Goal: Task Accomplishment & Management: Complete application form

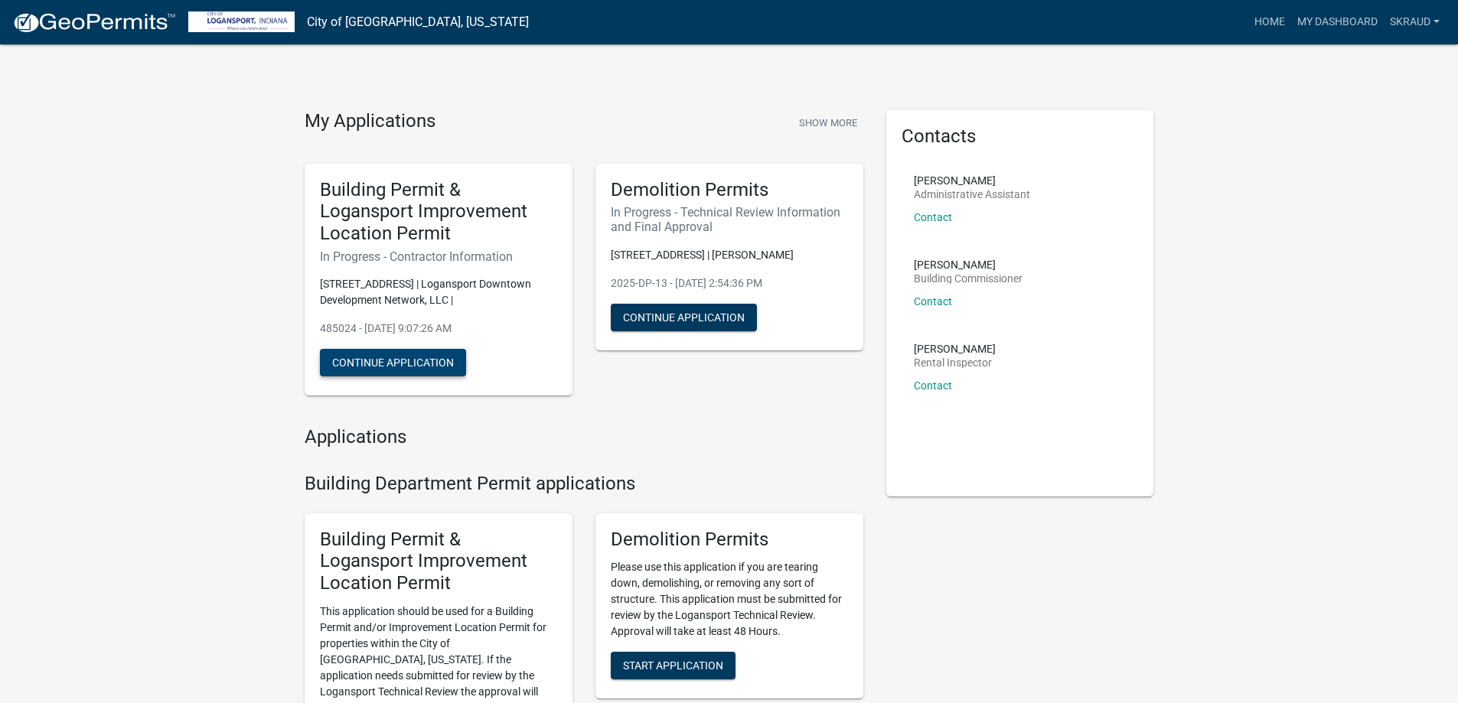
click at [414, 363] on button "Continue Application" at bounding box center [393, 363] width 146 height 28
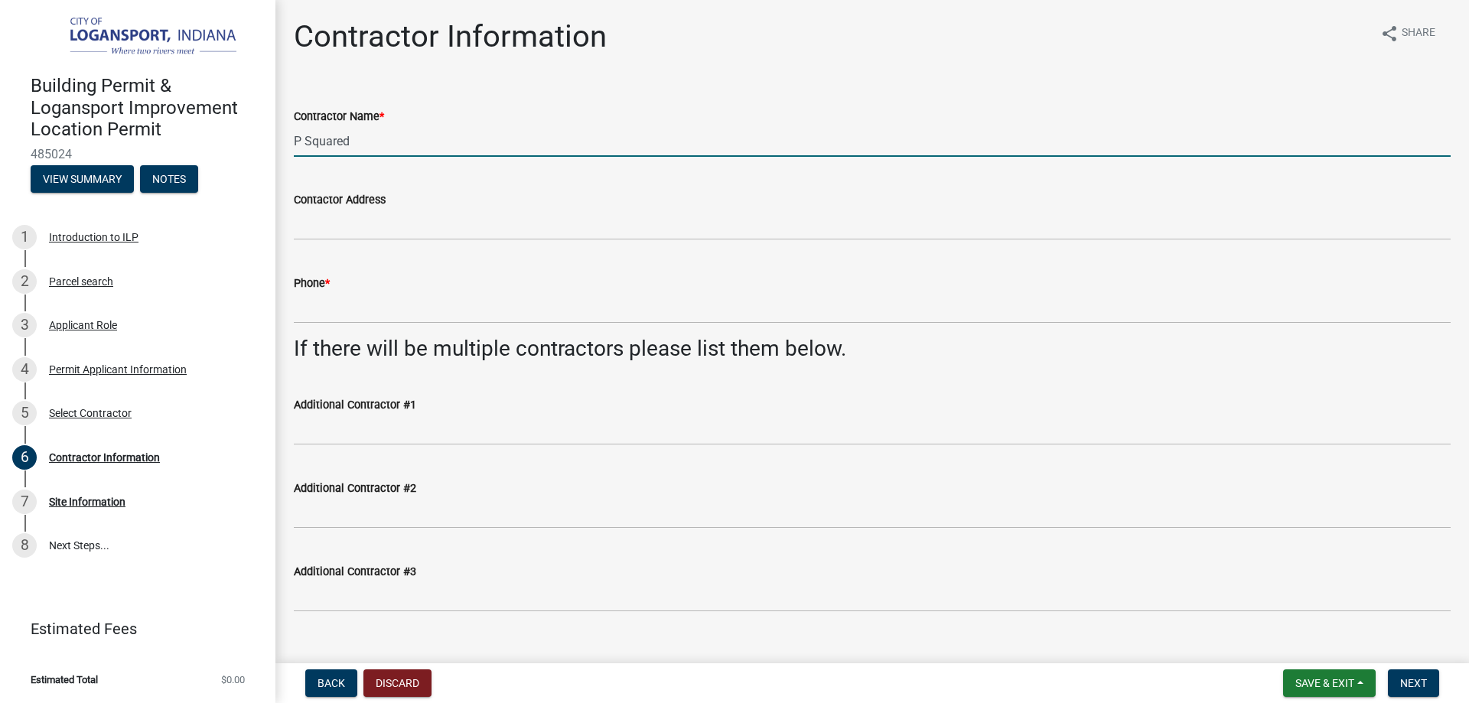
click at [382, 139] on input "P Squared" at bounding box center [872, 140] width 1157 height 31
drag, startPoint x: 388, startPoint y: 139, endPoint x: 265, endPoint y: 139, distance: 123.2
click at [265, 139] on div "Building Permit & Logansport Improvement Location Permit 485024 View Summary No…" at bounding box center [734, 351] width 1469 height 703
click at [81, 413] on div "Select Contractor" at bounding box center [90, 413] width 83 height 11
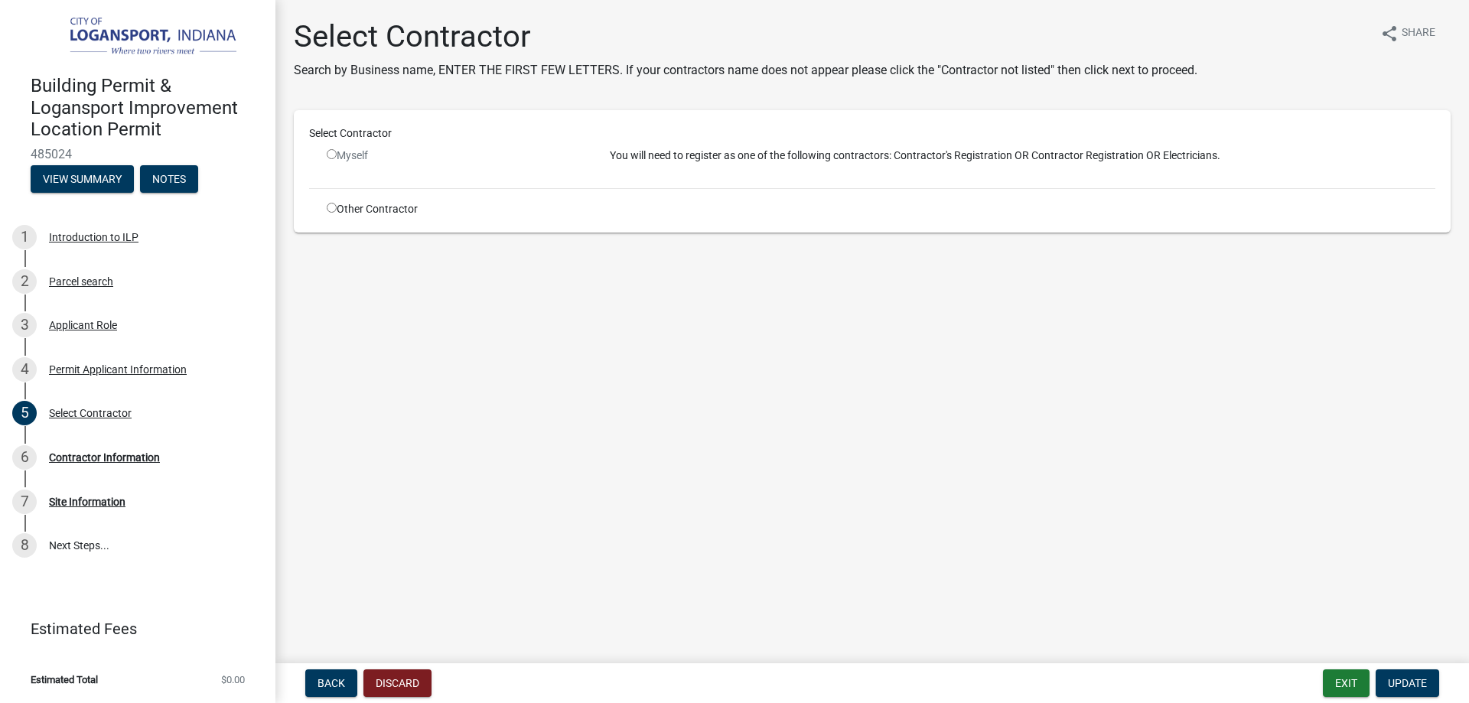
click at [332, 206] on input "radio" at bounding box center [332, 208] width 10 height 10
radio input "true"
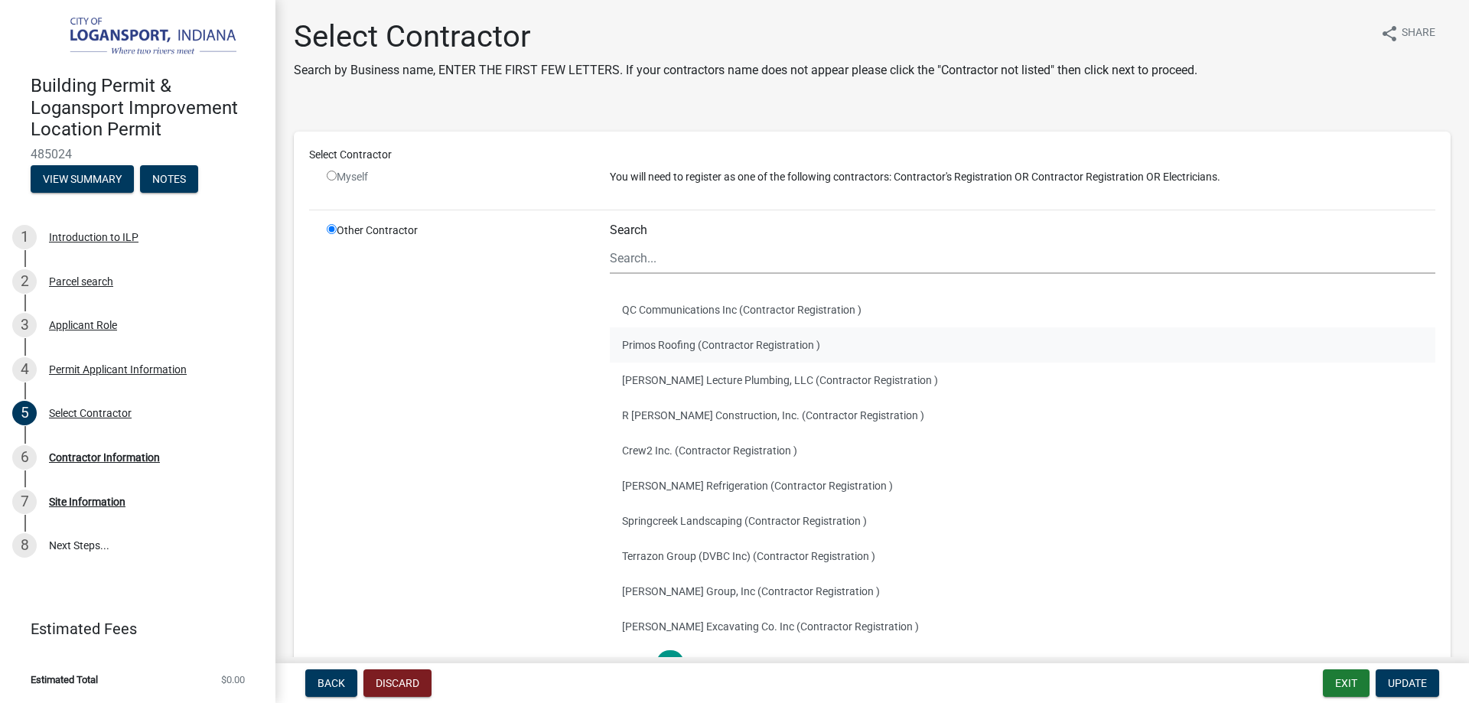
scroll to position [77, 0]
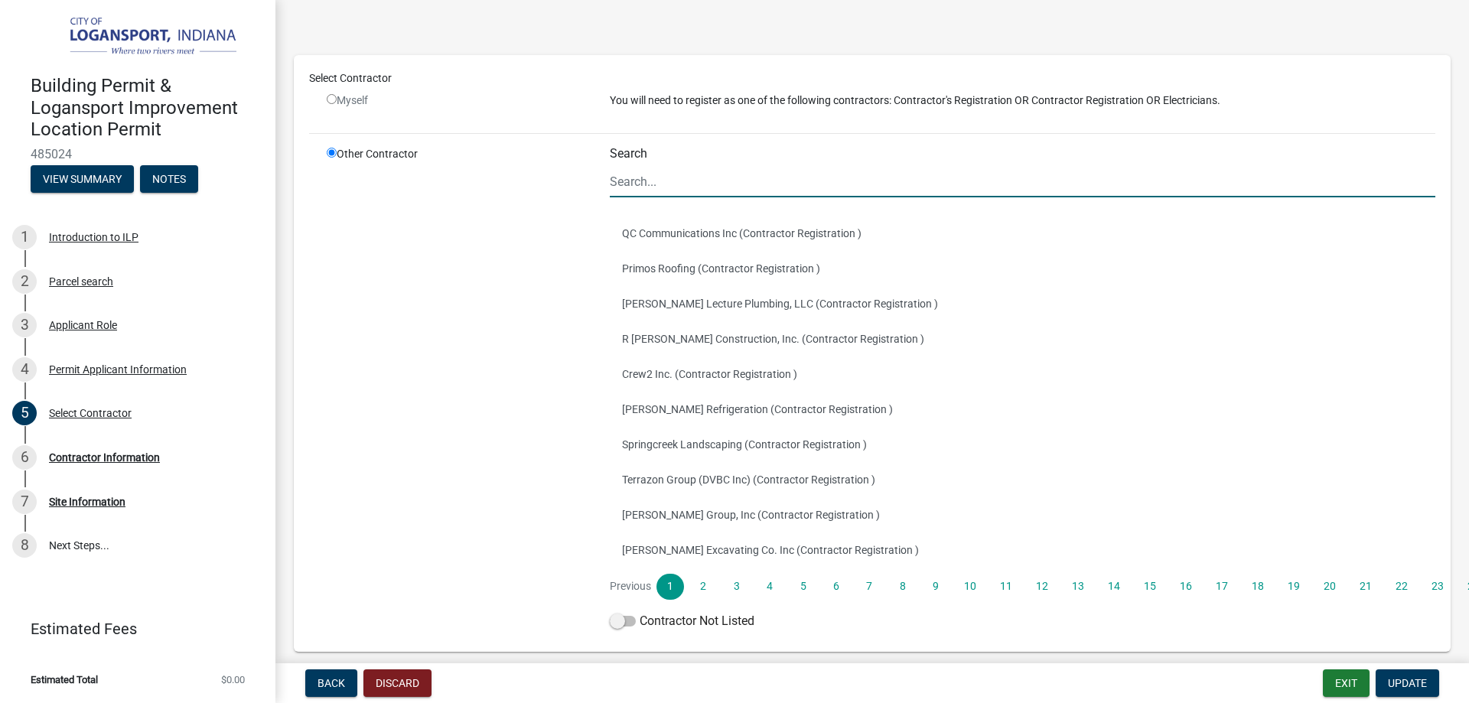
click at [666, 184] on input "Search" at bounding box center [1023, 181] width 826 height 31
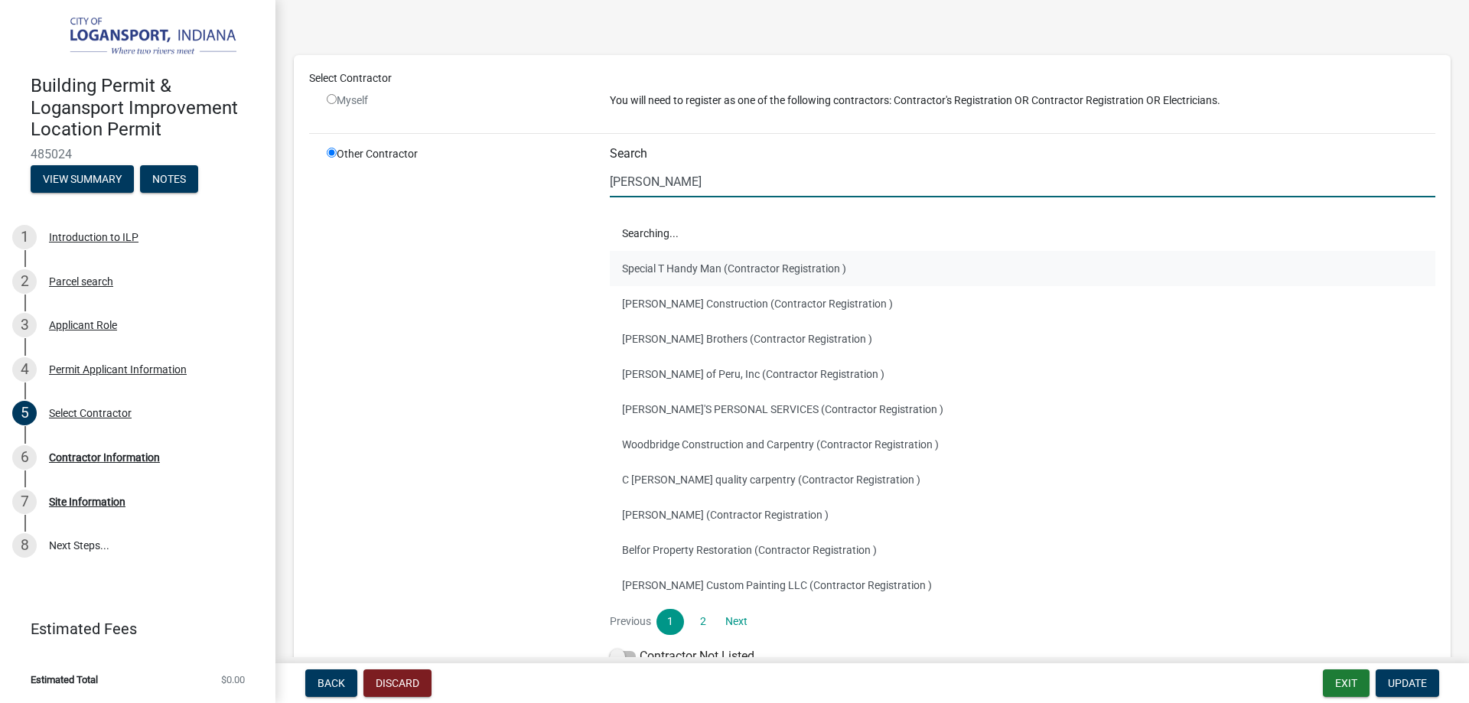
scroll to position [0, 0]
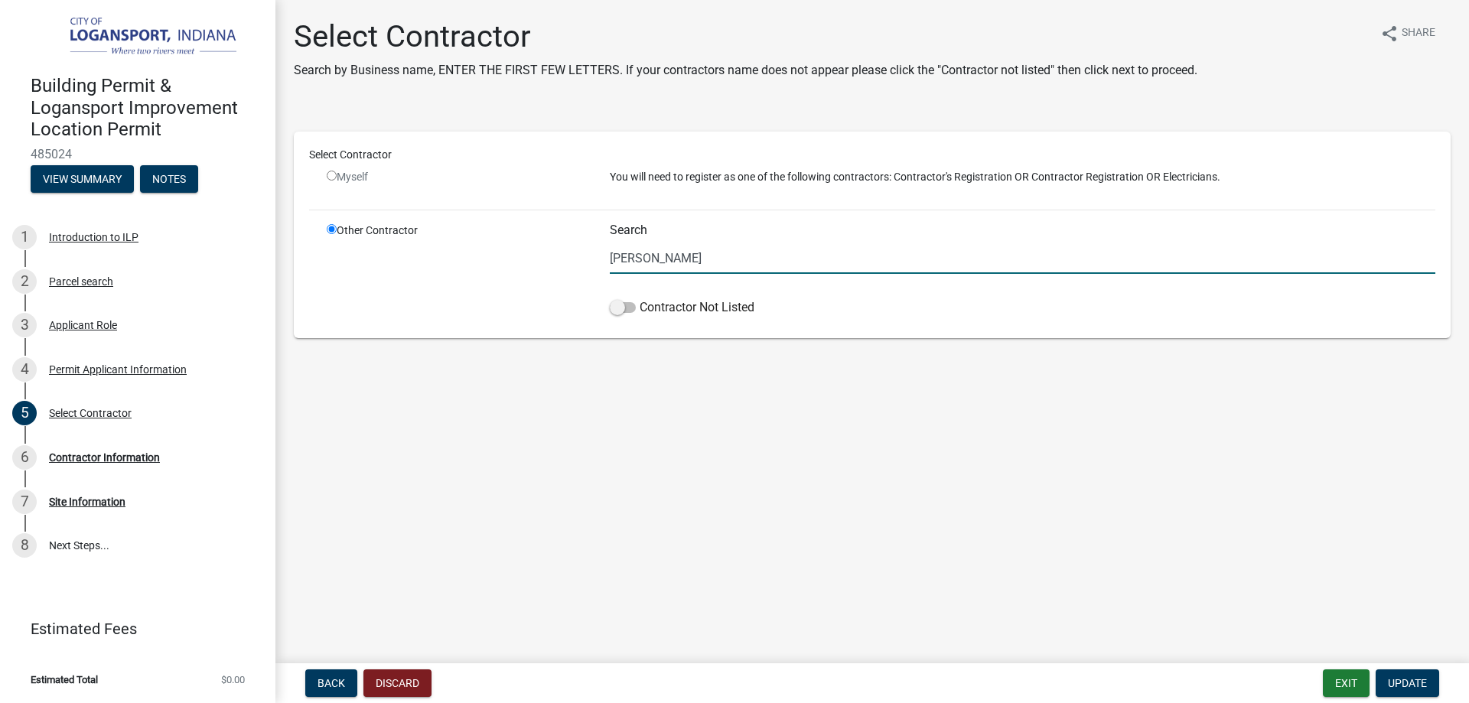
drag, startPoint x: 672, startPoint y: 262, endPoint x: 577, endPoint y: 259, distance: 94.9
click at [578, 260] on div "Other Contractor Search [PERSON_NAME] Contractor Not Listed" at bounding box center [881, 273] width 1132 height 100
type input "p"
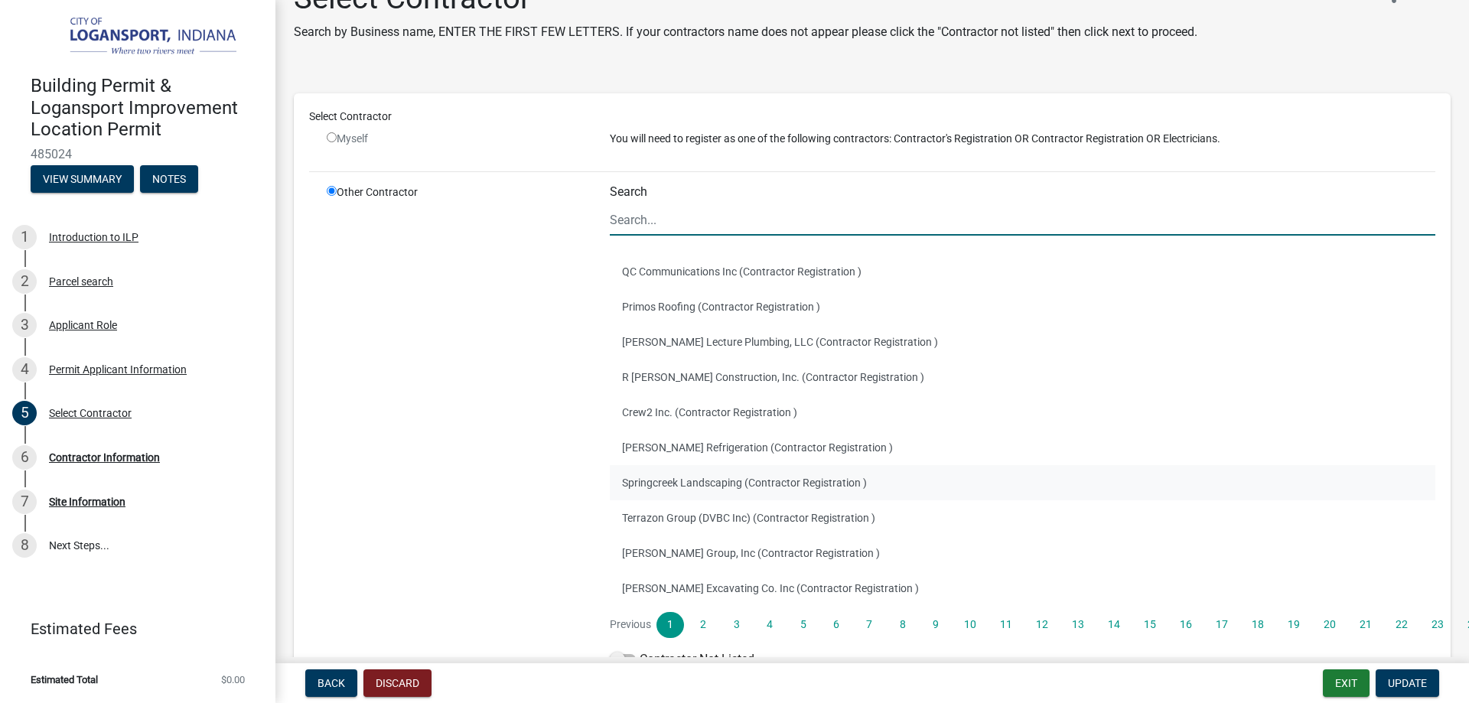
scroll to position [77, 0]
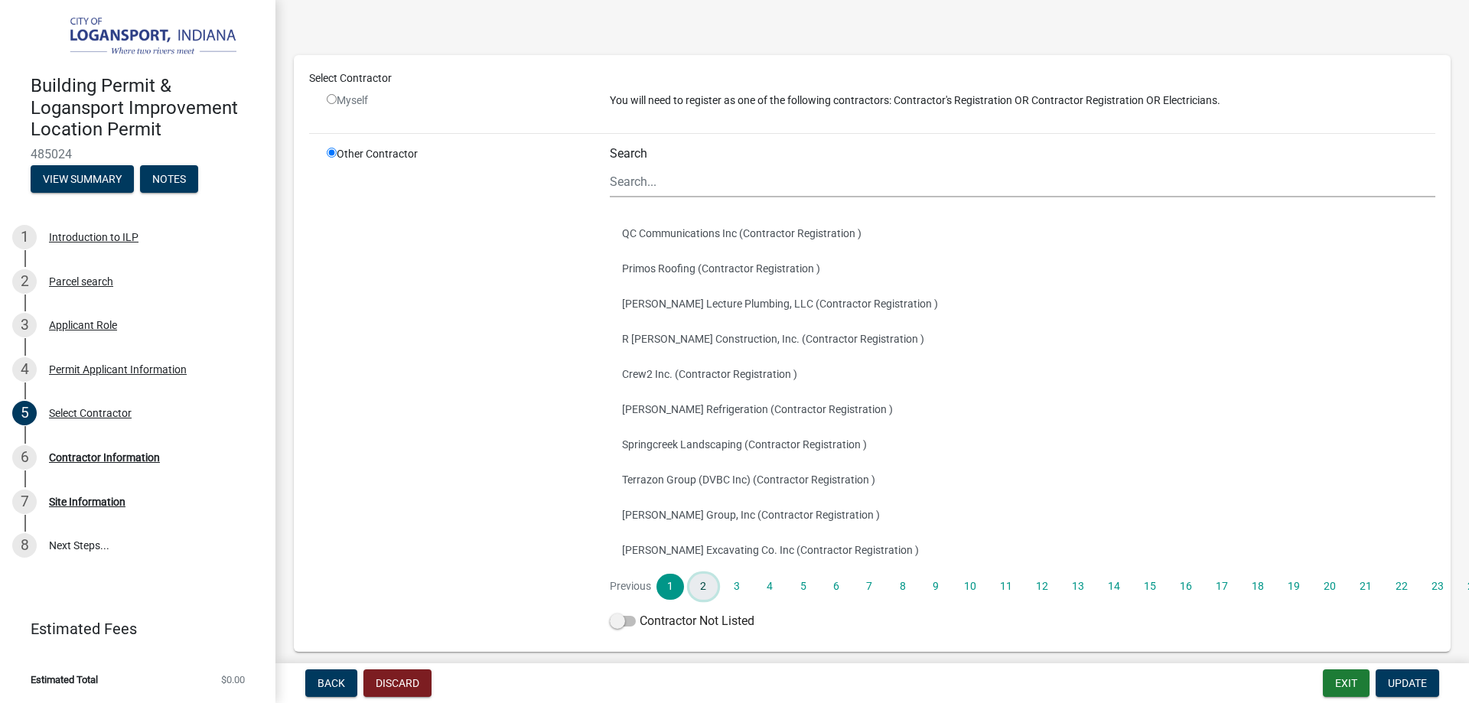
click at [705, 592] on link "2" at bounding box center [703, 587] width 28 height 26
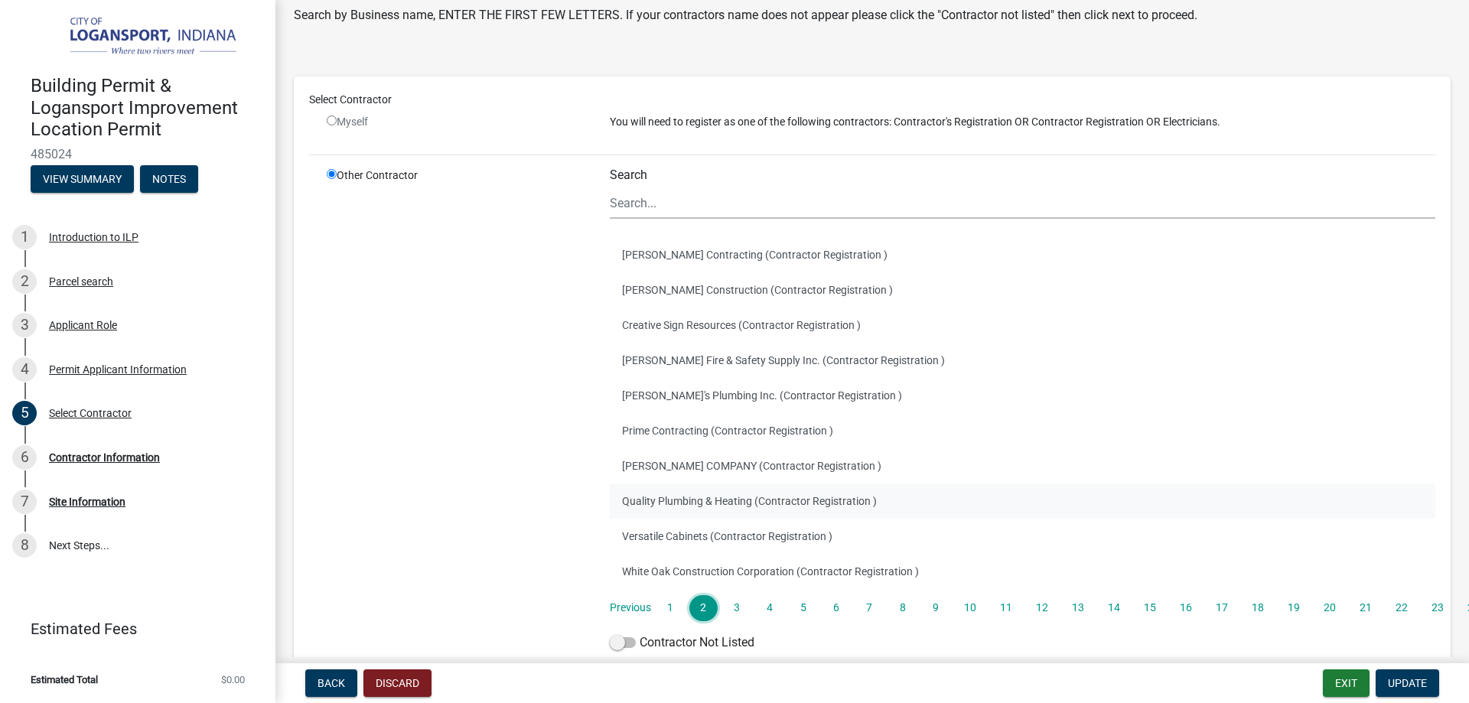
scroll to position [143, 0]
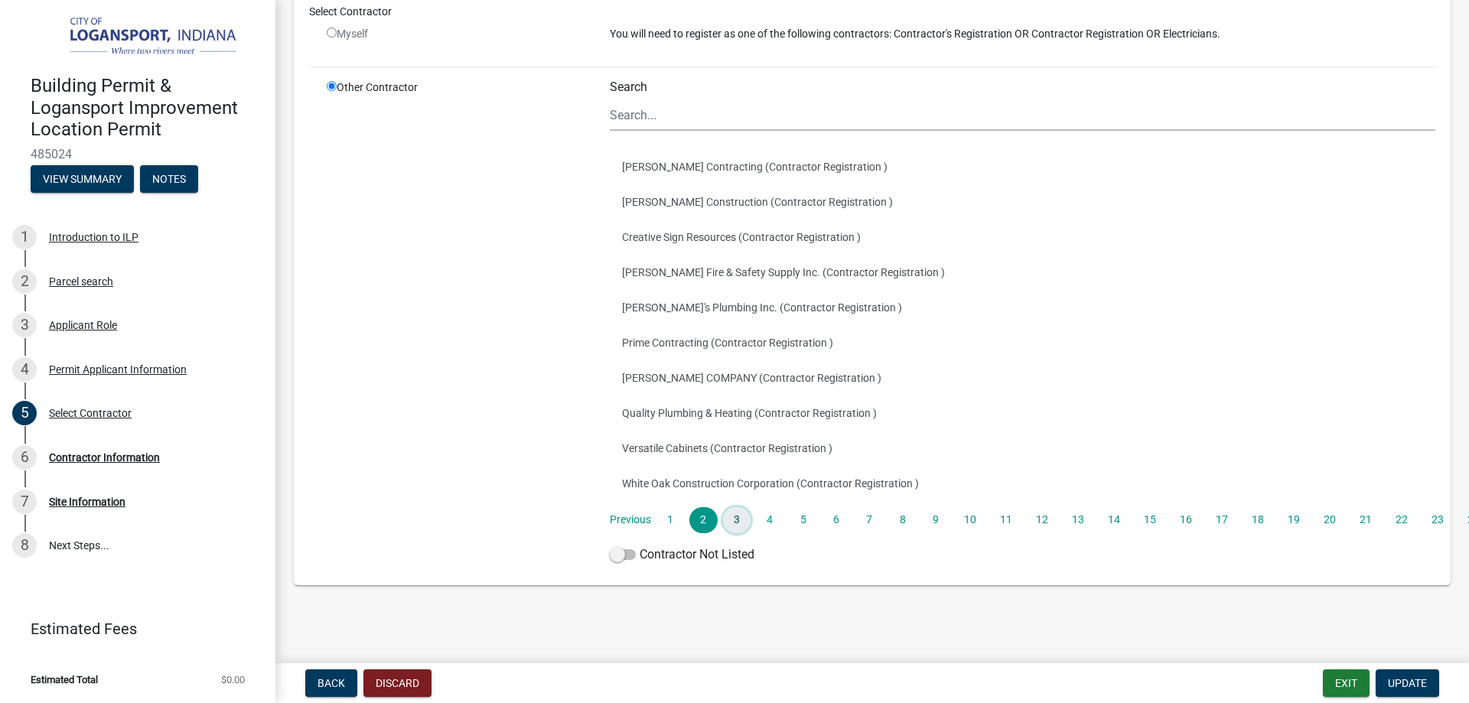
click at [740, 519] on link "3" at bounding box center [737, 520] width 28 height 26
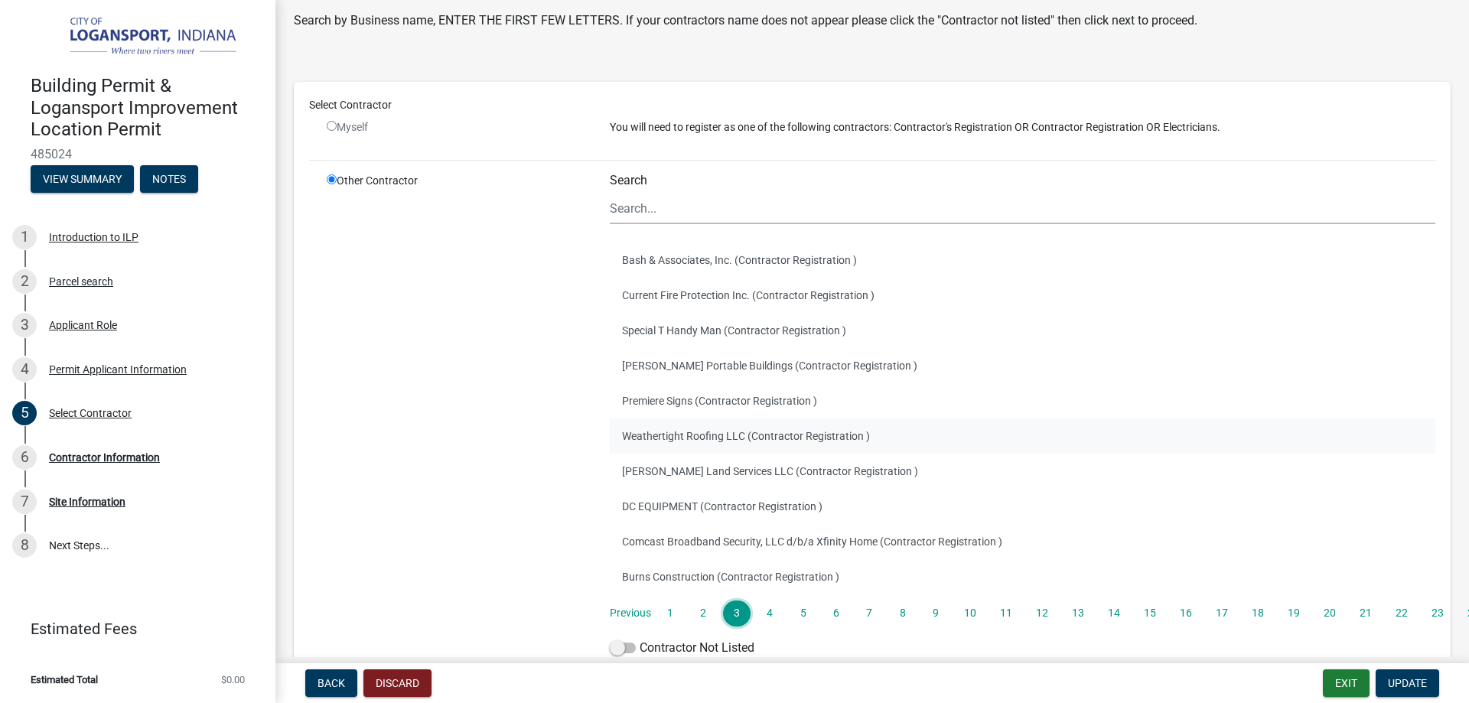
scroll to position [77, 0]
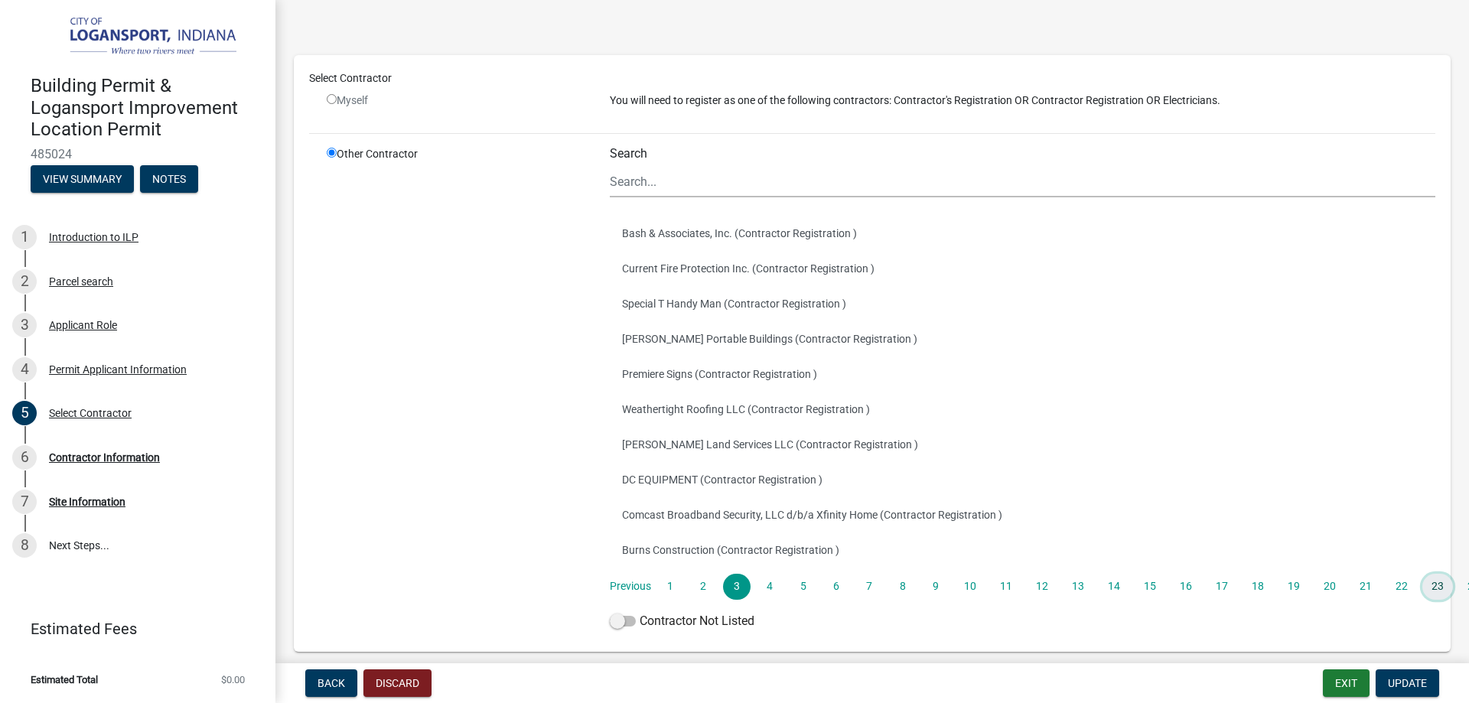
click at [1431, 587] on link "23" at bounding box center [1437, 587] width 31 height 26
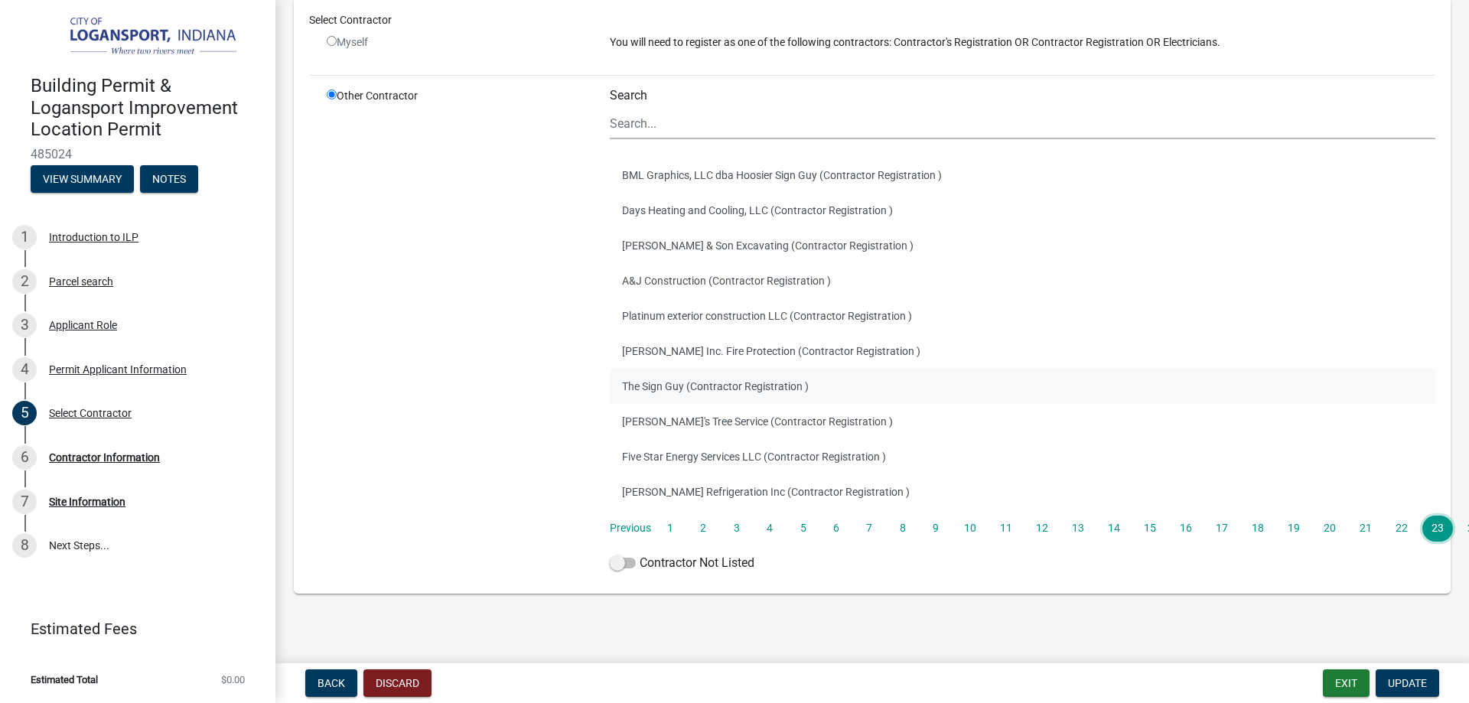
scroll to position [143, 0]
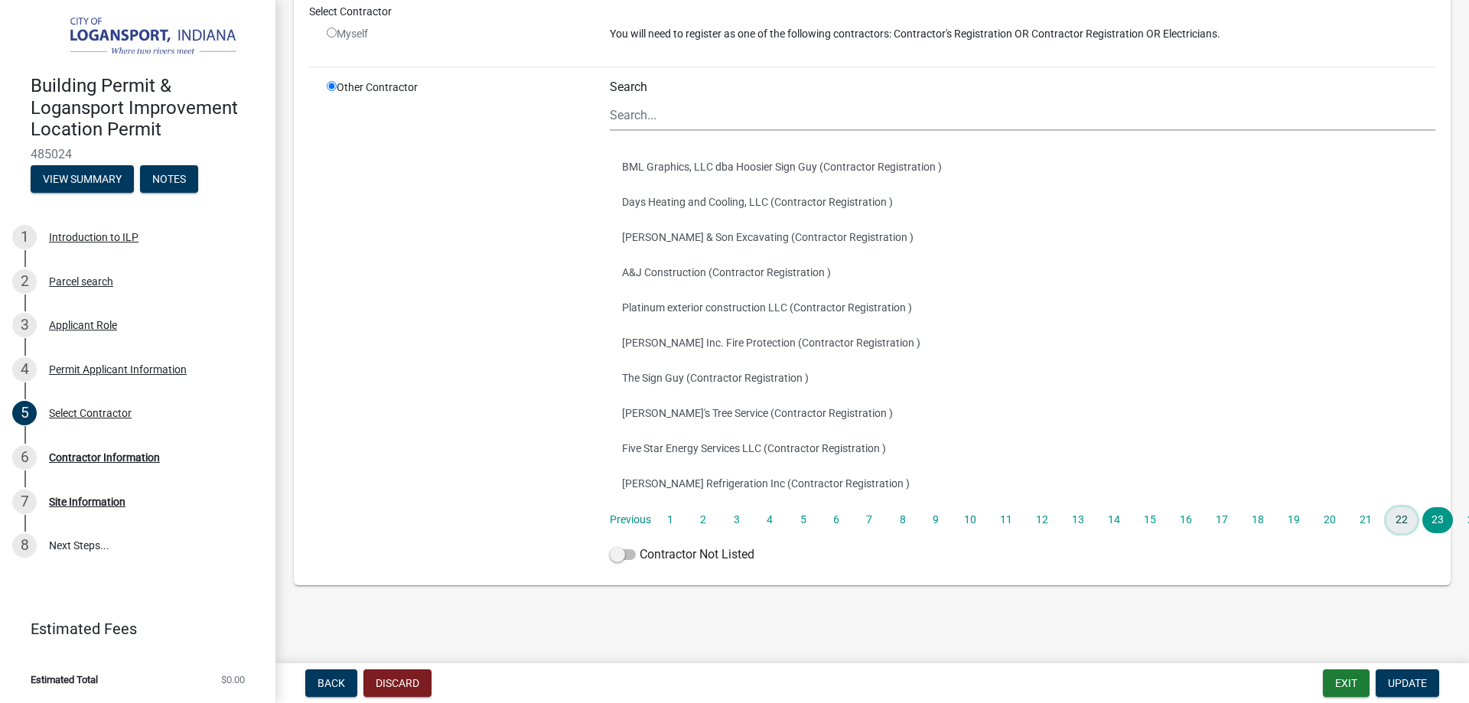
click at [1400, 519] on link "22" at bounding box center [1402, 520] width 31 height 26
click at [1355, 519] on link "21" at bounding box center [1366, 520] width 31 height 26
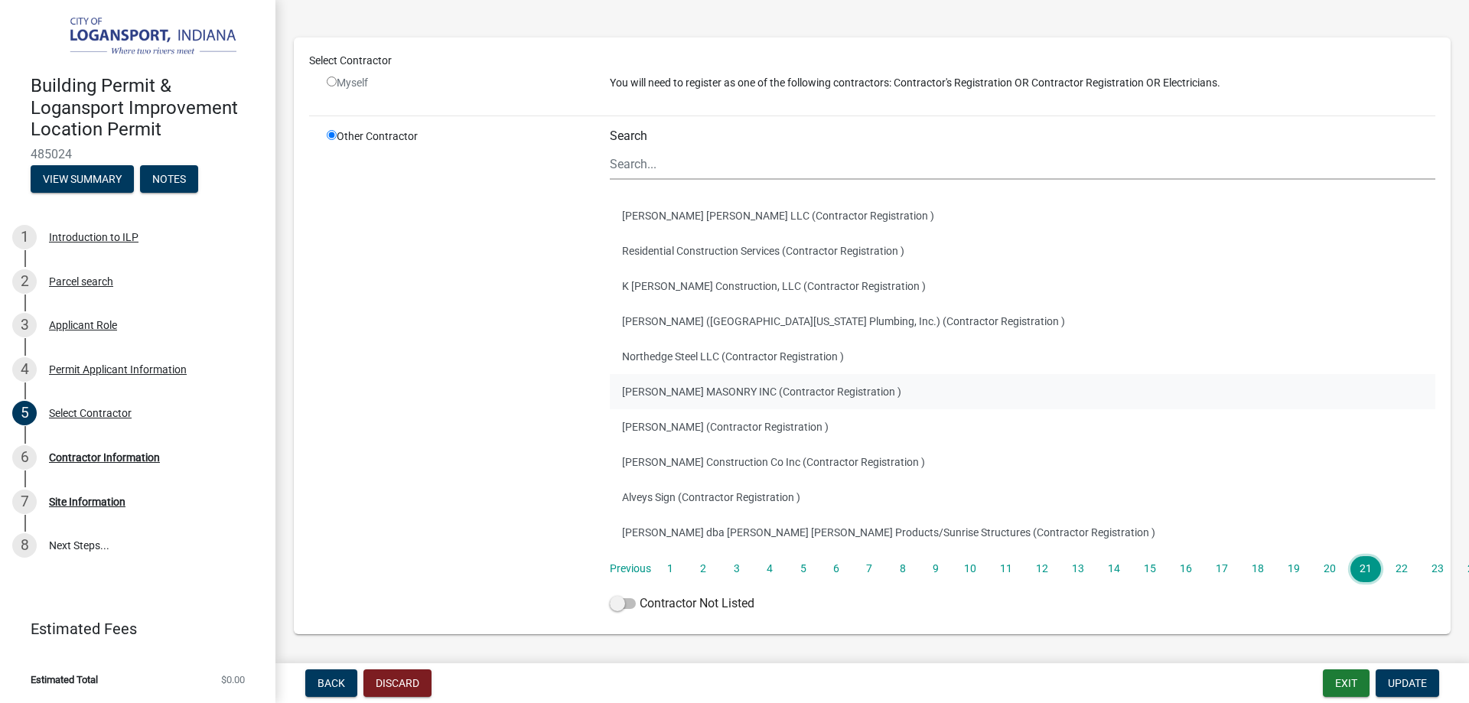
scroll to position [67, 0]
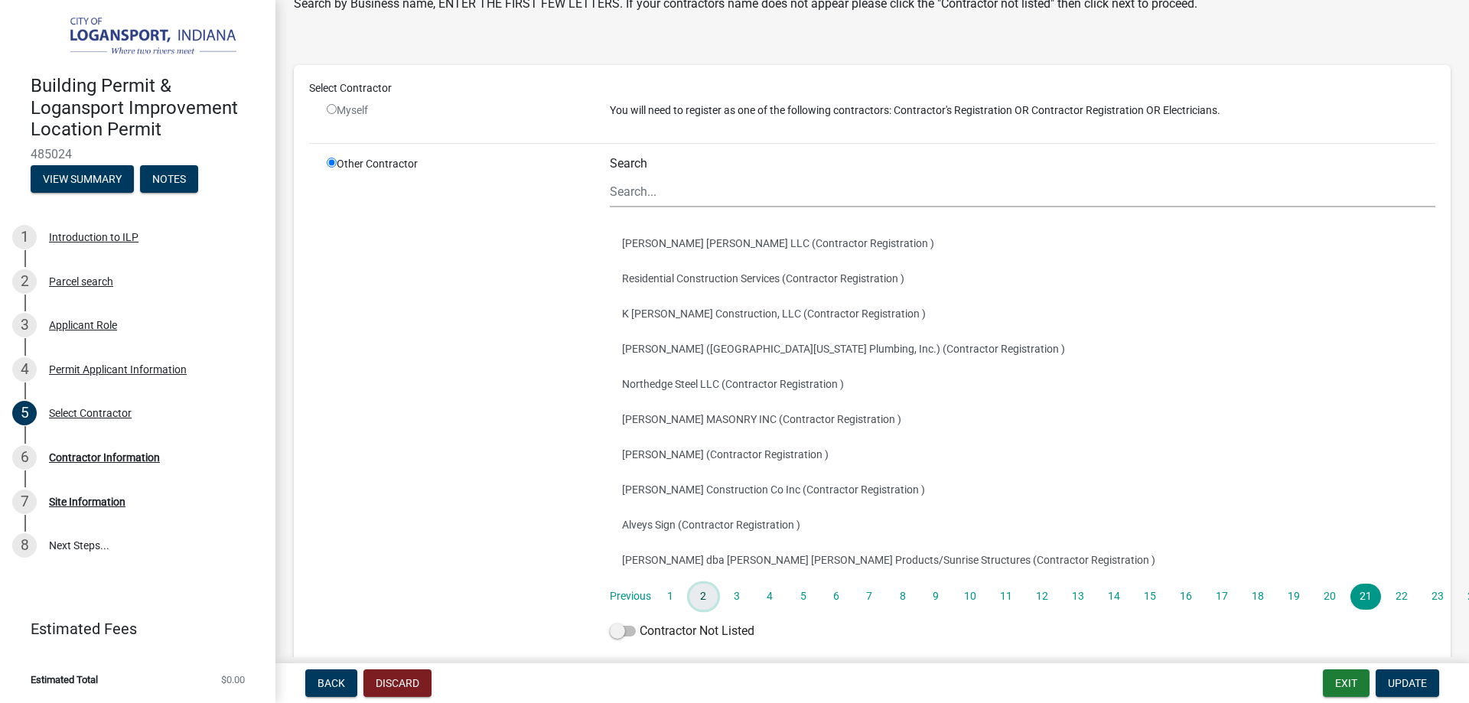
click at [710, 600] on link "2" at bounding box center [703, 597] width 28 height 26
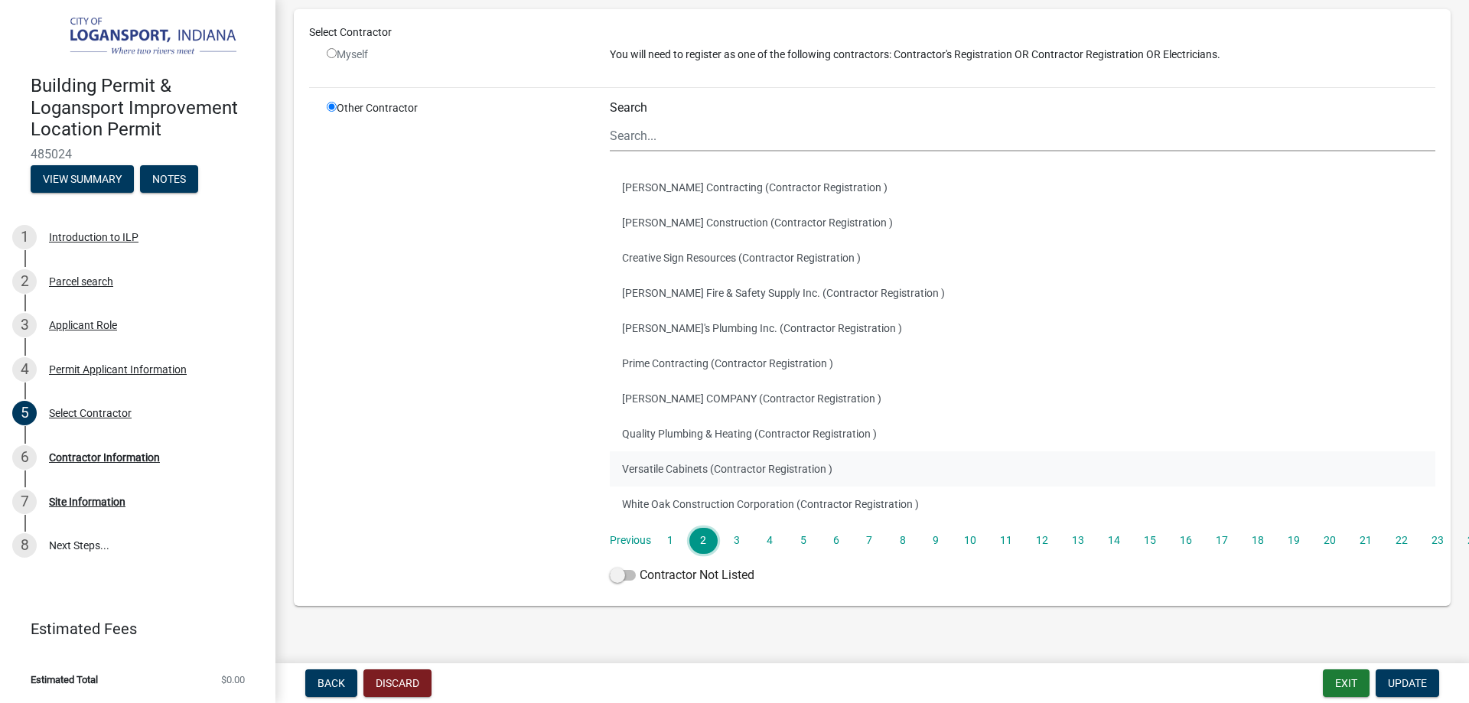
scroll to position [143, 0]
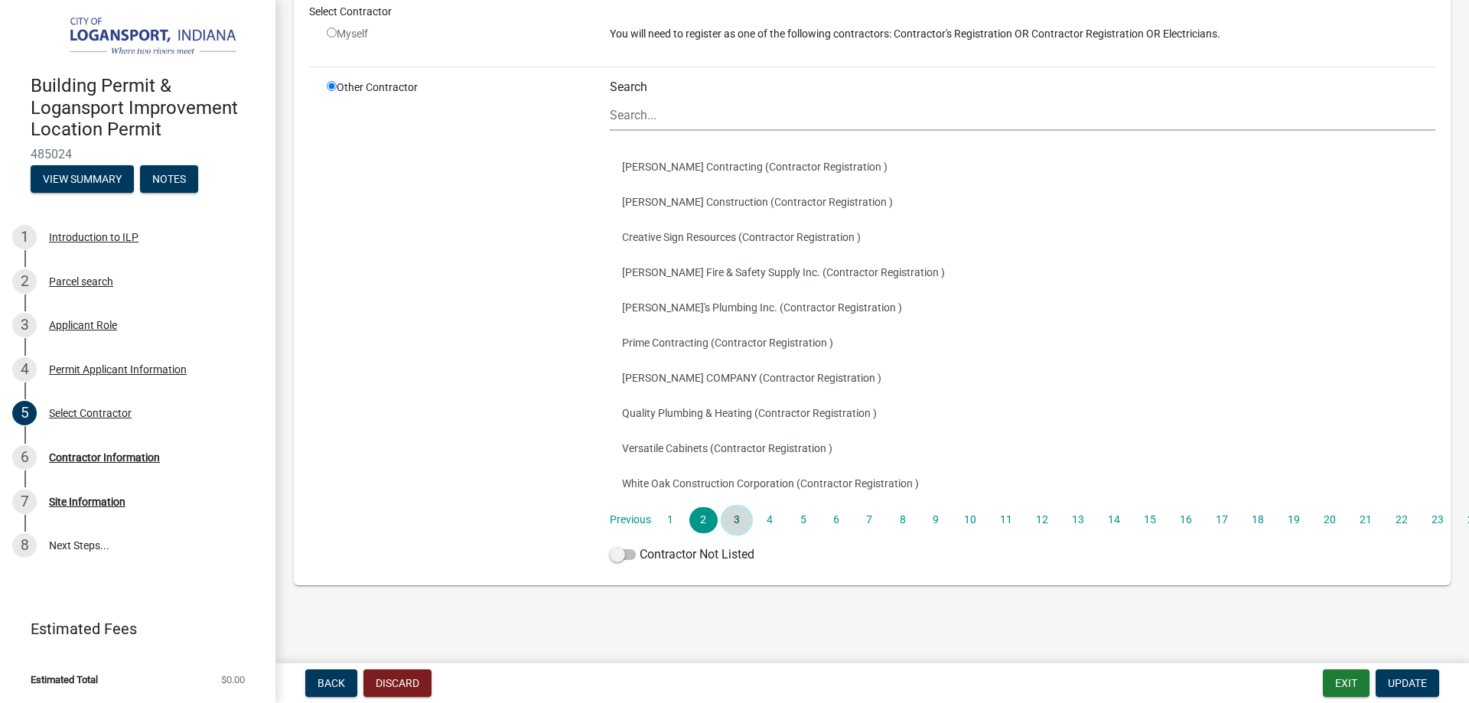
click at [742, 523] on link "3" at bounding box center [737, 520] width 28 height 26
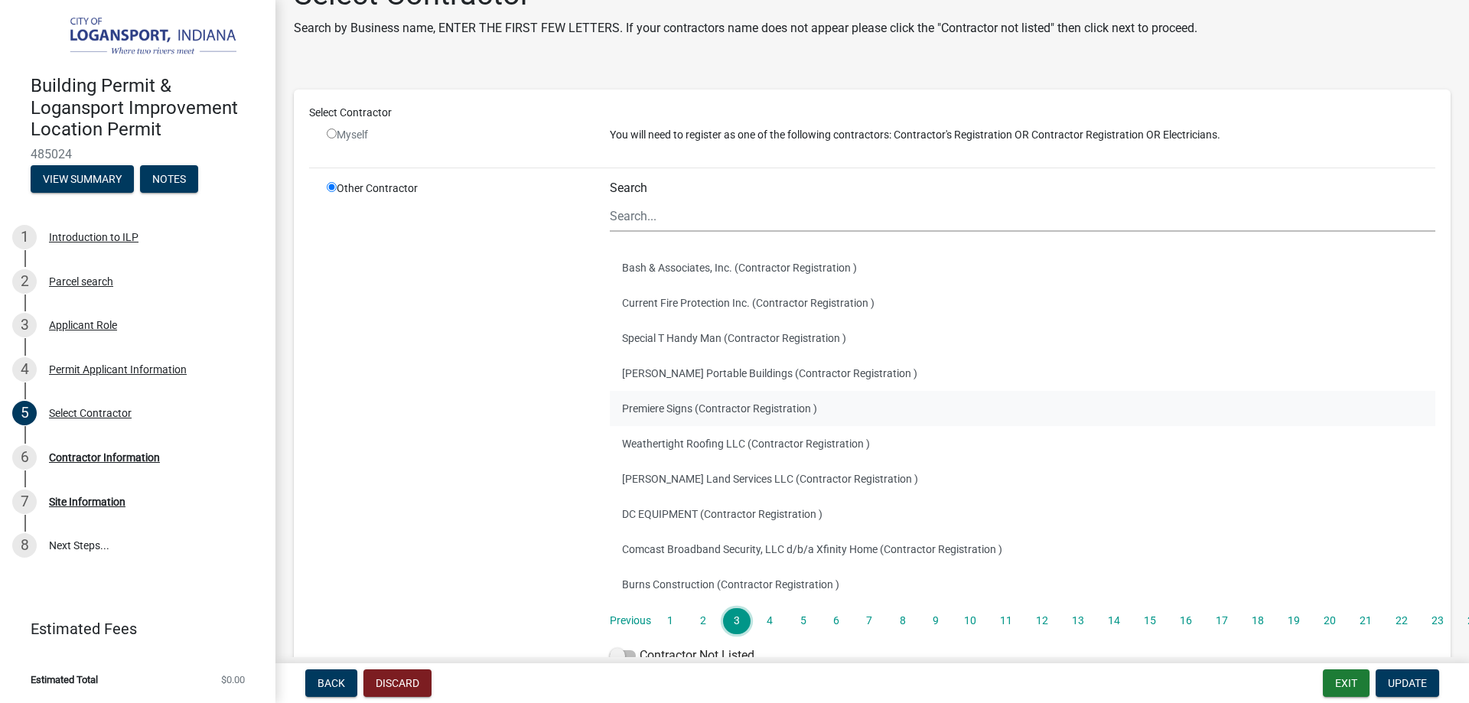
scroll to position [77, 0]
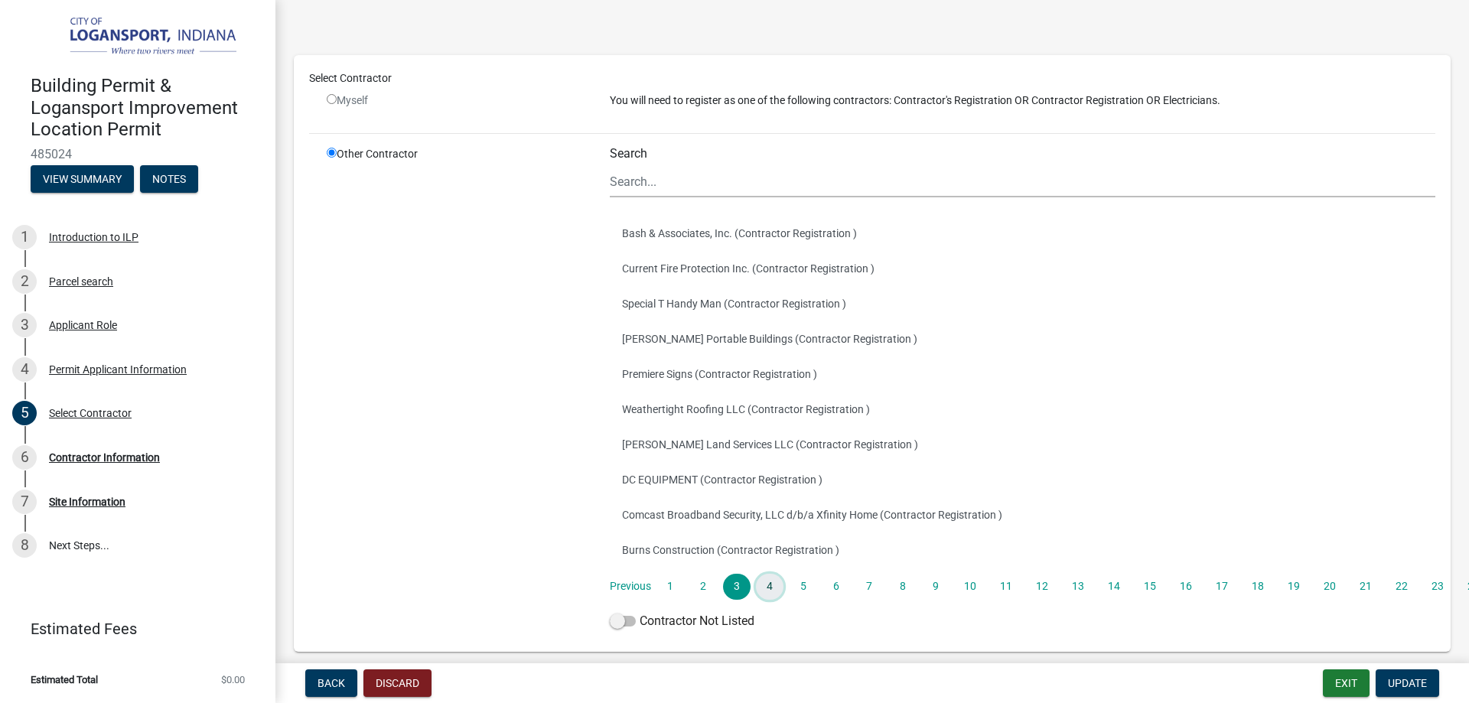
click at [767, 585] on link "4" at bounding box center [770, 587] width 28 height 26
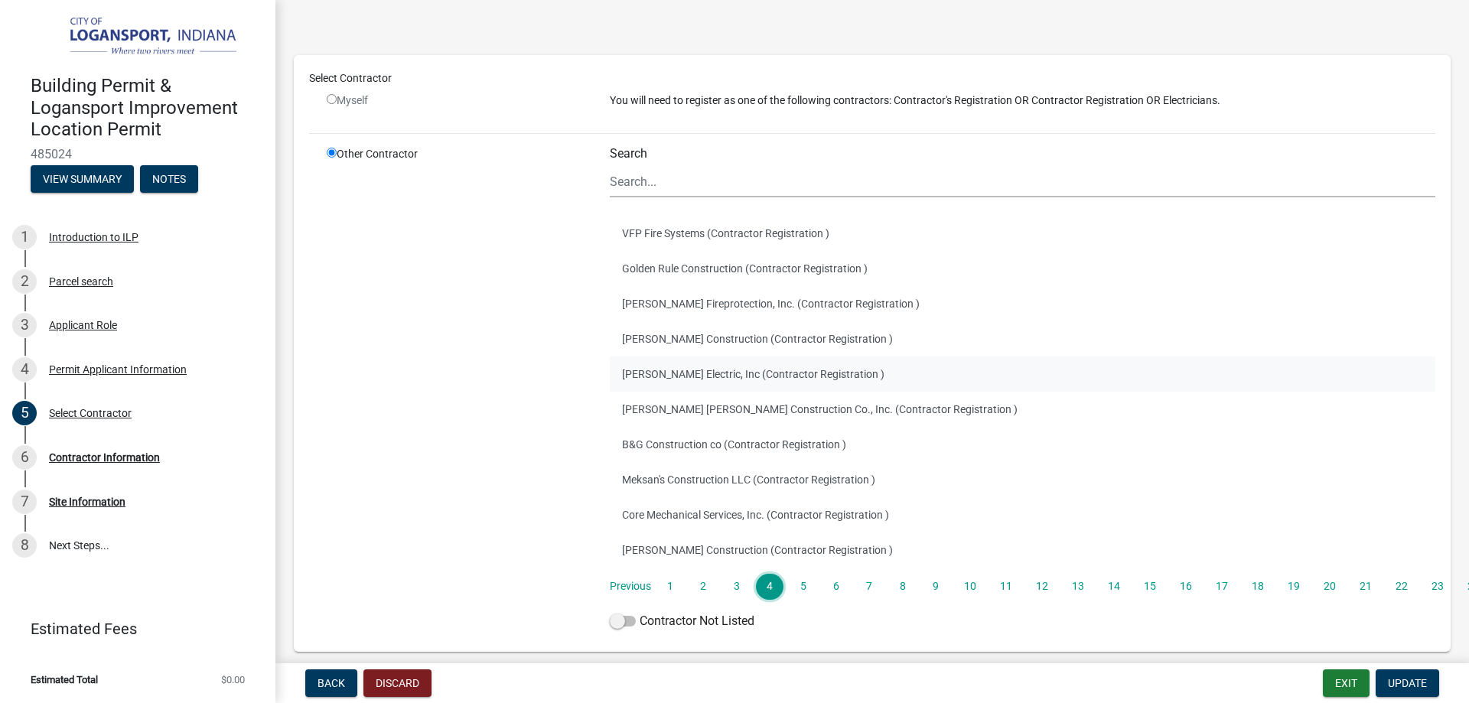
scroll to position [143, 0]
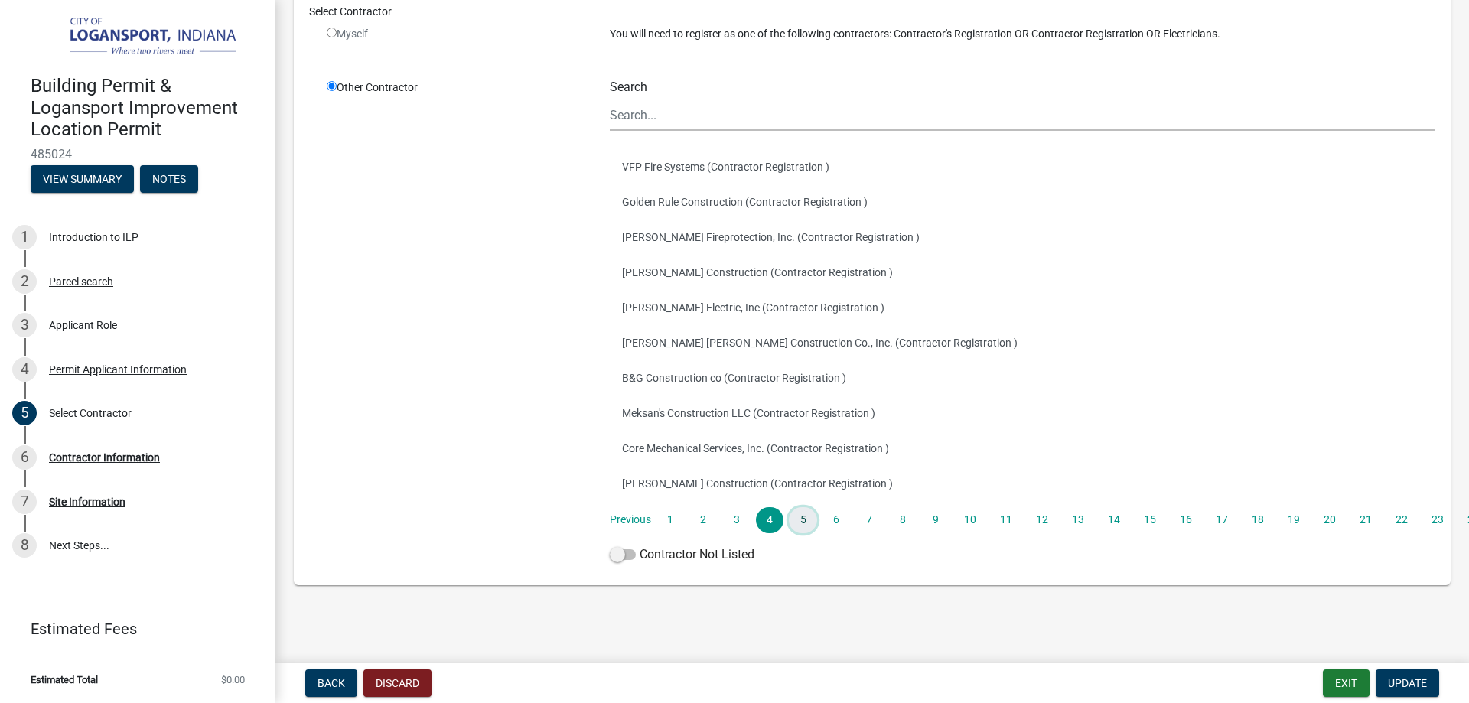
click at [805, 521] on link "5" at bounding box center [803, 520] width 28 height 26
click at [841, 515] on link "6" at bounding box center [837, 520] width 28 height 26
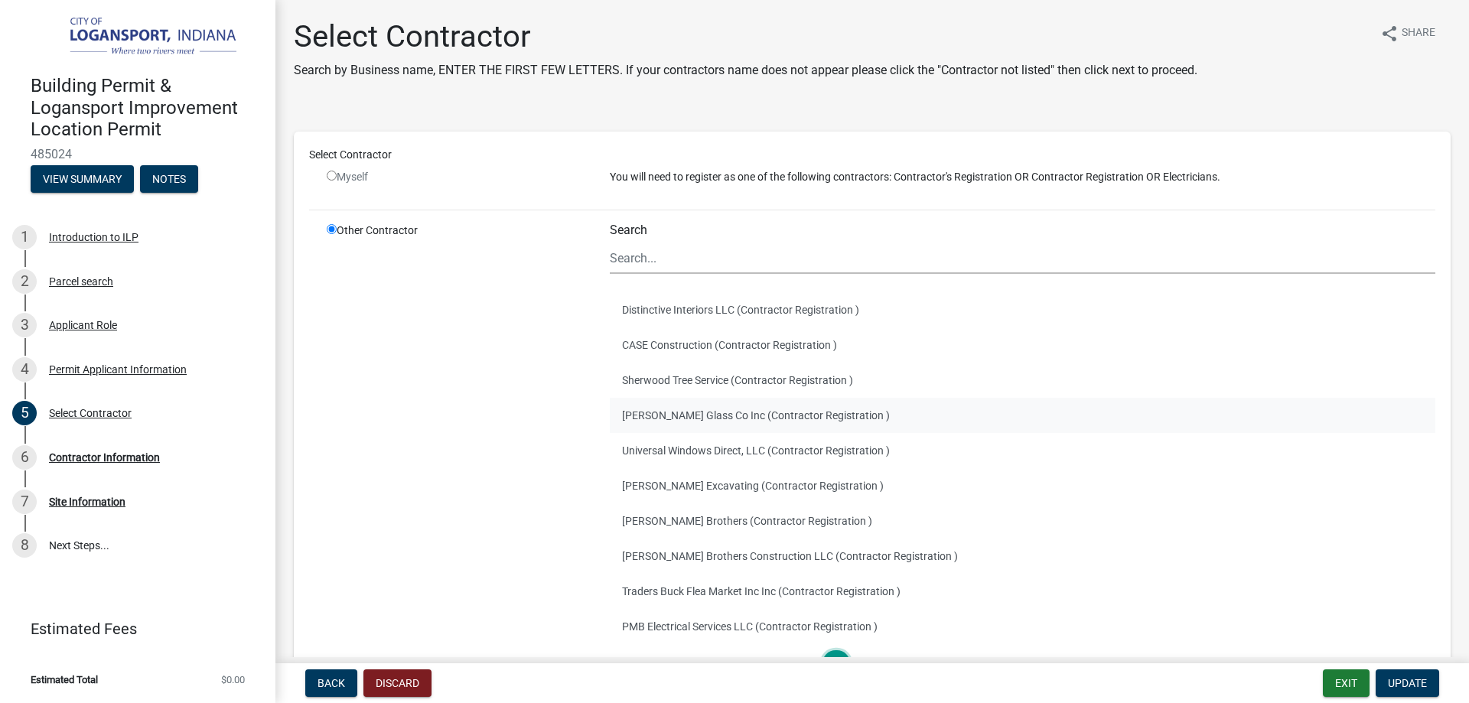
scroll to position [77, 0]
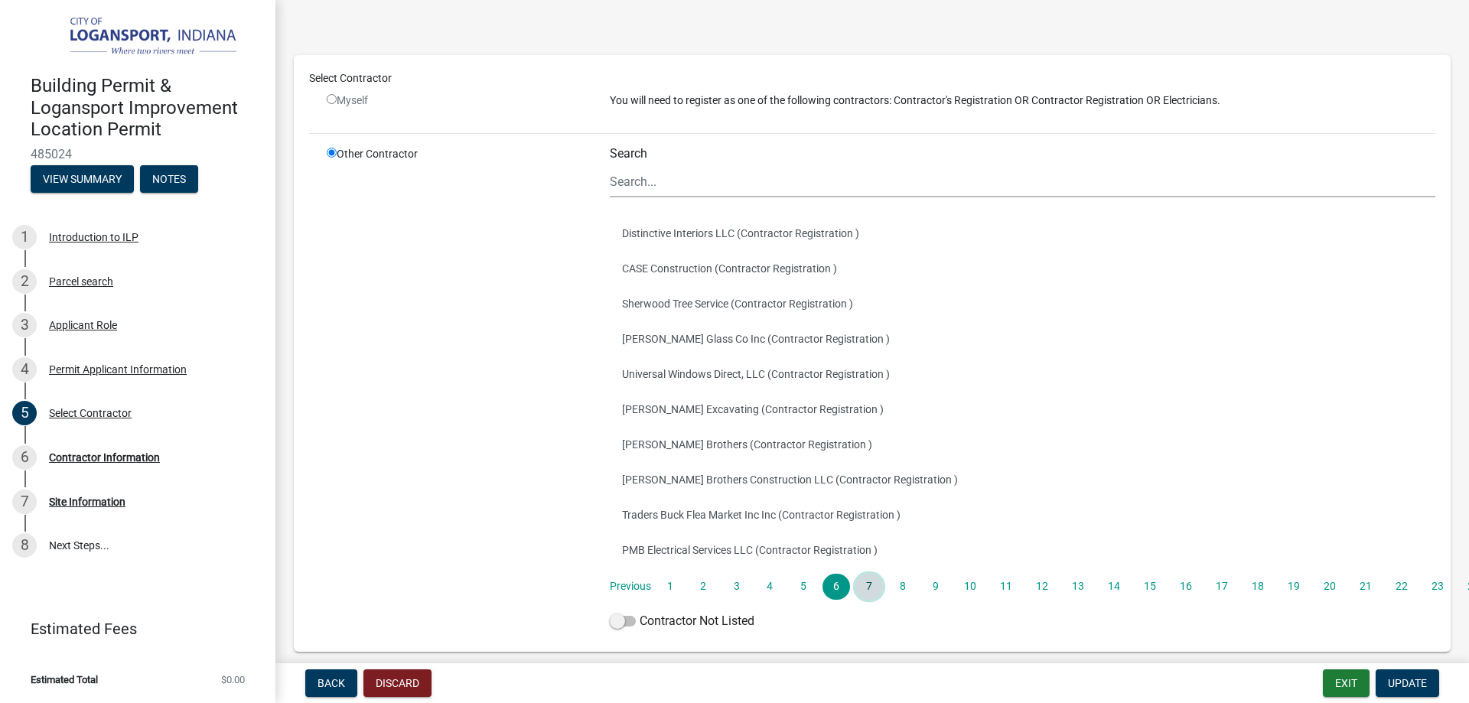
click at [869, 590] on link "7" at bounding box center [869, 587] width 28 height 26
click at [901, 588] on link "8" at bounding box center [902, 587] width 28 height 26
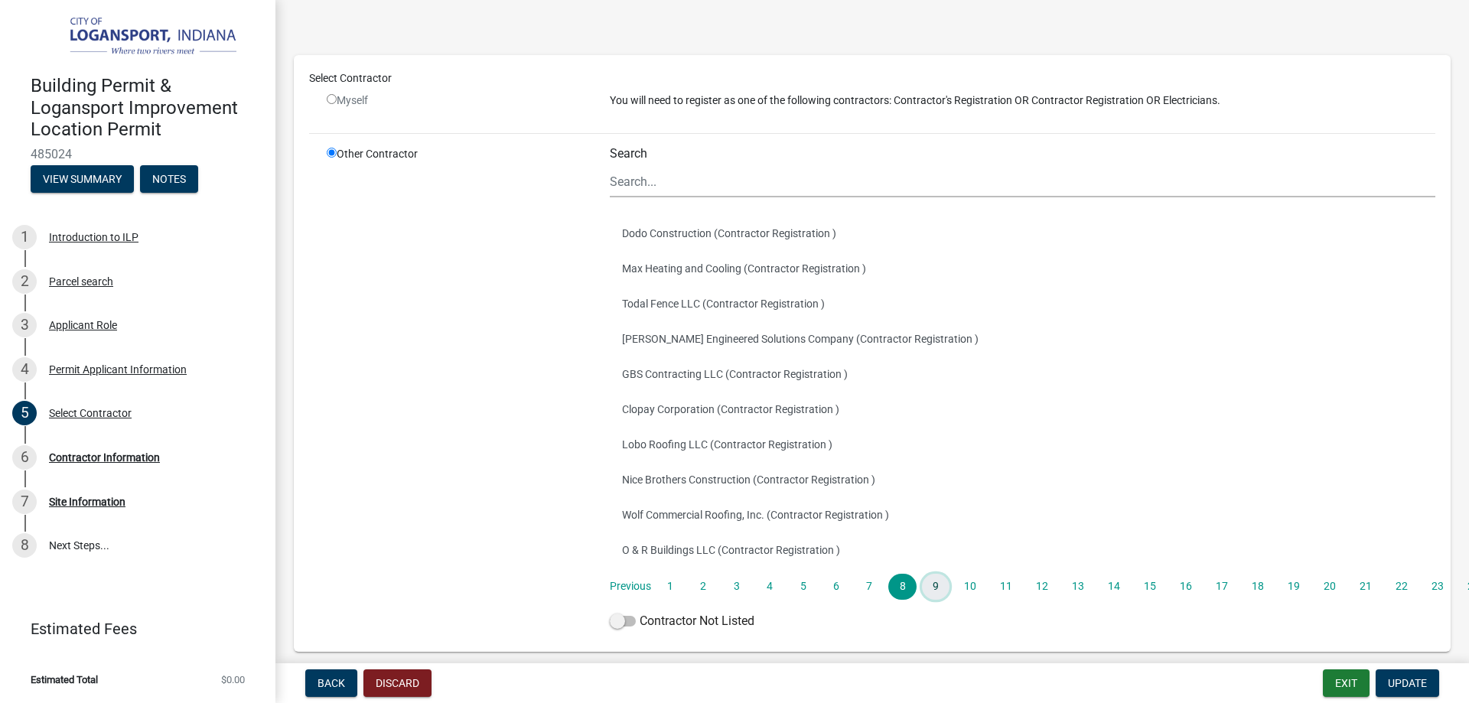
click at [936, 582] on link "9" at bounding box center [936, 587] width 28 height 26
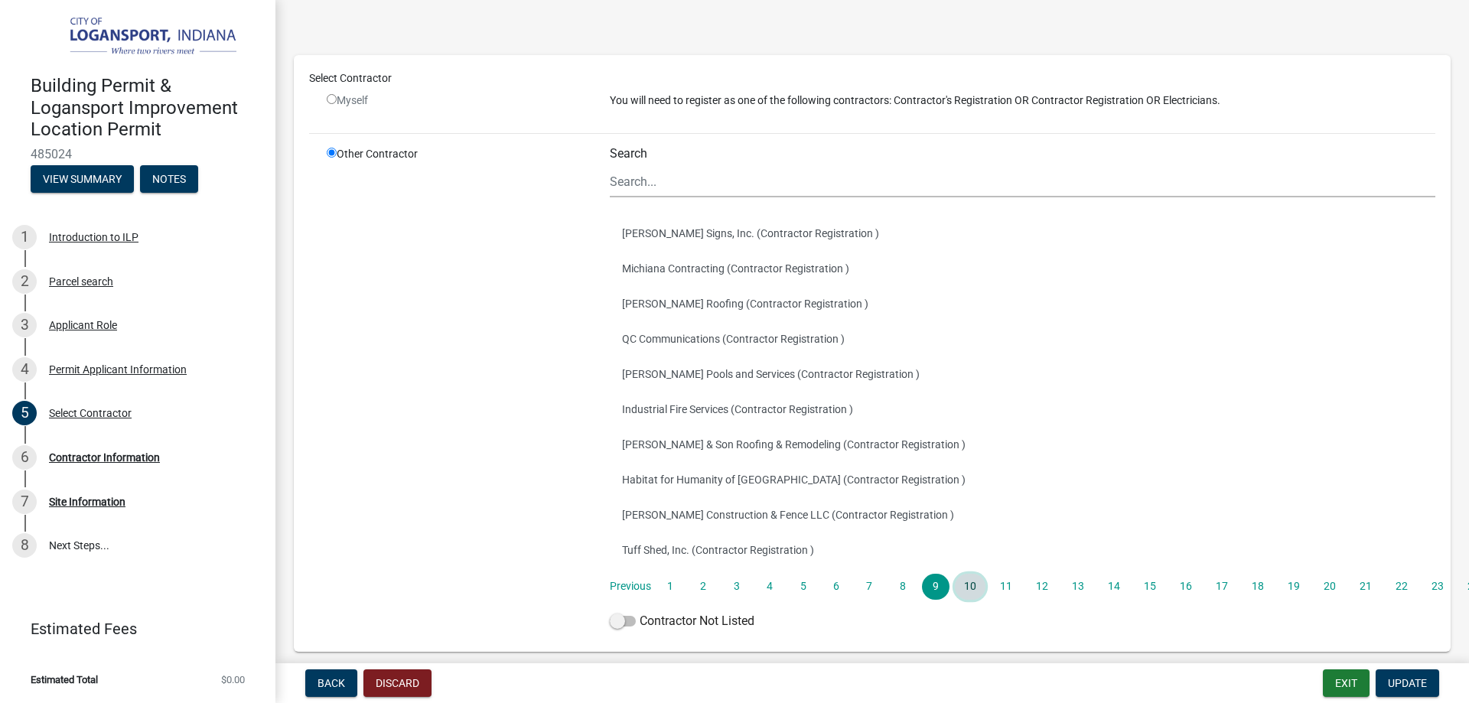
click at [972, 582] on link "10" at bounding box center [970, 587] width 31 height 26
click at [999, 582] on link "11" at bounding box center [1006, 587] width 31 height 26
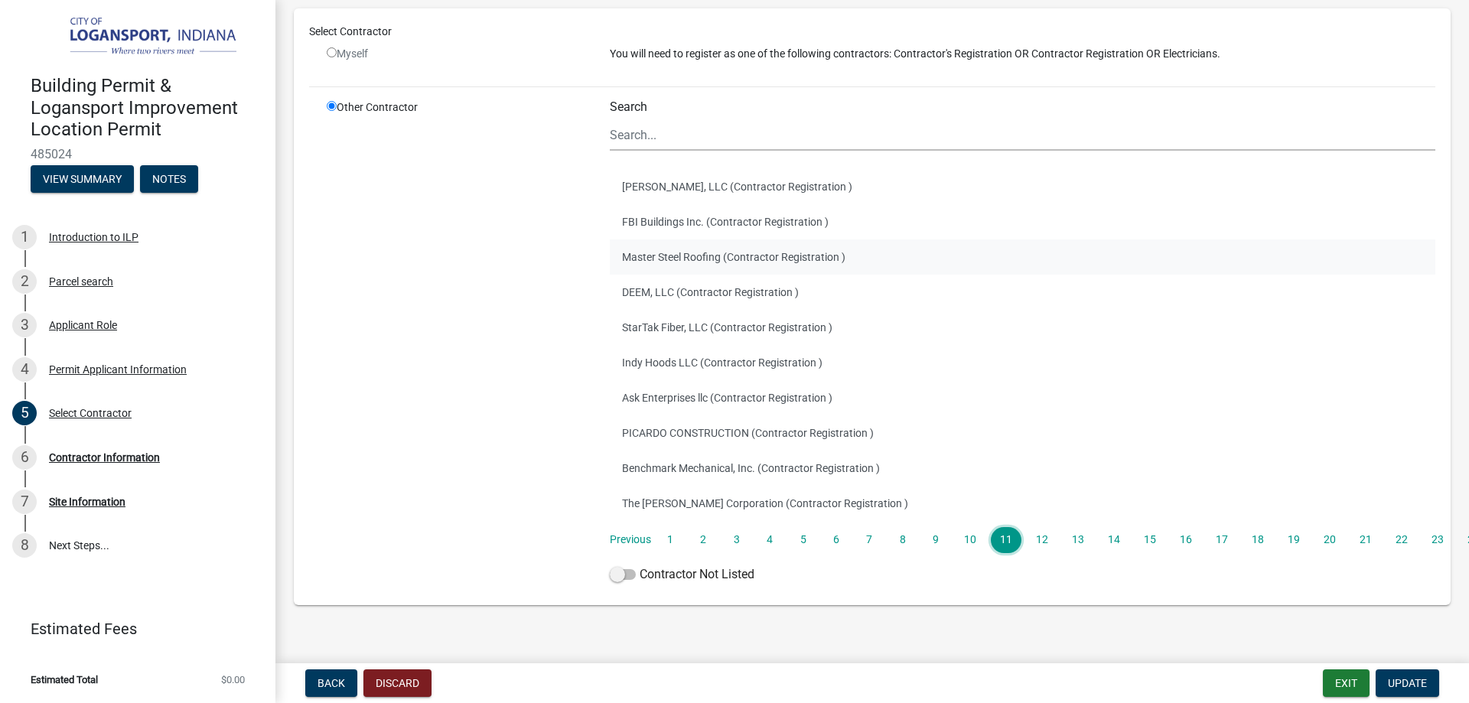
scroll to position [143, 0]
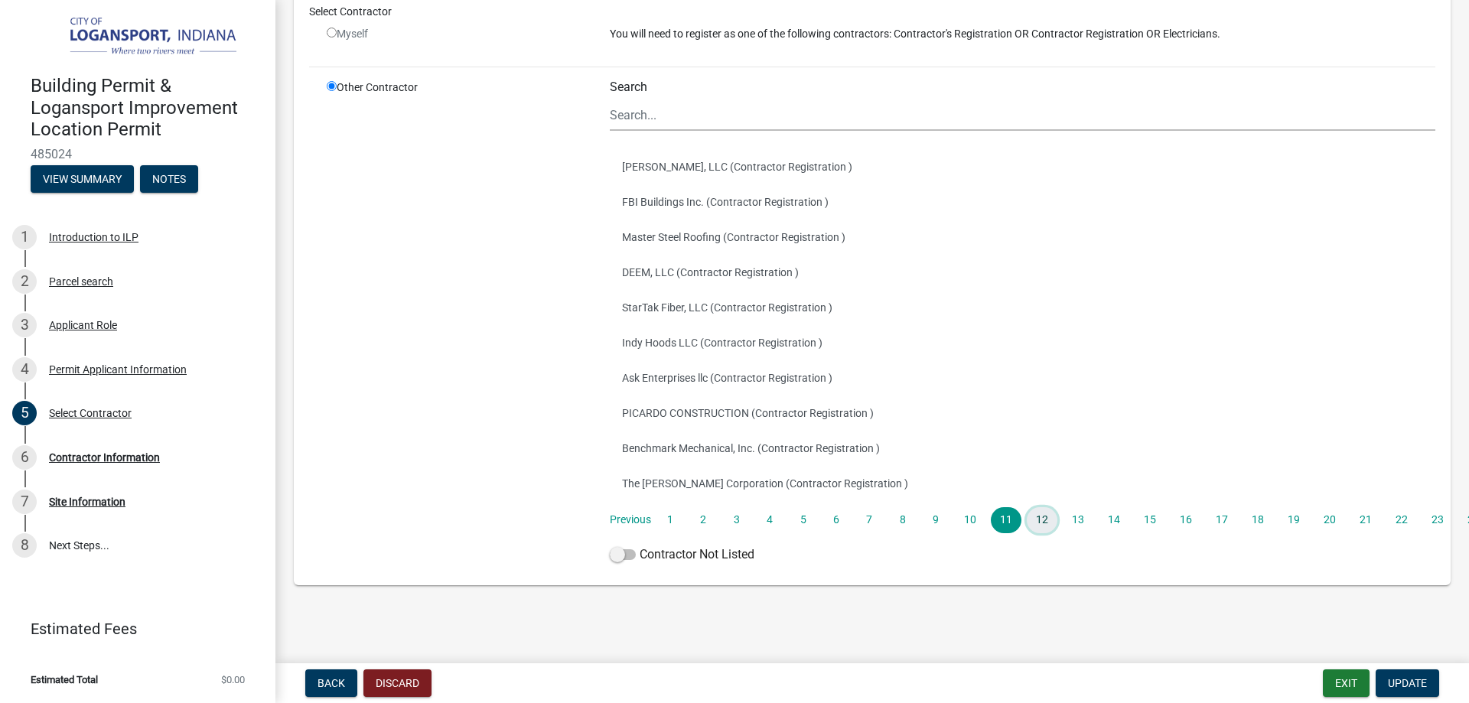
click at [1043, 517] on link "12" at bounding box center [1042, 520] width 31 height 26
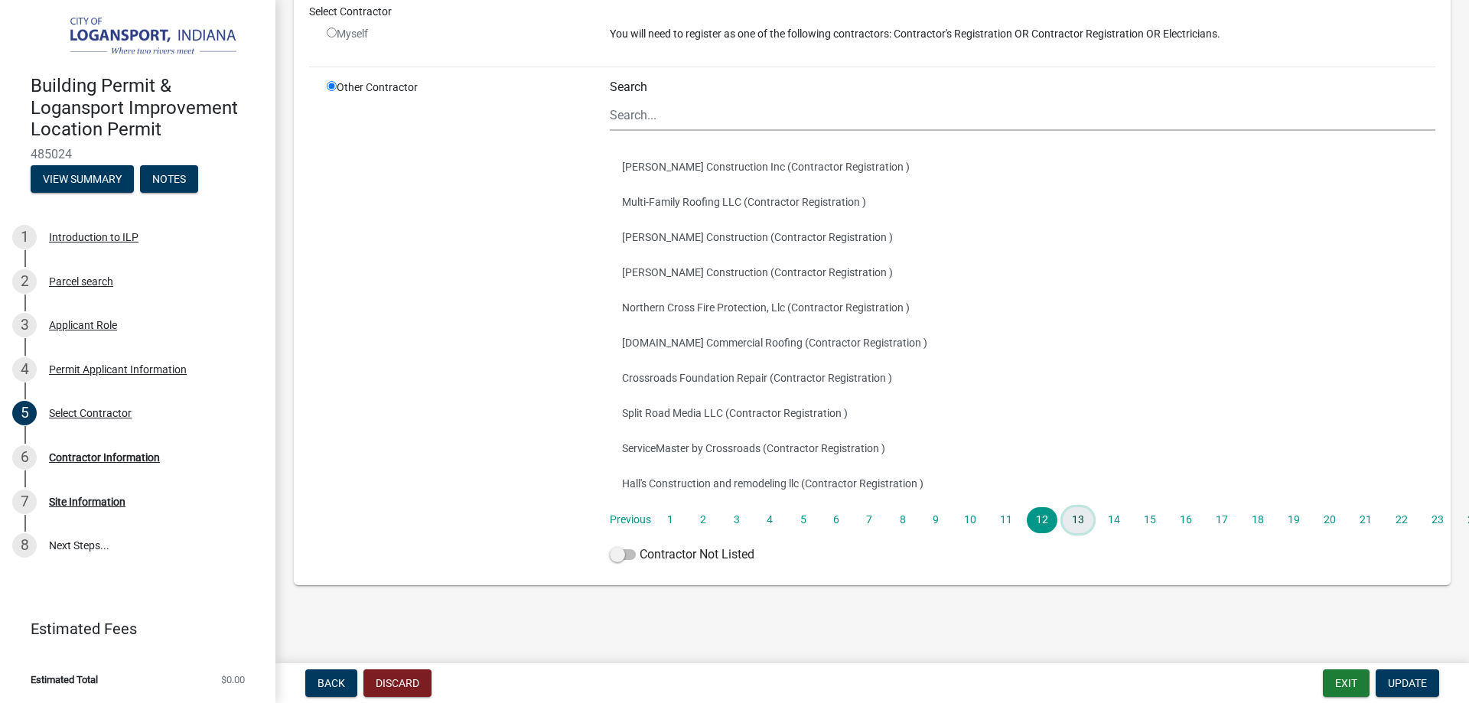
click at [1074, 523] on link "13" at bounding box center [1078, 520] width 31 height 26
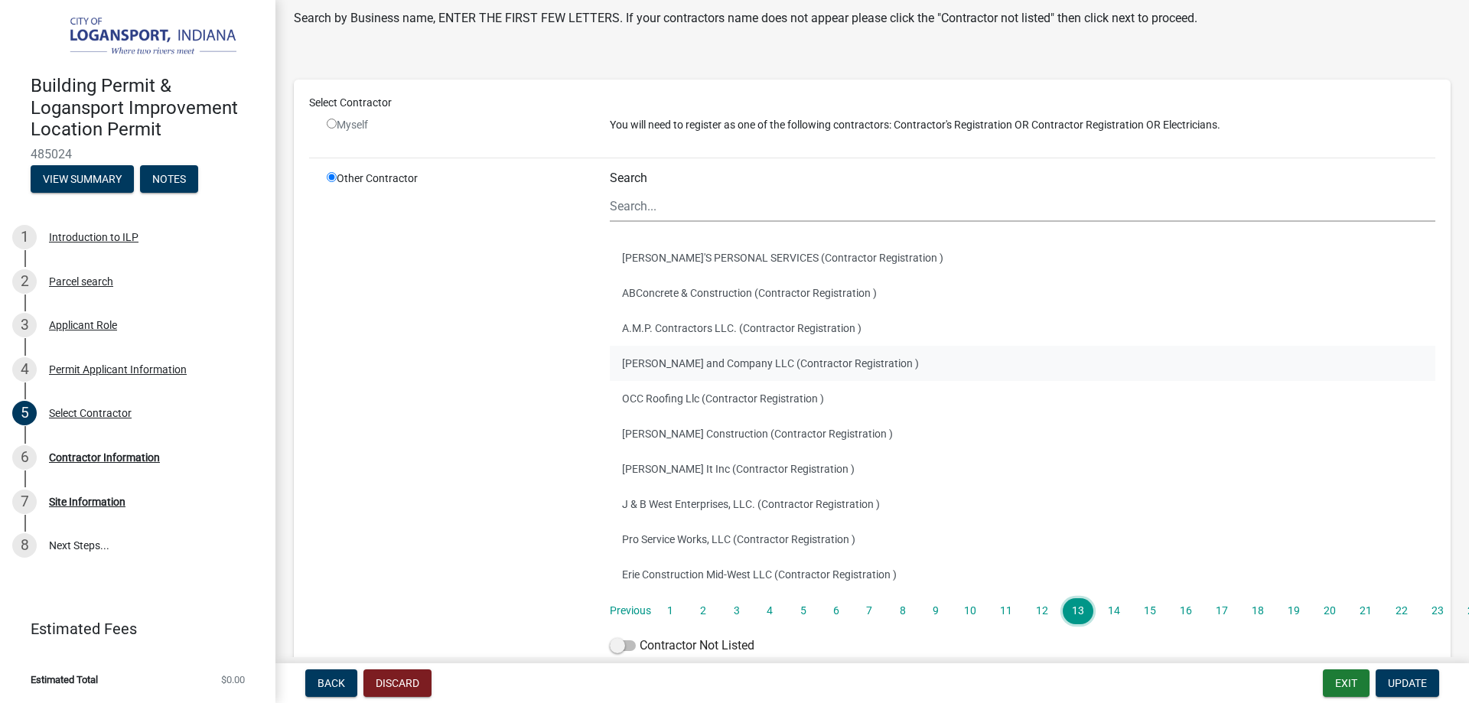
scroll to position [77, 0]
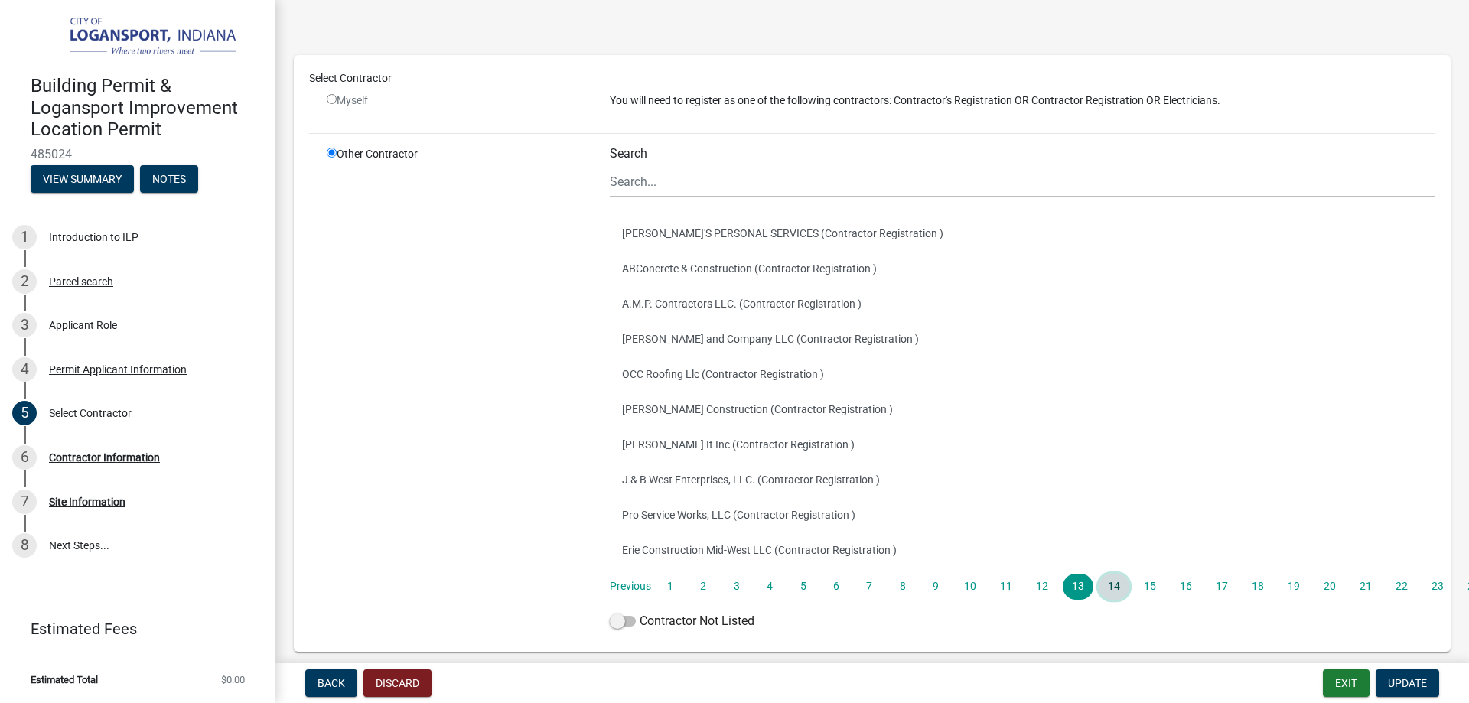
click at [1101, 585] on link "14" at bounding box center [1114, 587] width 31 height 26
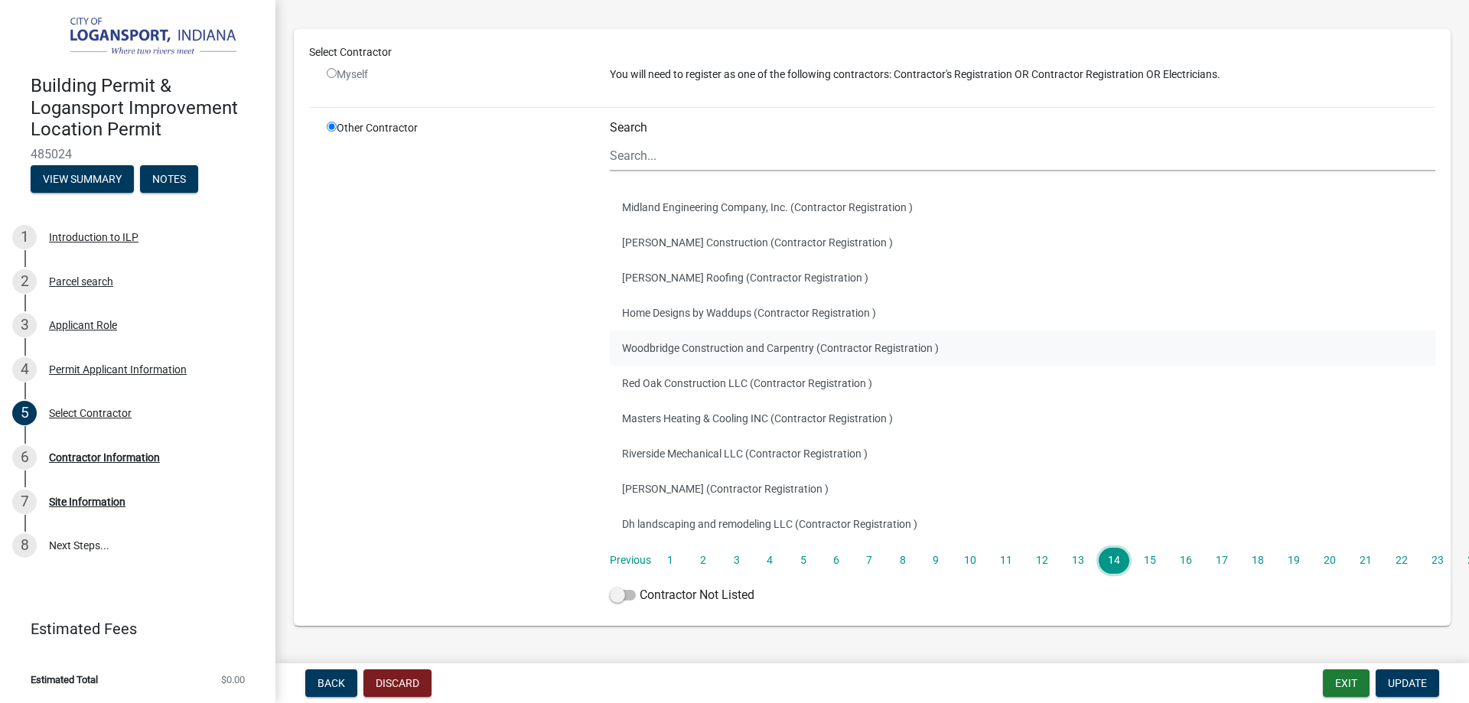
scroll to position [143, 0]
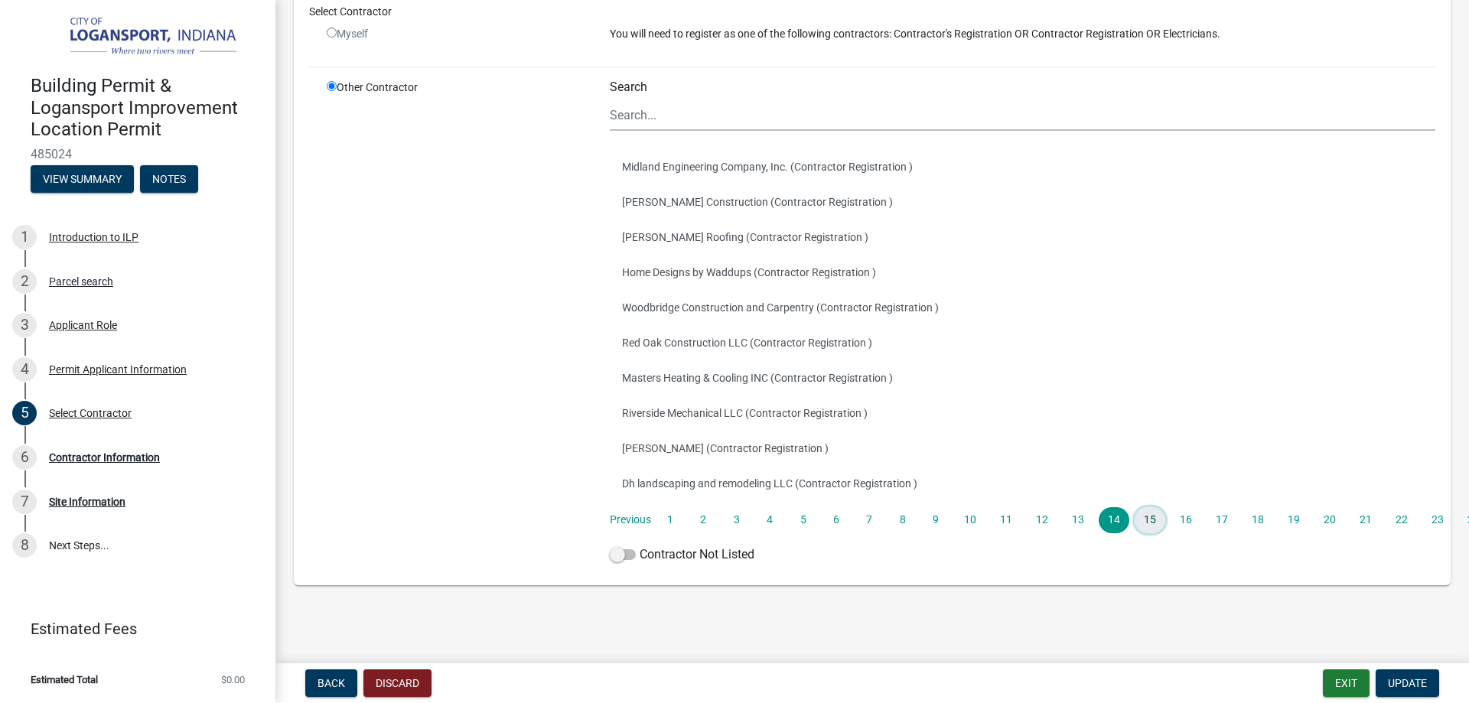
click at [1136, 522] on link "15" at bounding box center [1150, 520] width 31 height 26
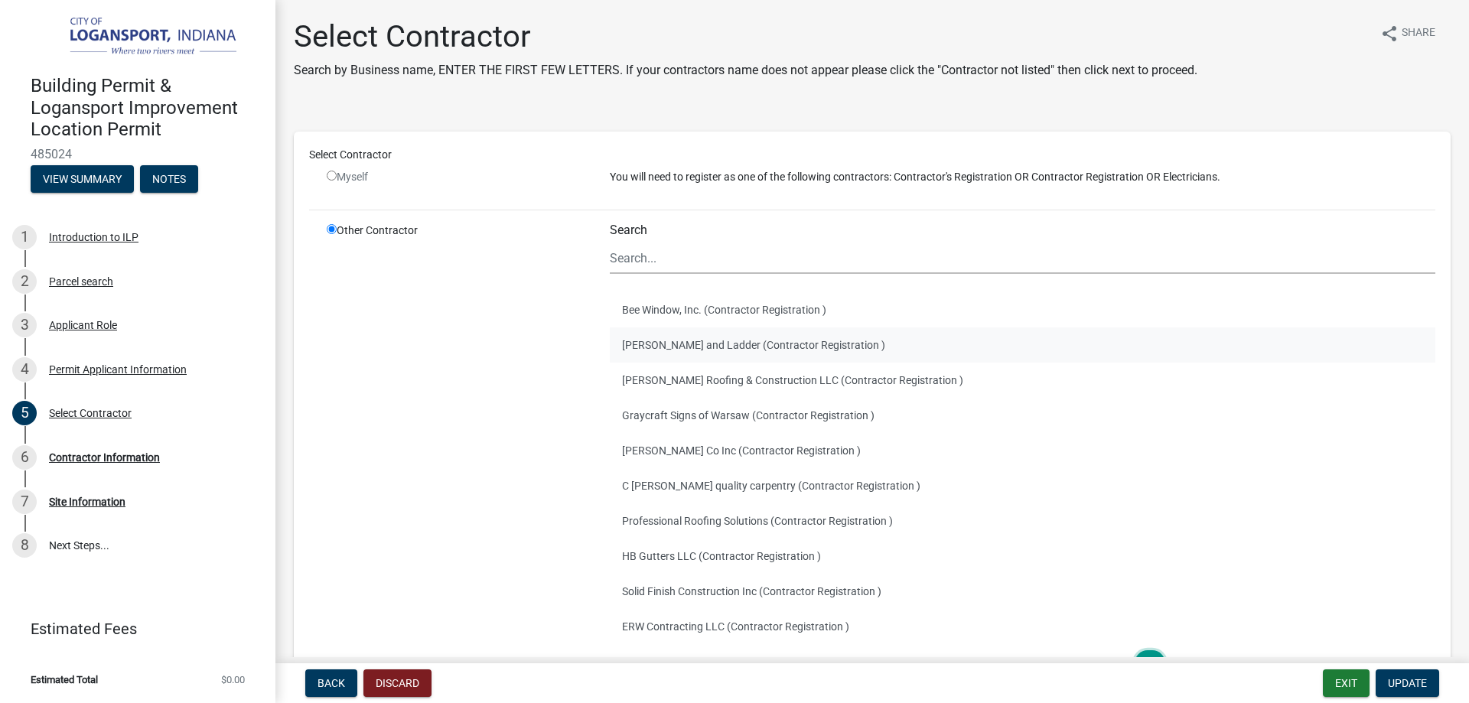
scroll to position [77, 0]
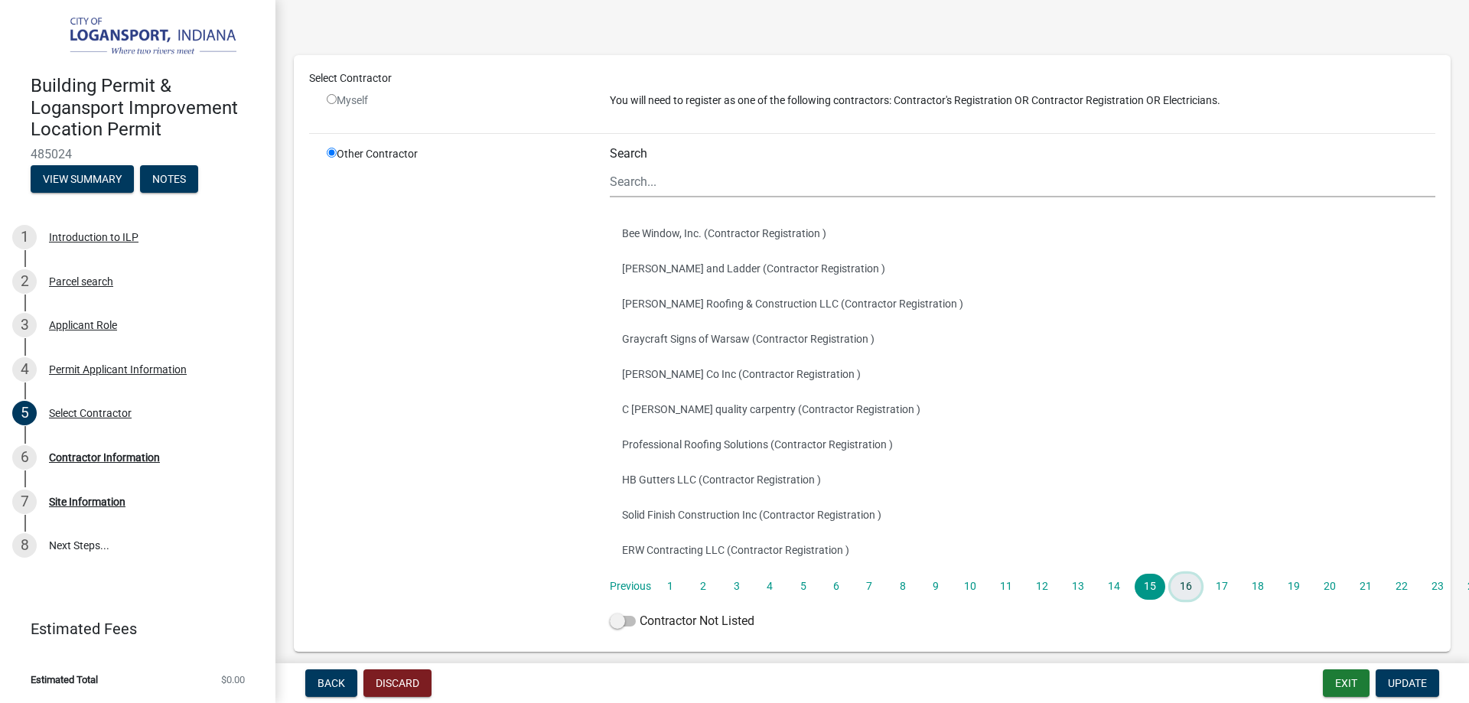
click at [1175, 591] on link "16" at bounding box center [1186, 587] width 31 height 26
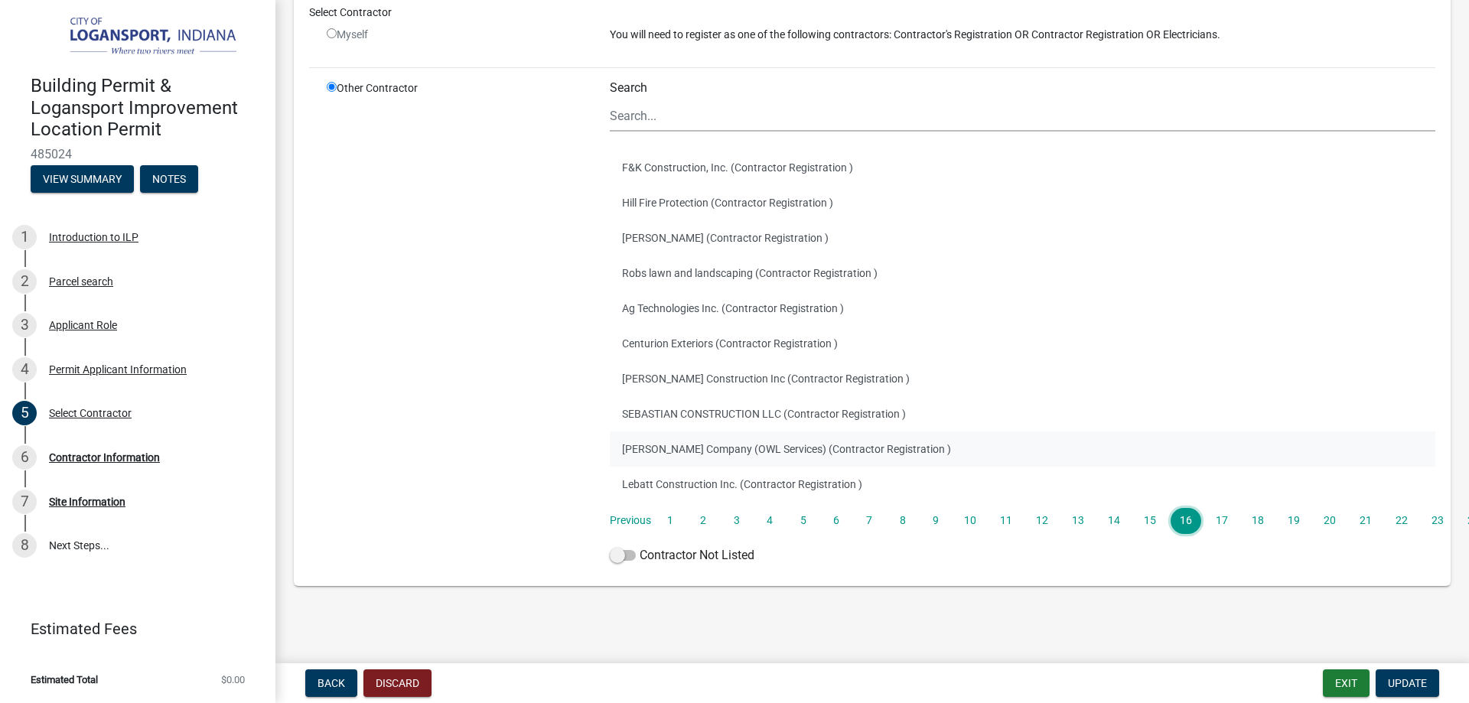
scroll to position [143, 0]
click at [1210, 522] on link "17" at bounding box center [1222, 520] width 31 height 26
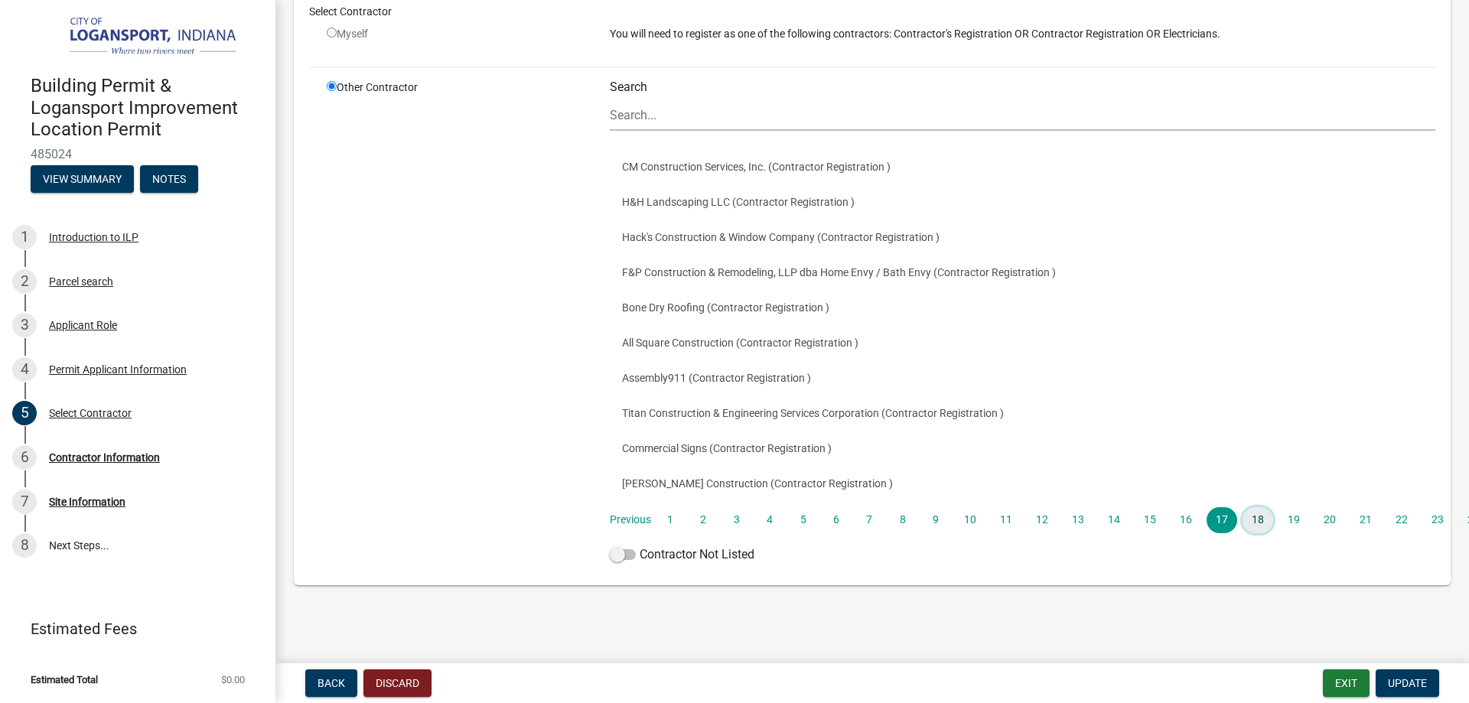
click at [1263, 514] on link "18" at bounding box center [1258, 520] width 31 height 26
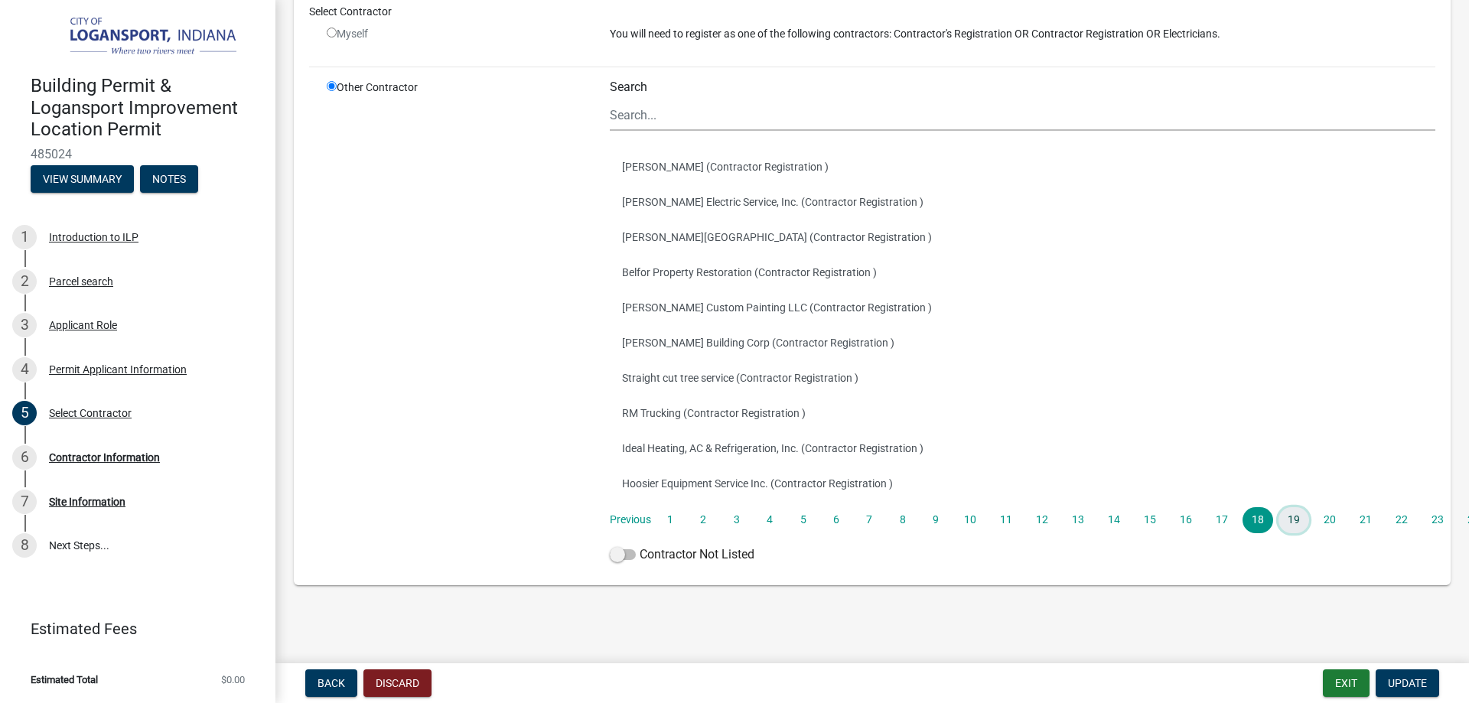
click at [1289, 523] on link "19" at bounding box center [1294, 520] width 31 height 26
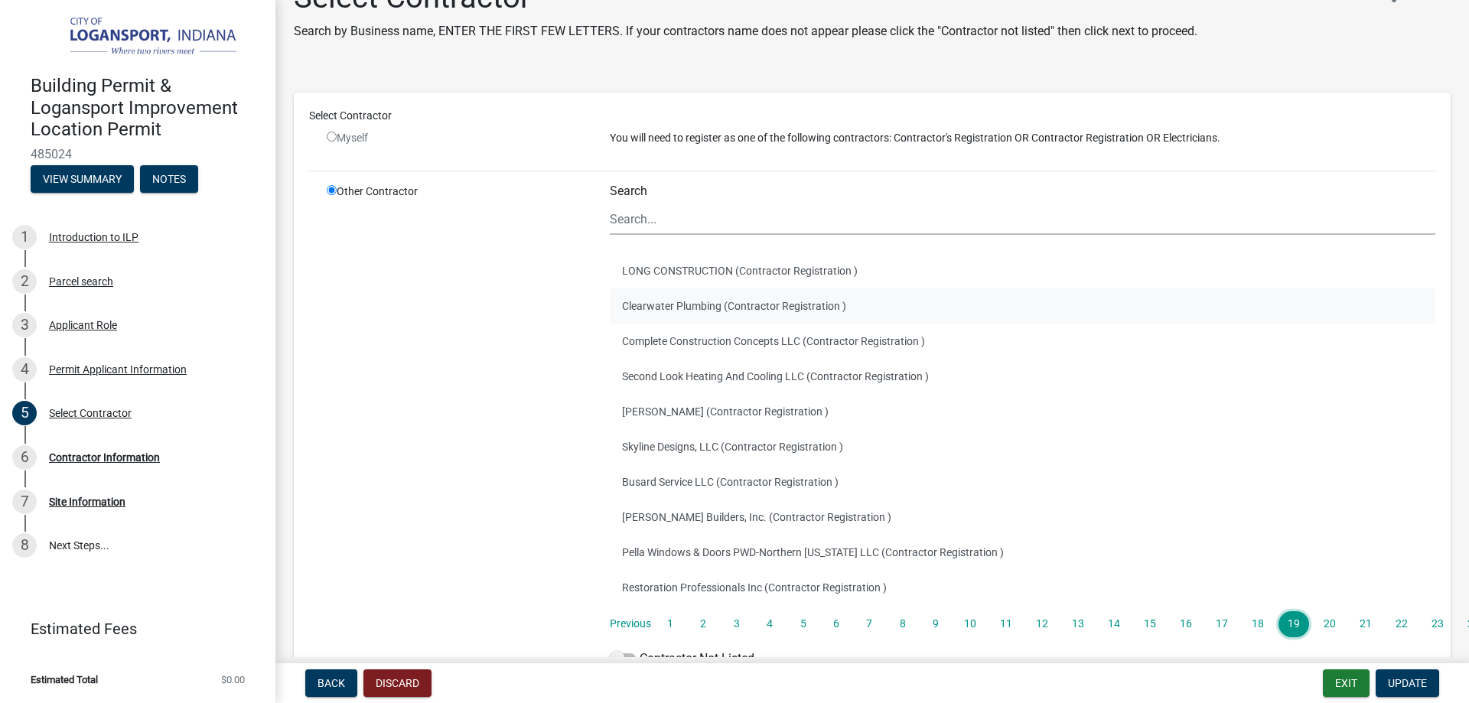
scroll to position [77, 0]
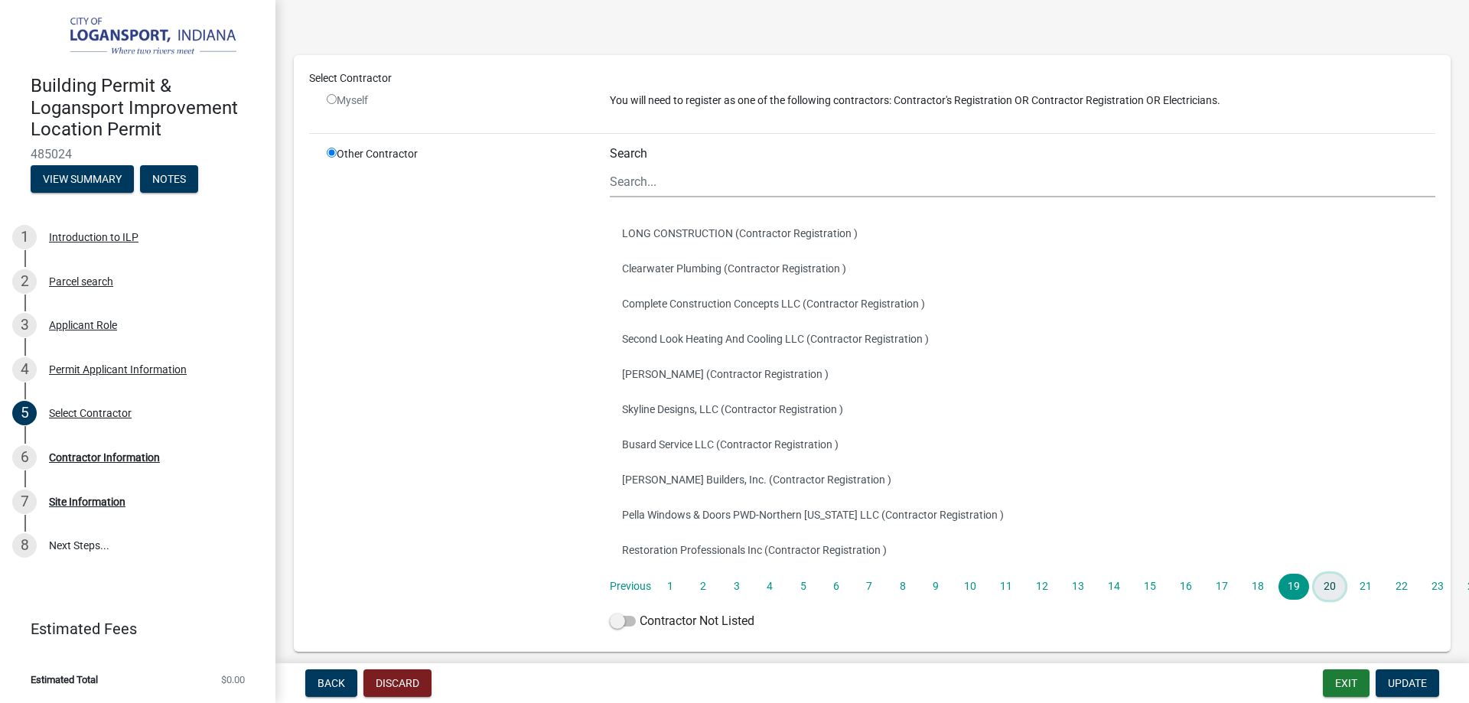
click at [1317, 593] on link "20" at bounding box center [1330, 587] width 31 height 26
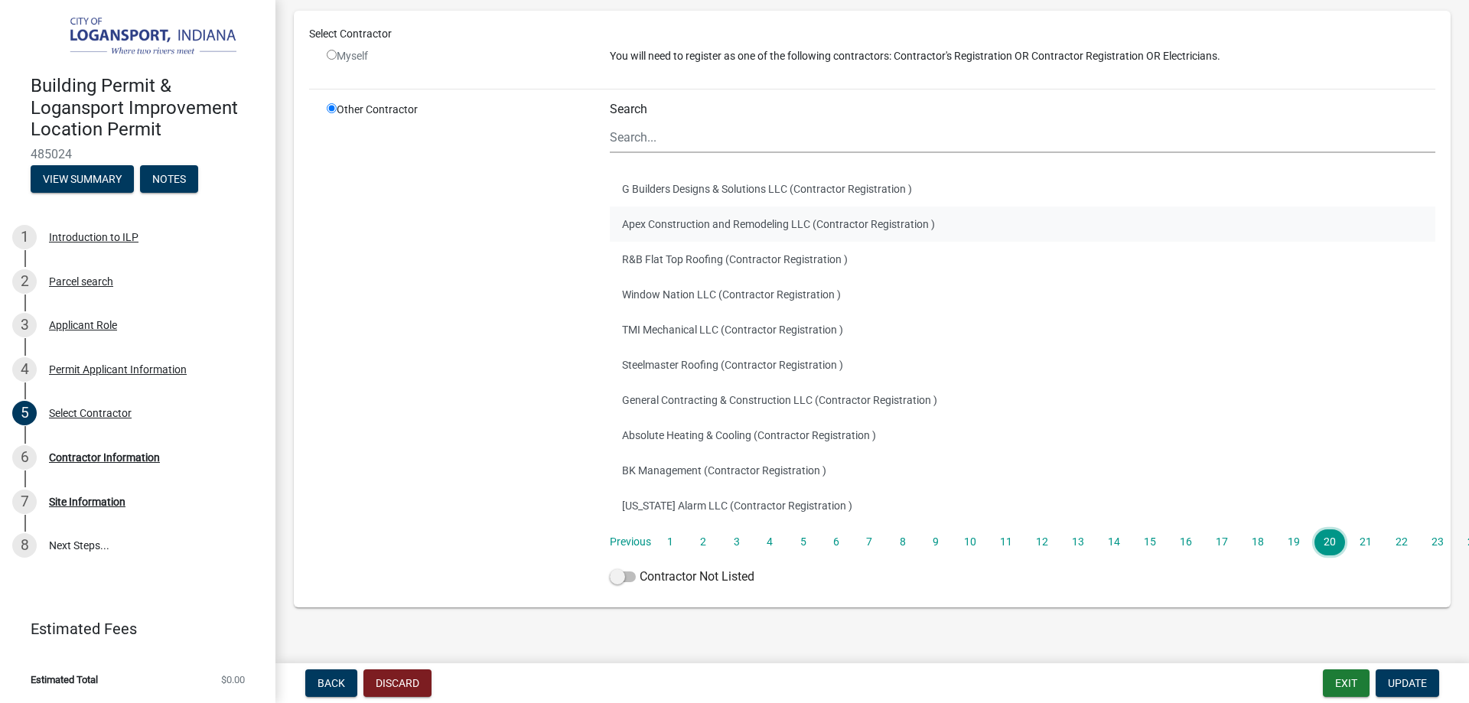
scroll to position [143, 0]
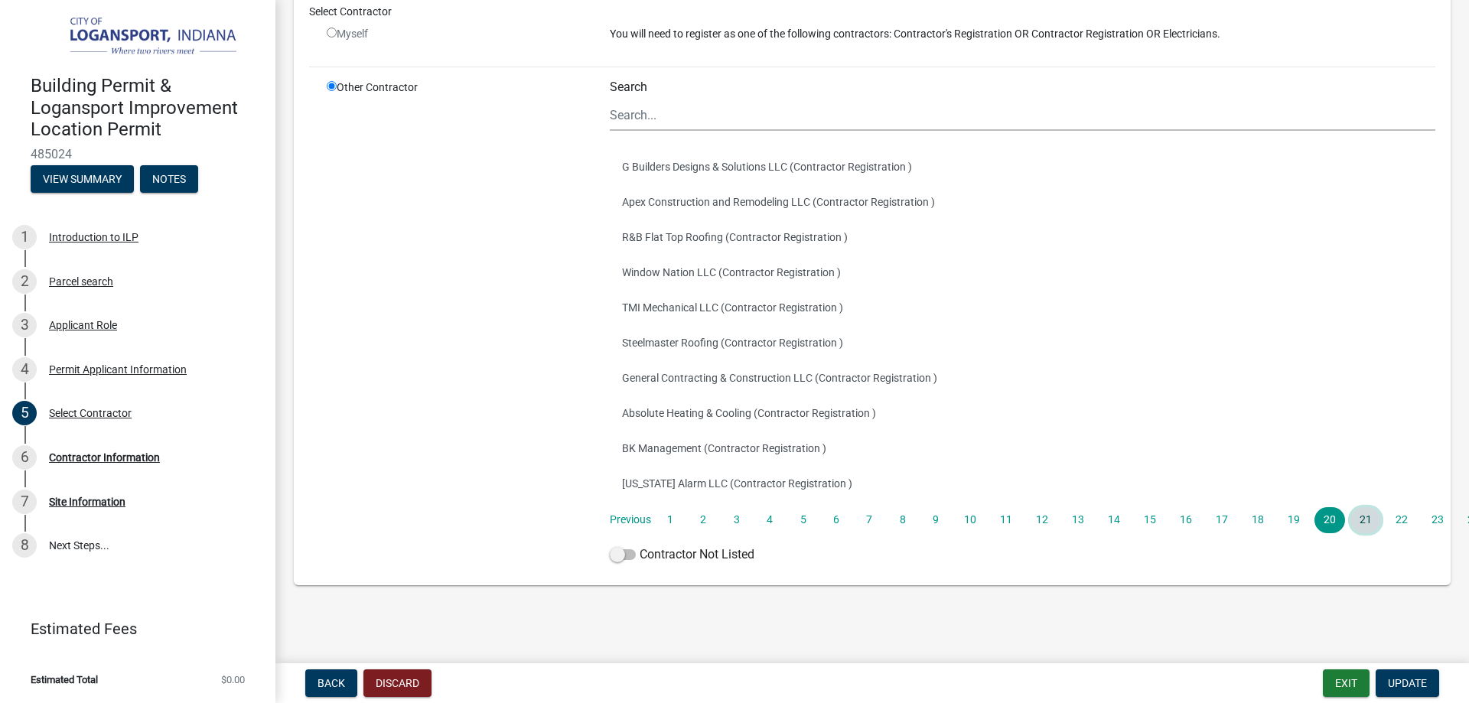
click at [1351, 523] on link "21" at bounding box center [1366, 520] width 31 height 26
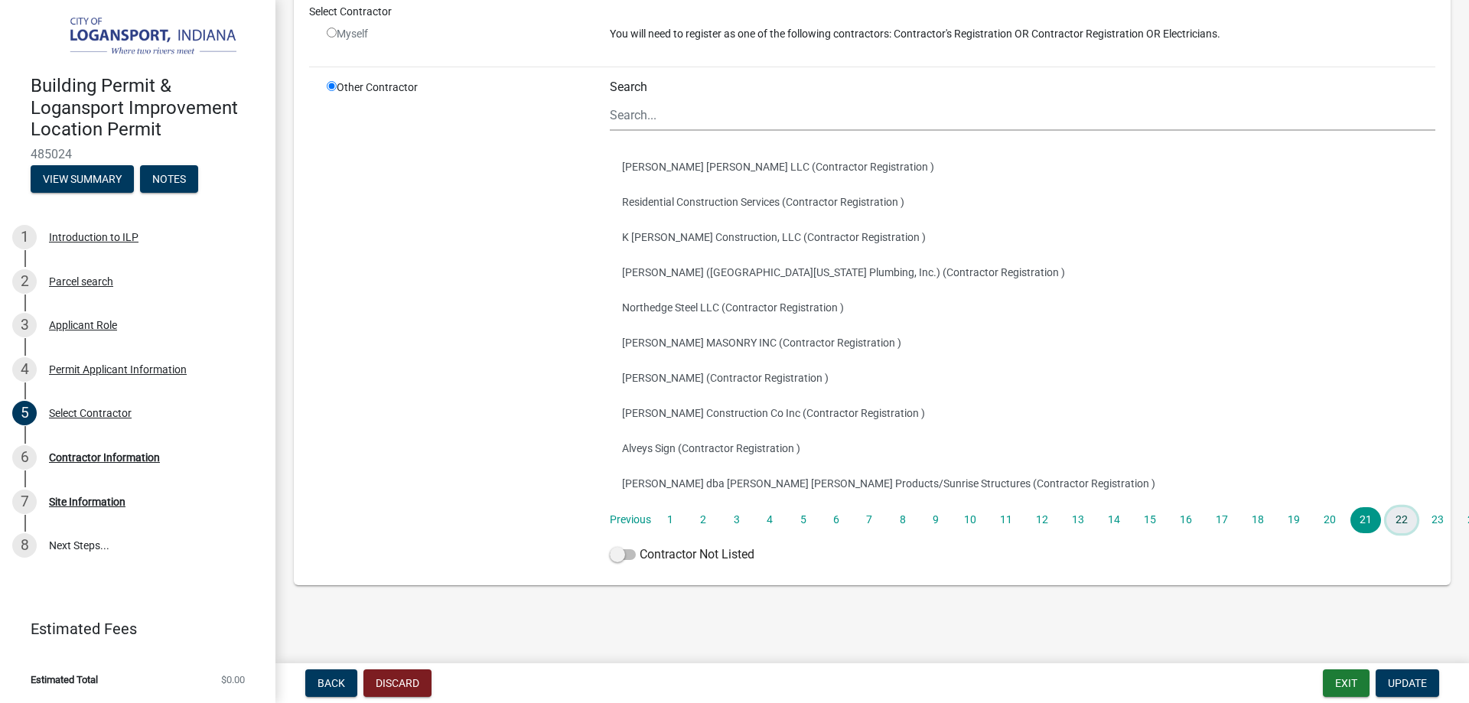
click at [1398, 517] on link "22" at bounding box center [1402, 520] width 31 height 26
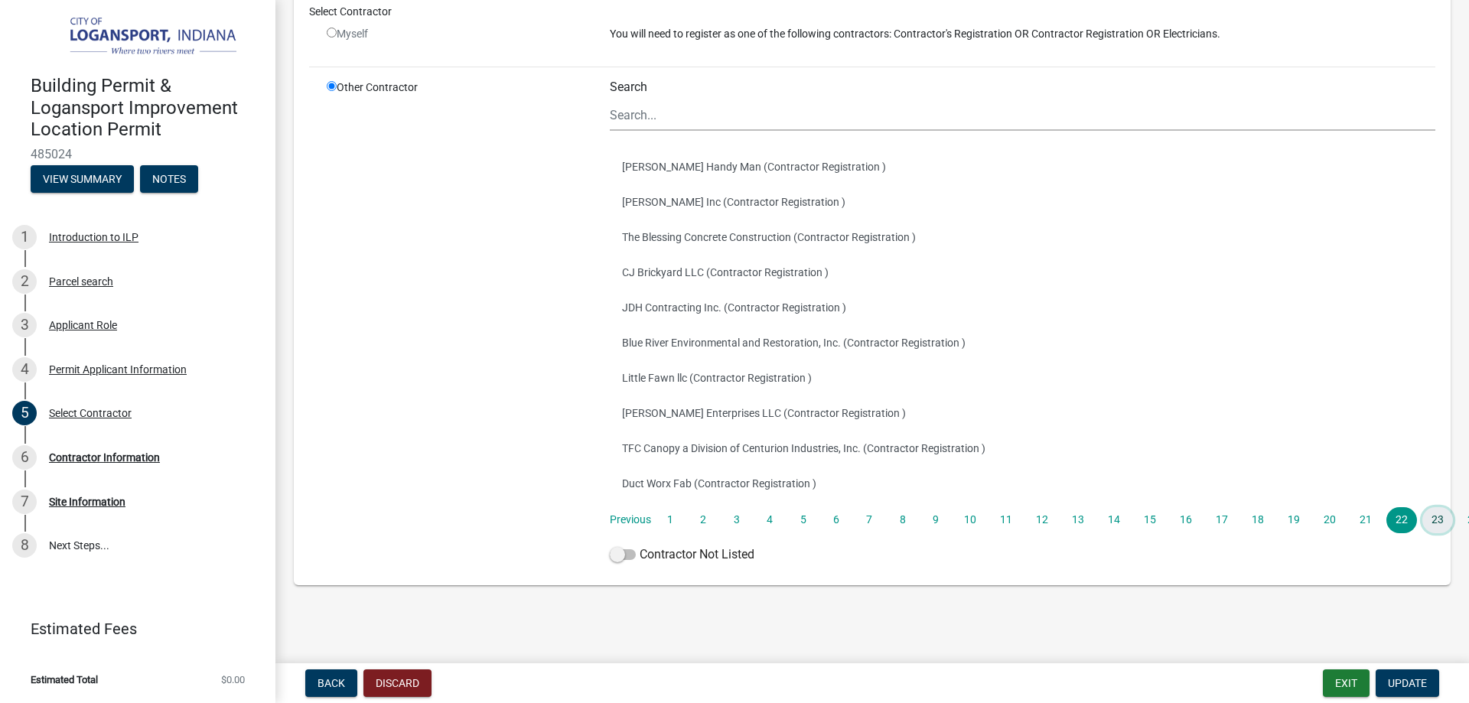
click at [1436, 521] on link "23" at bounding box center [1437, 520] width 31 height 26
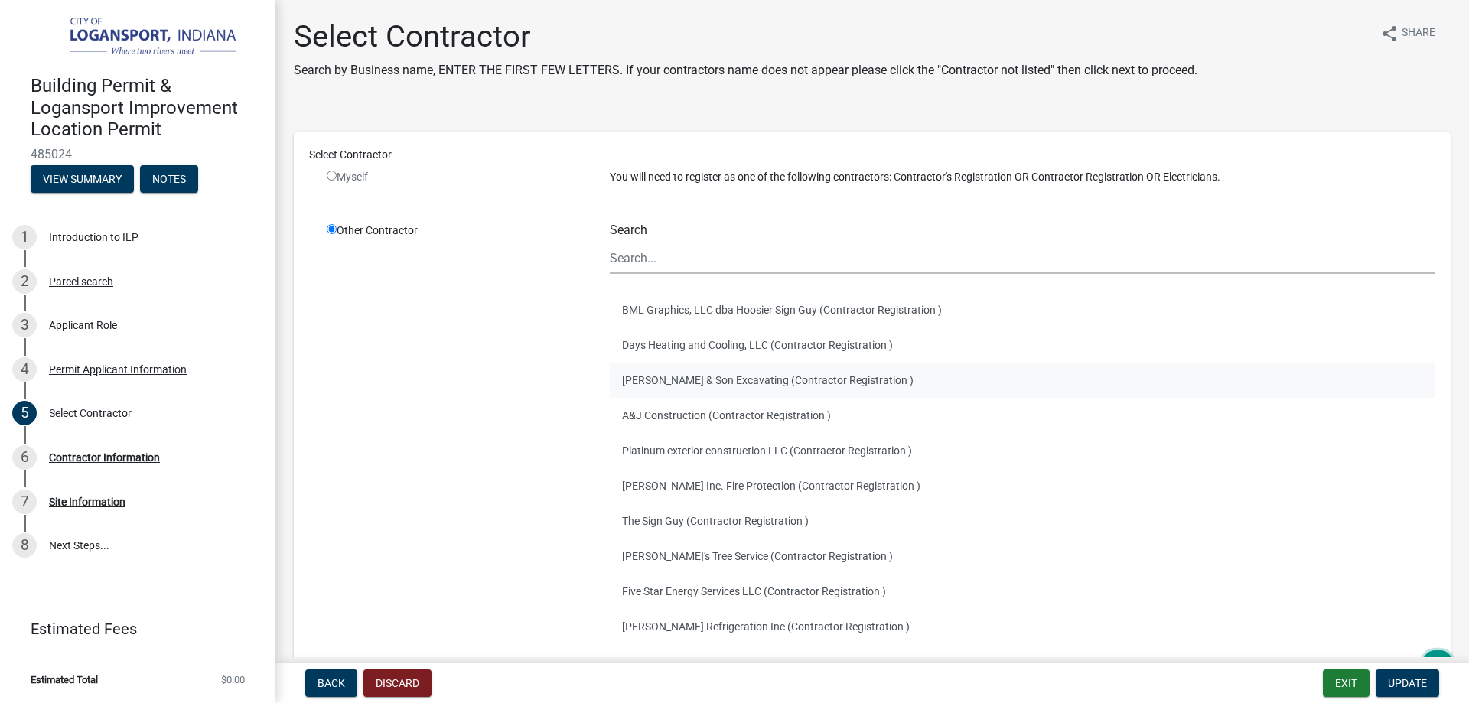
scroll to position [77, 0]
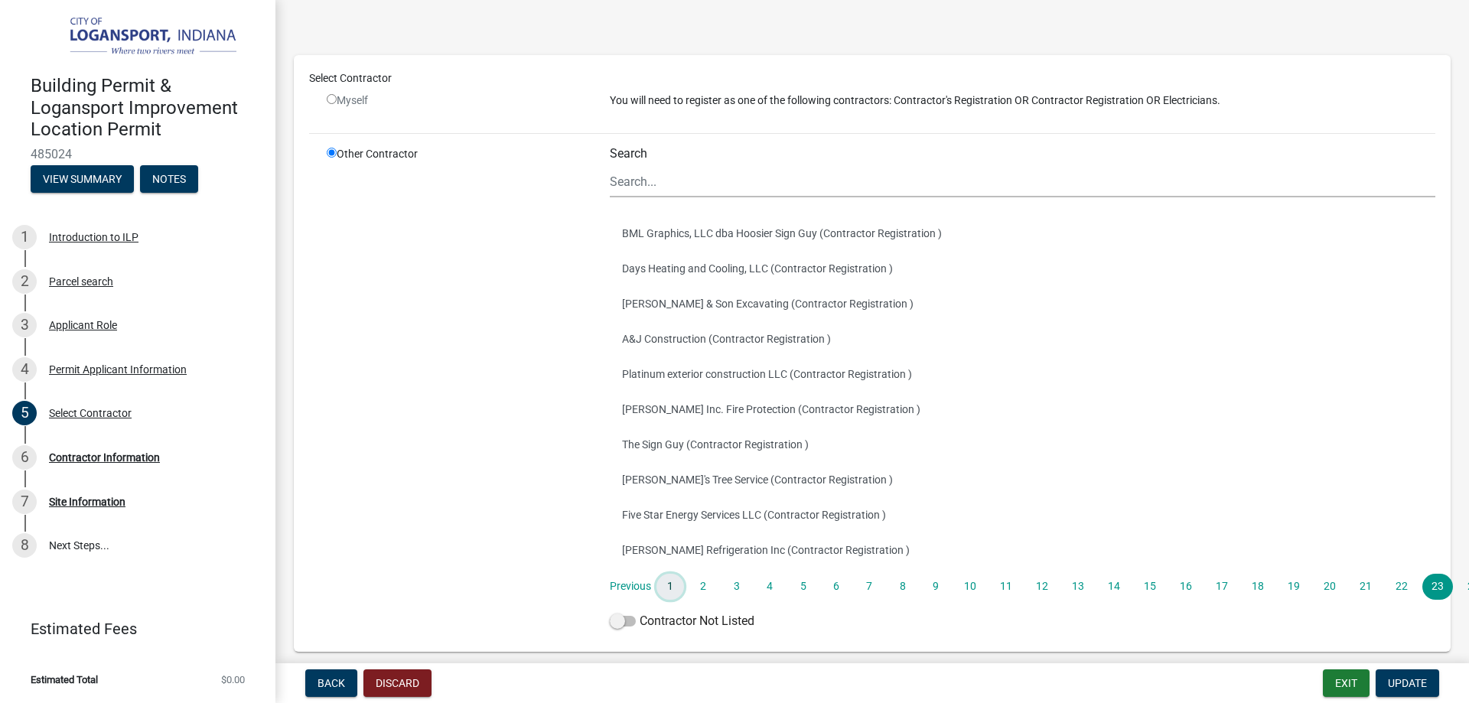
click at [671, 590] on link "1" at bounding box center [671, 587] width 28 height 26
click at [698, 587] on link "2" at bounding box center [703, 587] width 28 height 26
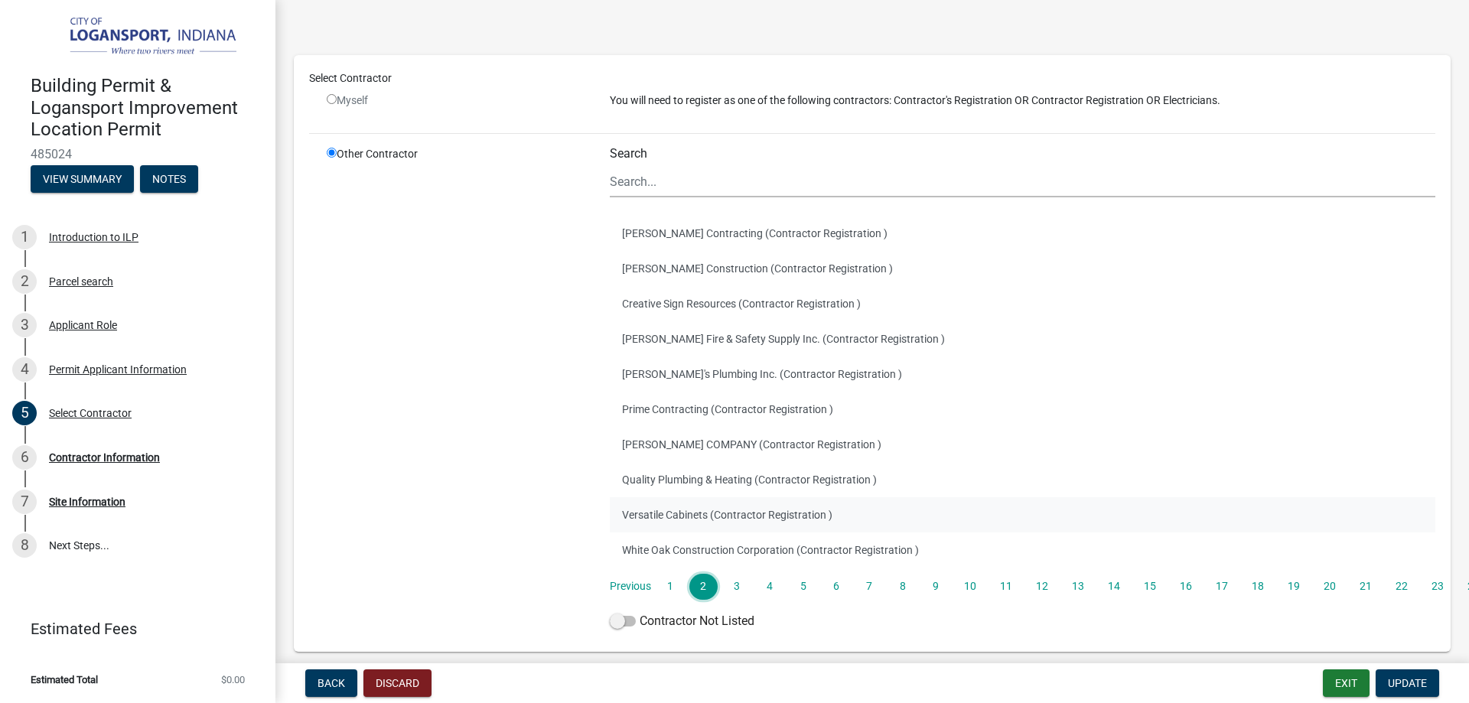
scroll to position [143, 0]
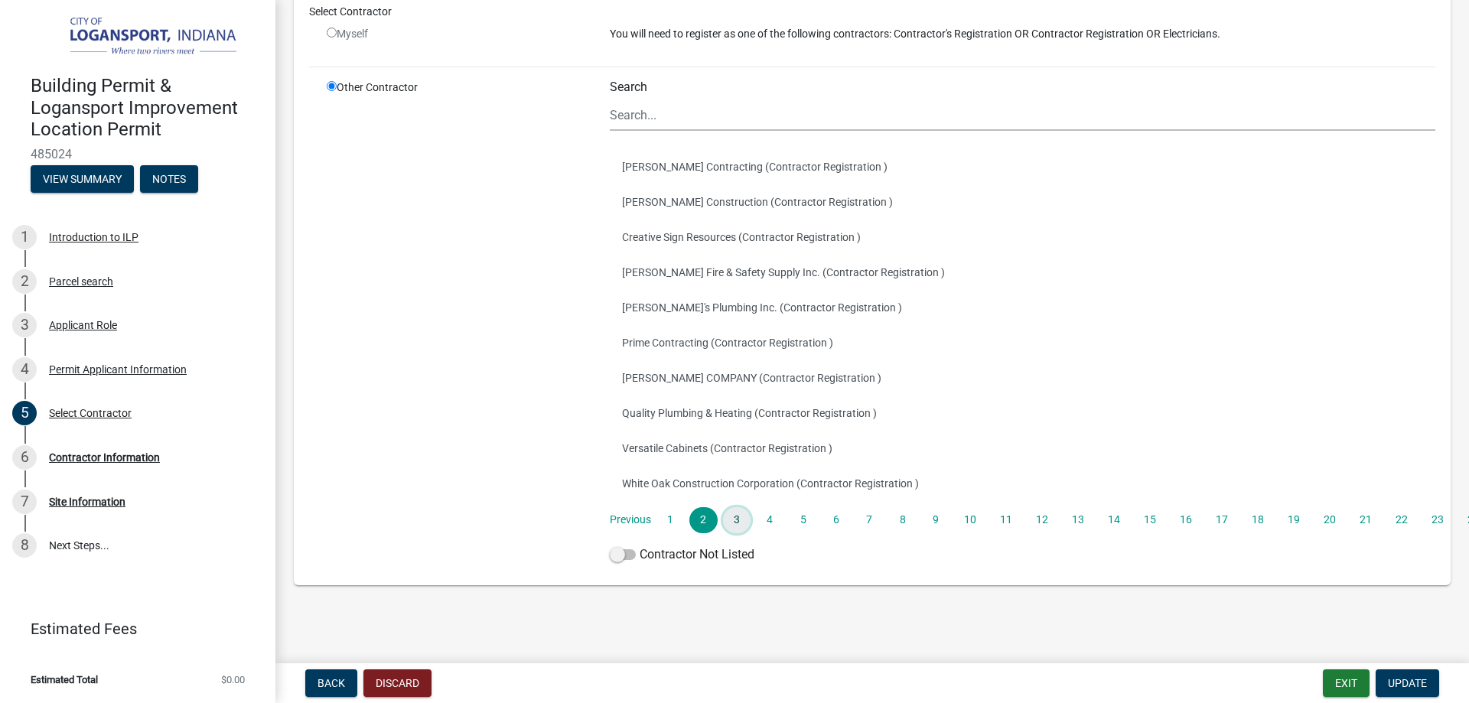
click at [732, 524] on link "3" at bounding box center [737, 520] width 28 height 26
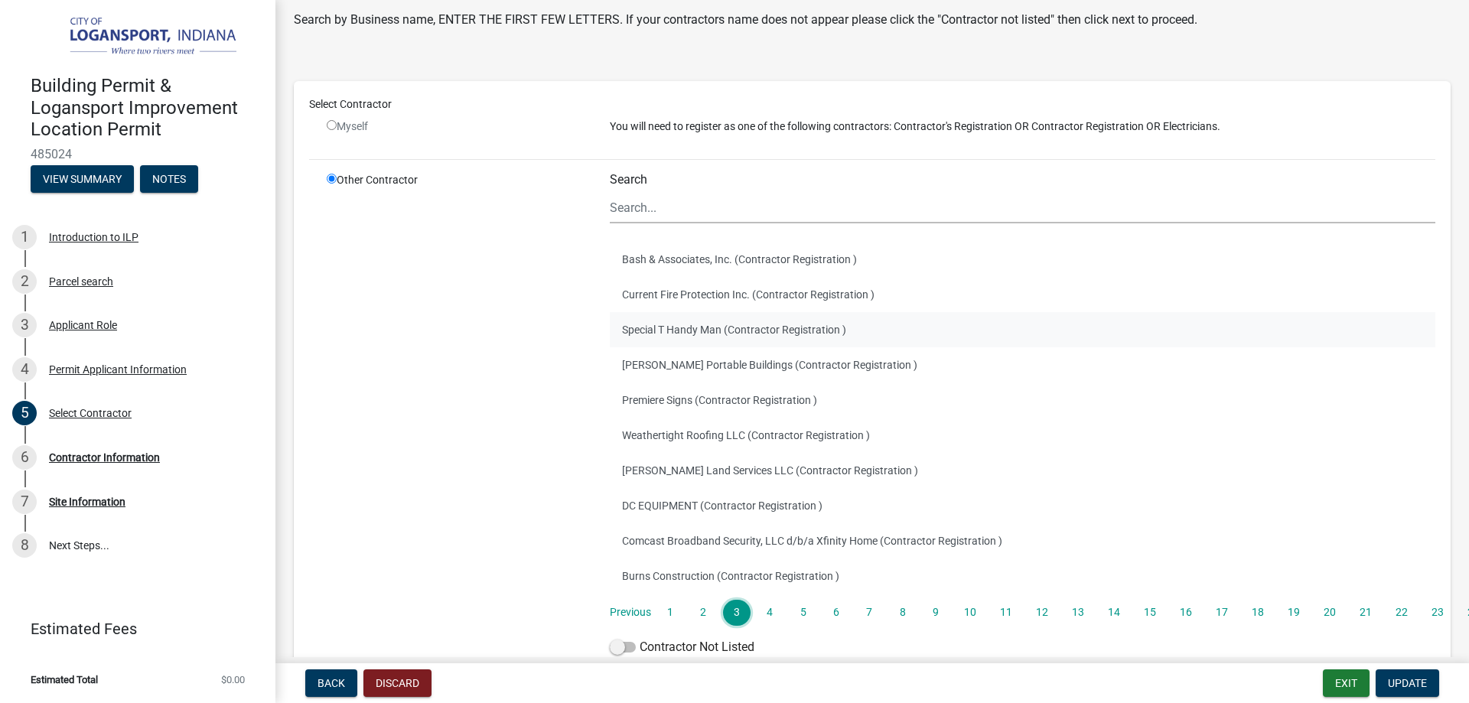
scroll to position [77, 0]
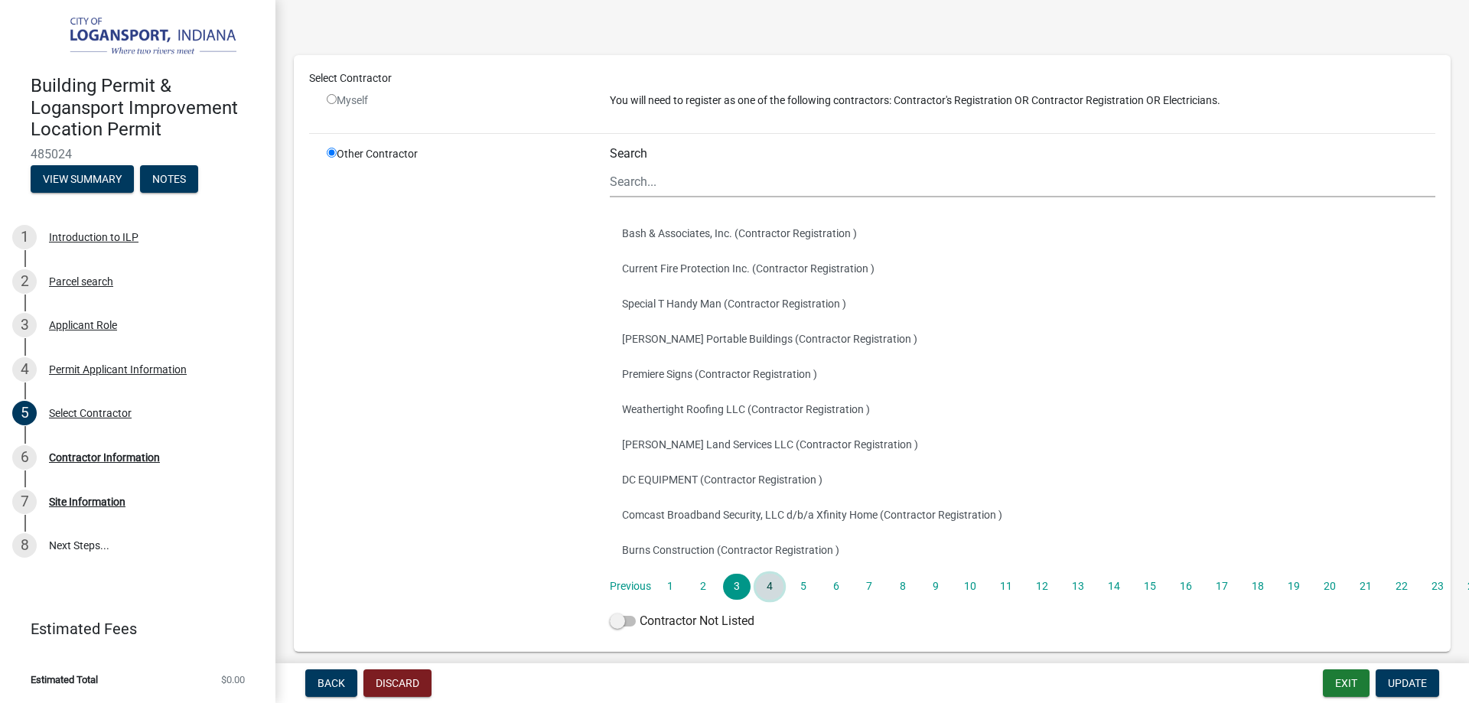
click at [775, 589] on link "4" at bounding box center [770, 587] width 28 height 26
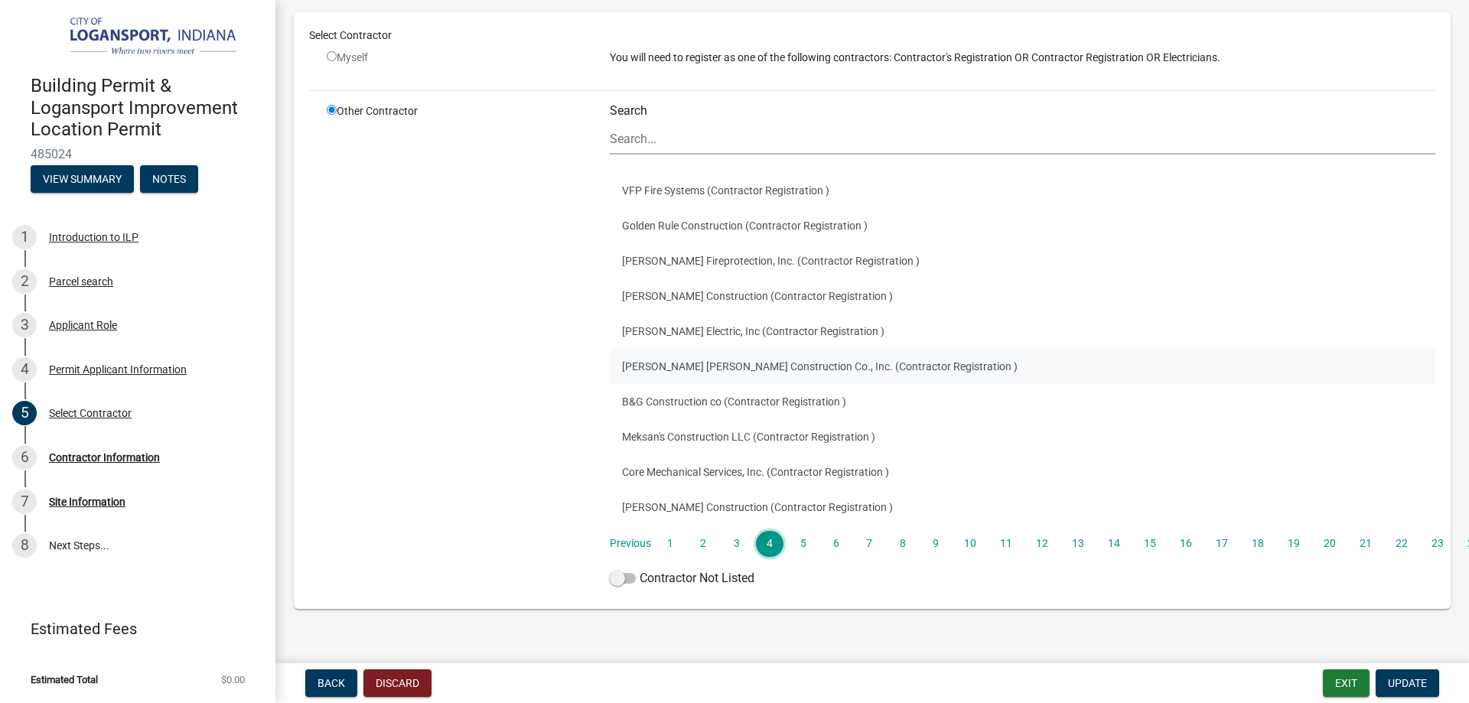
scroll to position [143, 0]
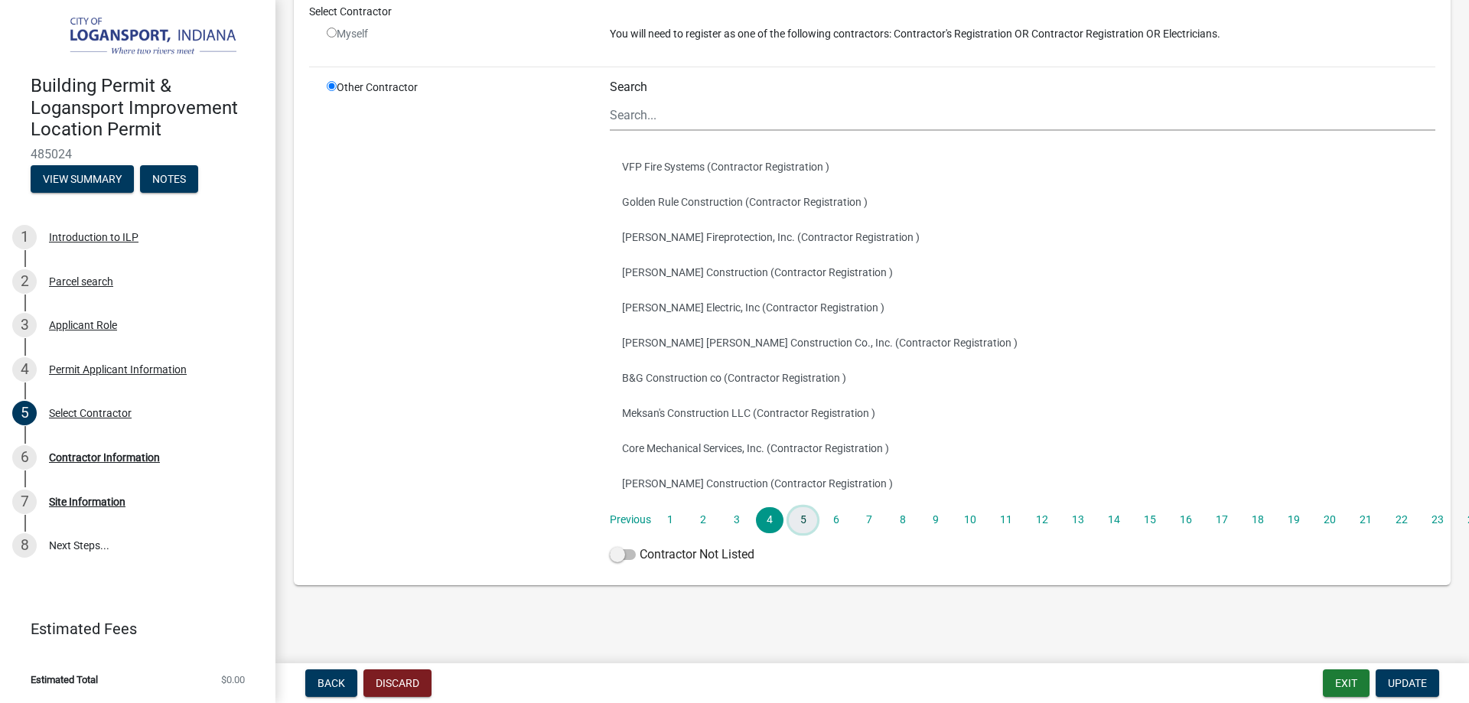
click at [808, 520] on link "5" at bounding box center [803, 520] width 28 height 26
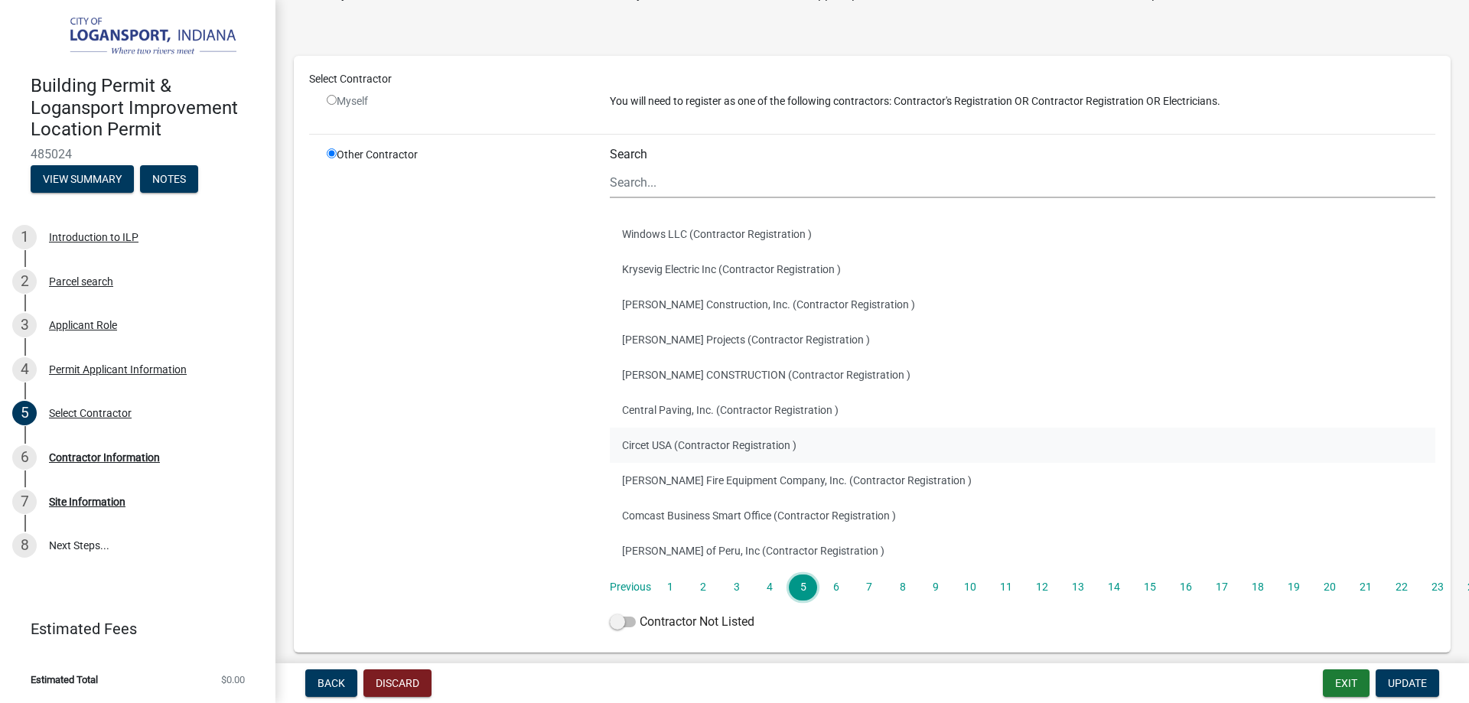
scroll to position [77, 0]
click at [839, 586] on link "6" at bounding box center [837, 587] width 28 height 26
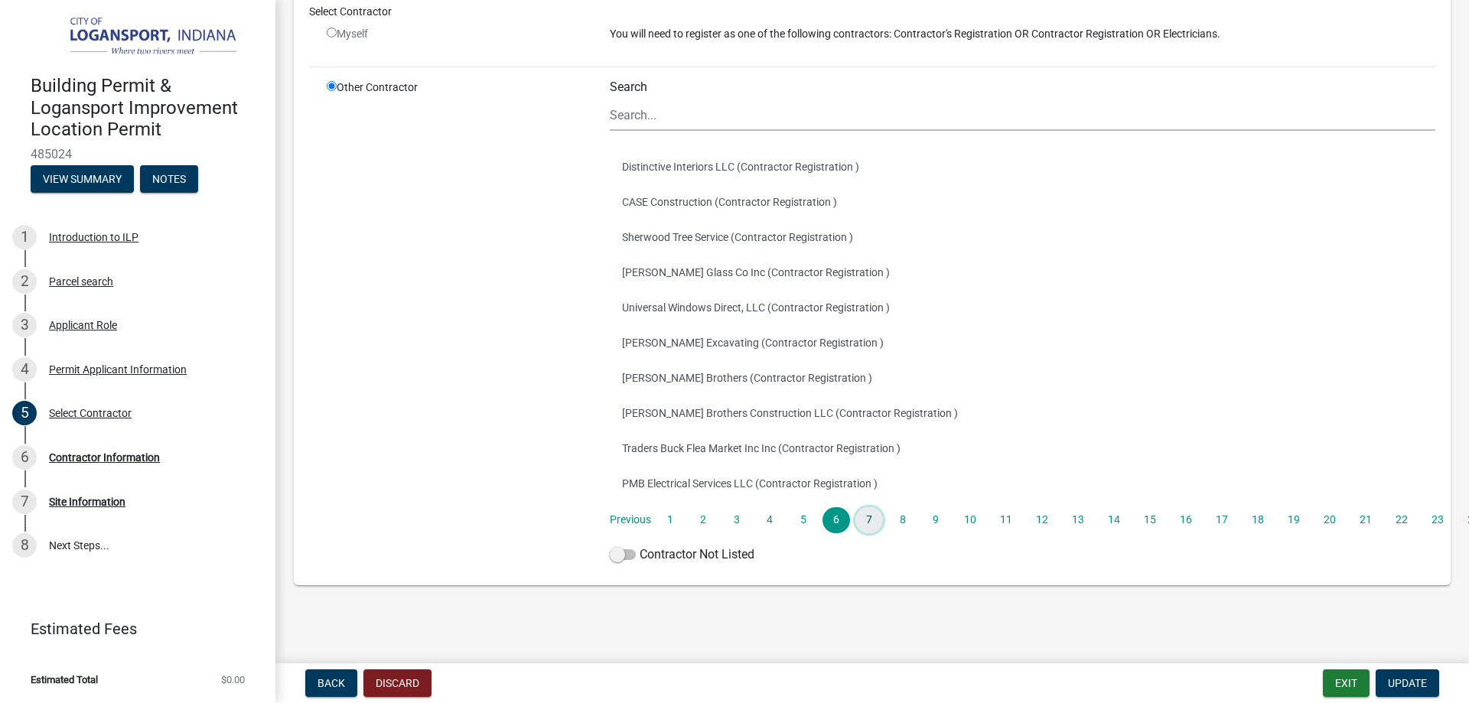
click at [862, 529] on link "7" at bounding box center [869, 520] width 28 height 26
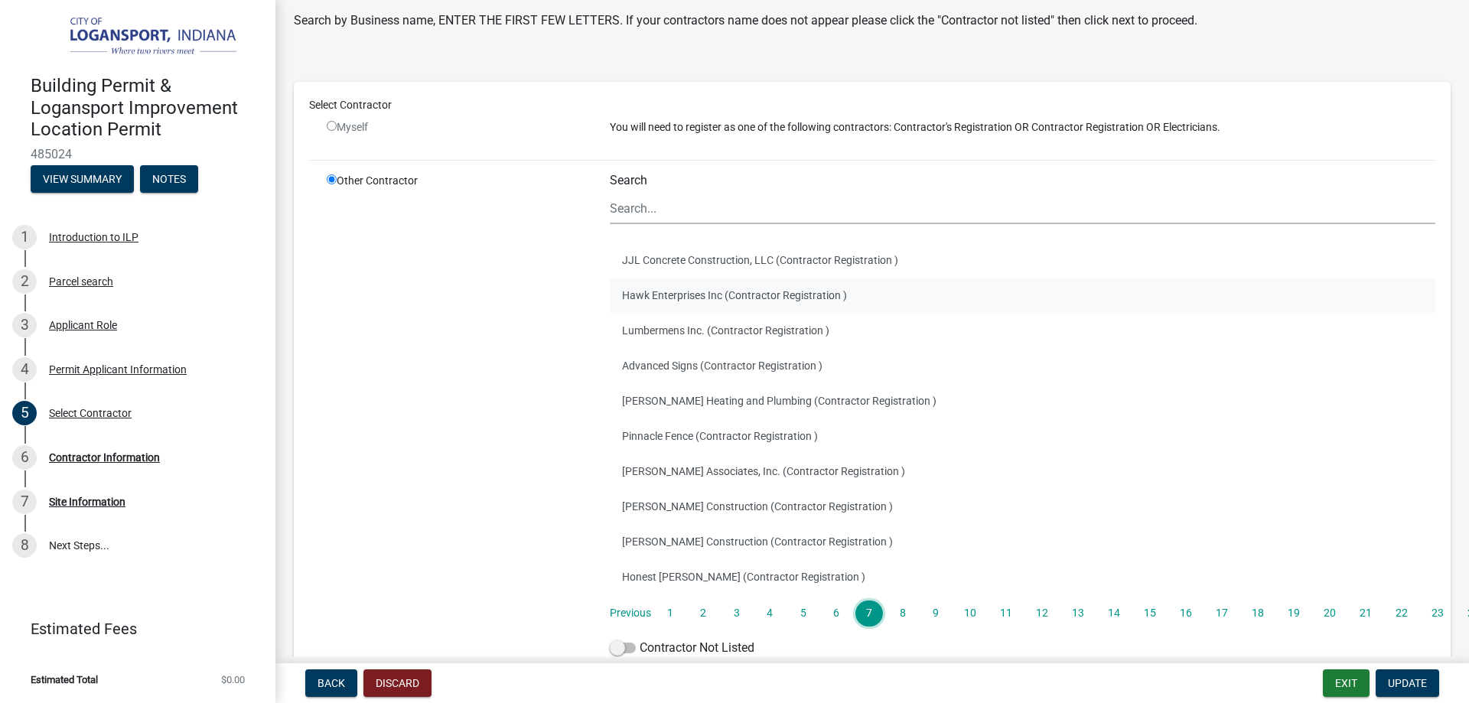
scroll to position [77, 0]
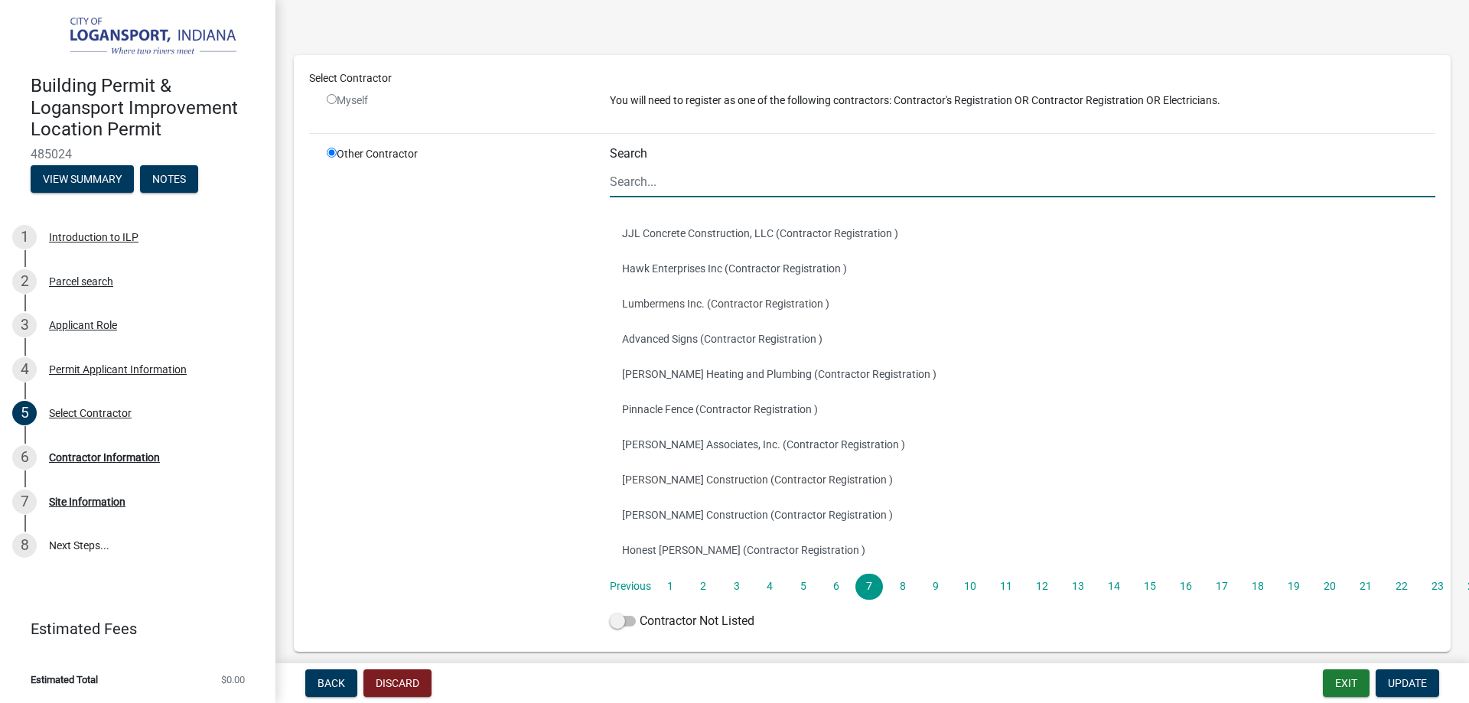
click at [643, 168] on input "Search" at bounding box center [1023, 181] width 826 height 31
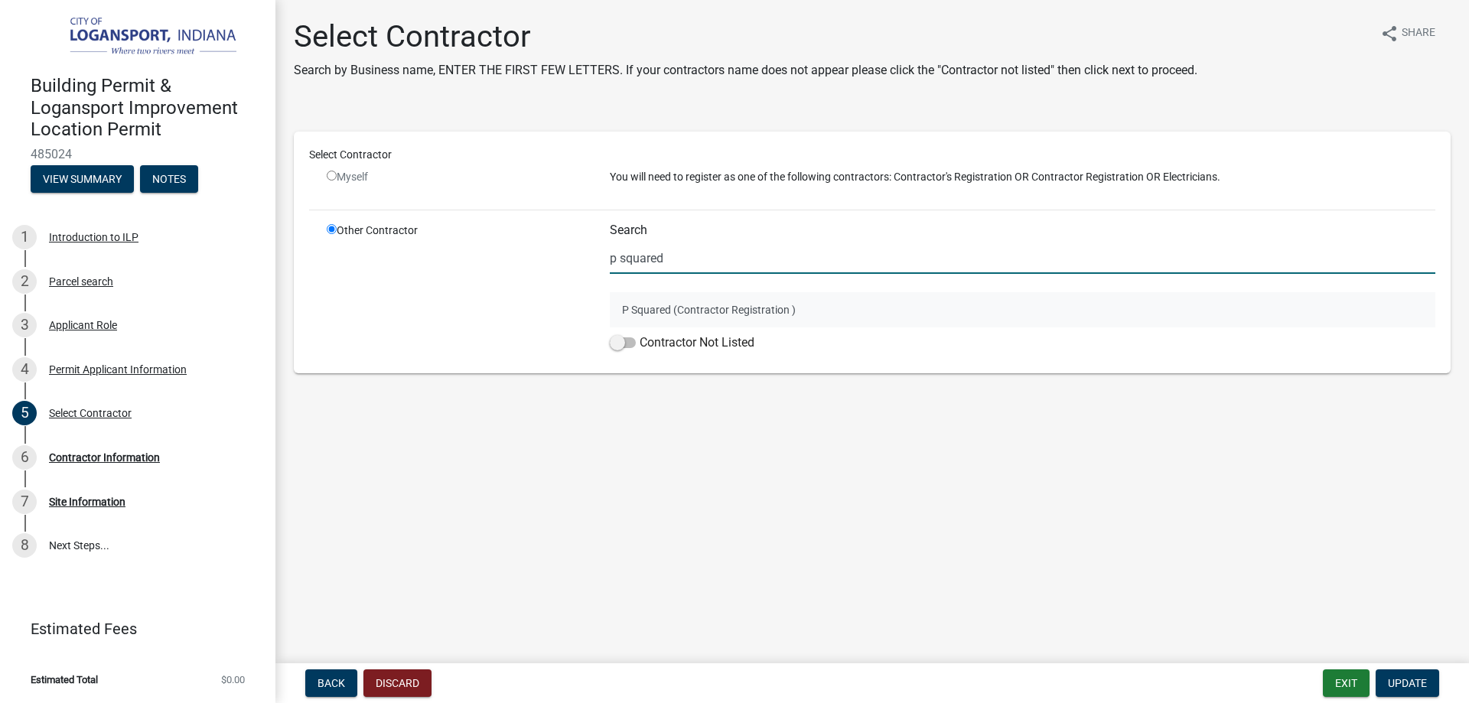
type input "p squared"
click at [705, 303] on button "P Squared (Contractor Registration )" at bounding box center [1023, 309] width 826 height 35
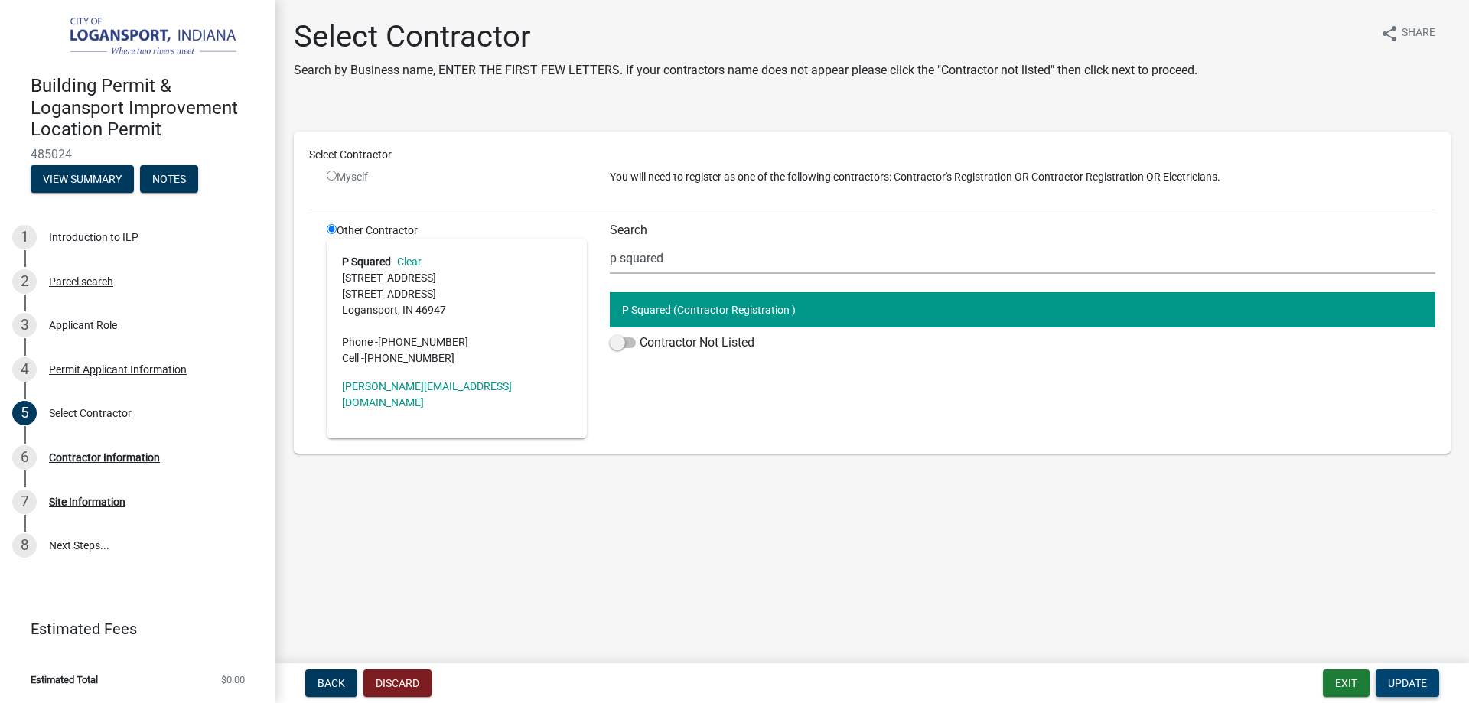
click at [1400, 690] on button "Update" at bounding box center [1408, 684] width 64 height 28
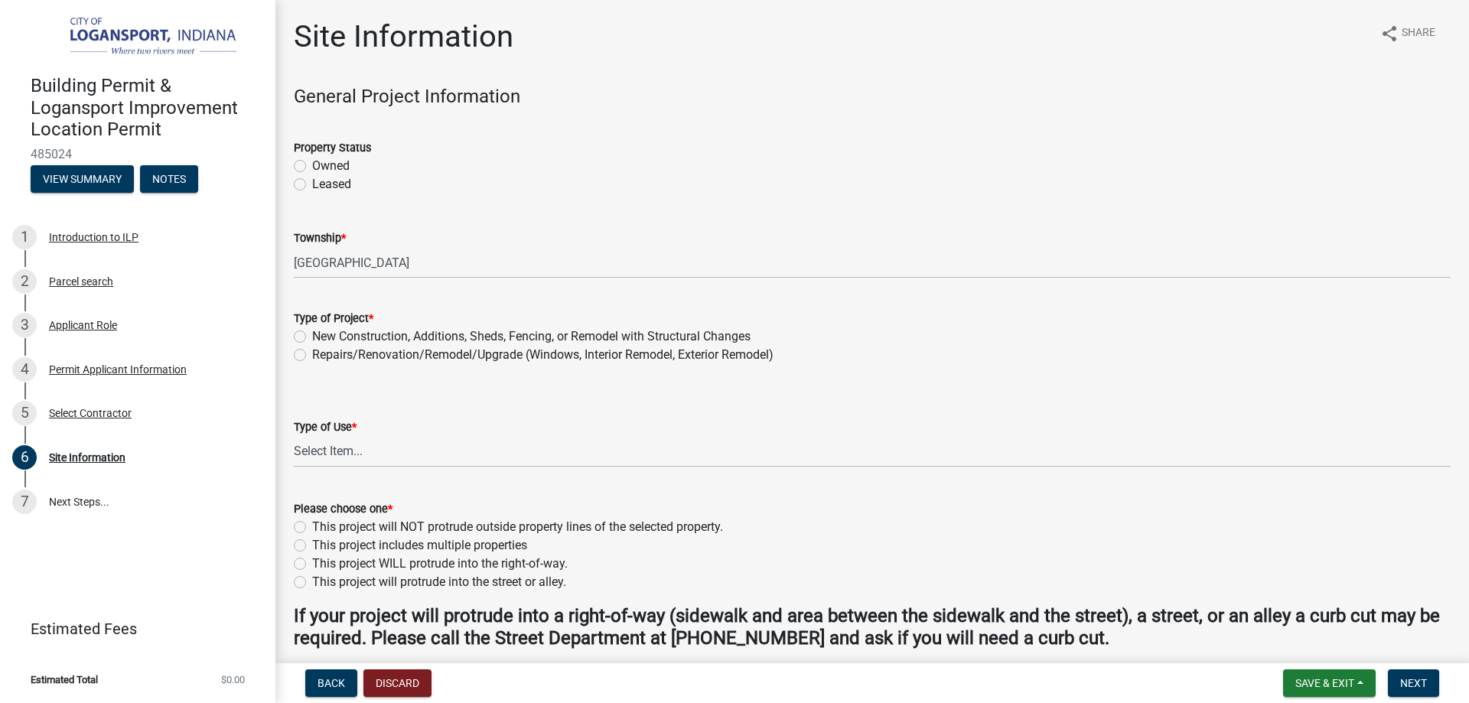
click at [312, 164] on label "Owned" at bounding box center [330, 166] width 37 height 18
click at [312, 164] on input "Owned" at bounding box center [317, 162] width 10 height 10
radio input "true"
click at [312, 354] on label "Repairs/Renovation/Remodel/Upgrade (Windows, Interior Remodel, Exterior Remodel)" at bounding box center [542, 355] width 461 height 18
click at [312, 354] on input "Repairs/Renovation/Remodel/Upgrade (Windows, Interior Remodel, Exterior Remodel)" at bounding box center [317, 351] width 10 height 10
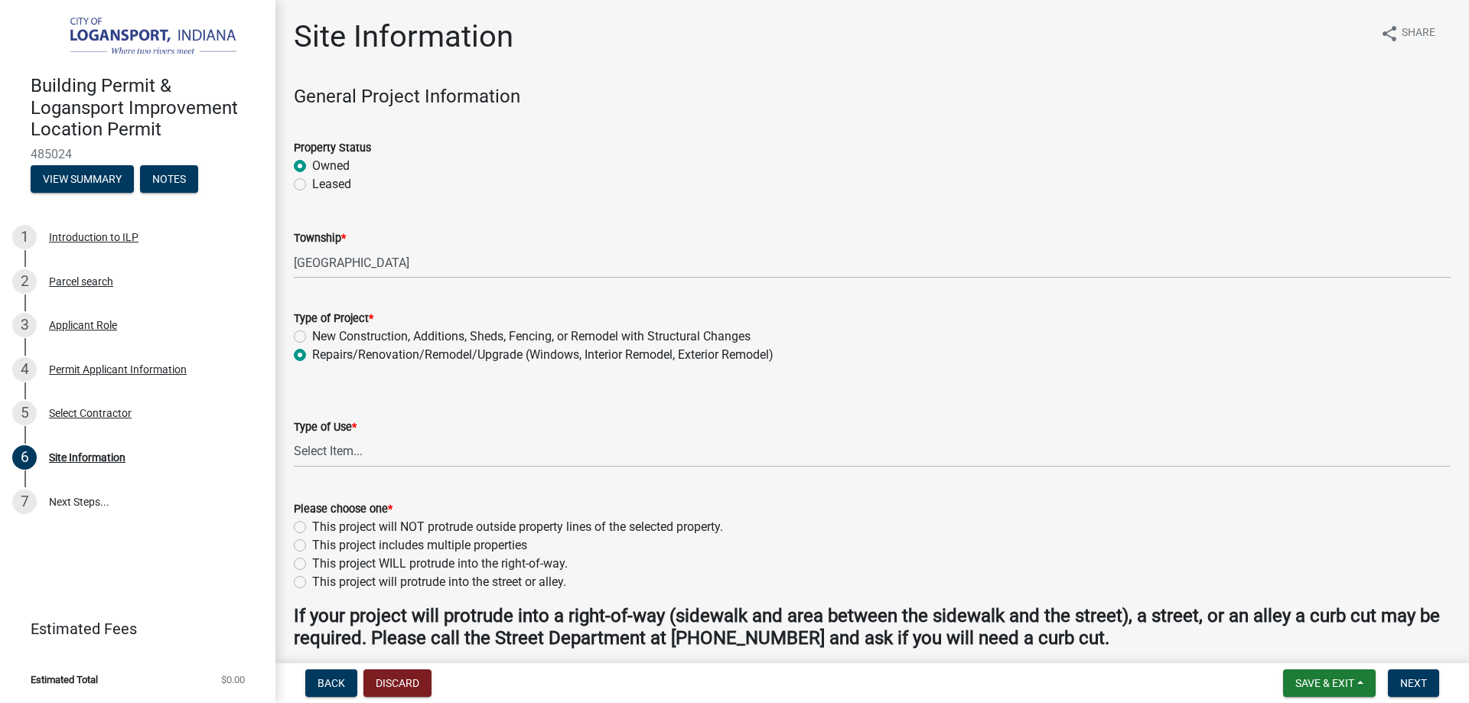
radio input "true"
click at [353, 448] on select "Select Item... Residential Commercial/Industrial Agricultural Public/Semi Public" at bounding box center [872, 451] width 1157 height 31
click at [294, 436] on select "Select Item... Residential Commercial/Industrial Agricultural Public/Semi Public" at bounding box center [872, 451] width 1157 height 31
select select "418b8848-4d60-4951-8e78-d19a514e3fa7"
click at [292, 528] on div "Please choose one * This project will NOT protrude outside property lines of th…" at bounding box center [872, 536] width 1180 height 110
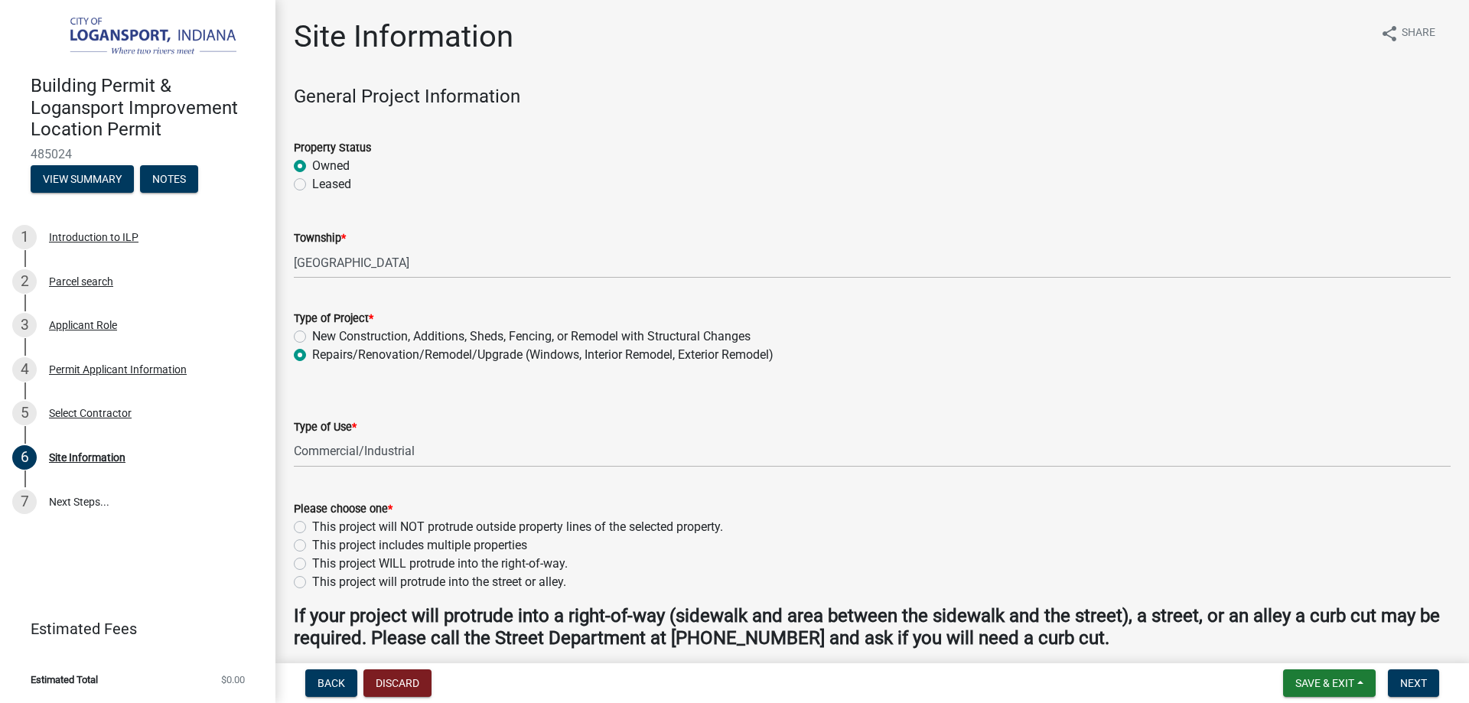
click at [312, 527] on label "This project will NOT protrude outside property lines of the selected property." at bounding box center [517, 527] width 411 height 18
click at [312, 527] on input "This project will NOT protrude outside property lines of the selected property." at bounding box center [317, 523] width 10 height 10
radio input "true"
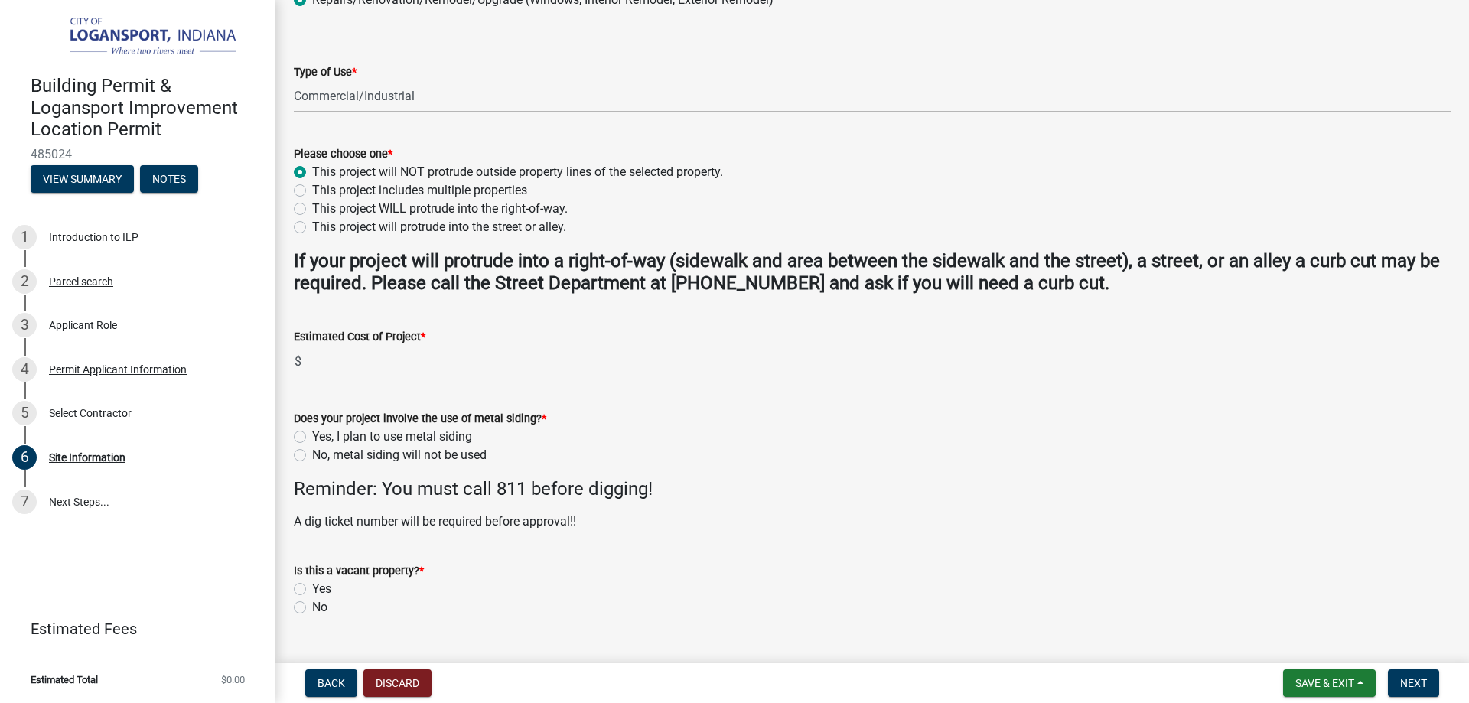
scroll to position [383, 0]
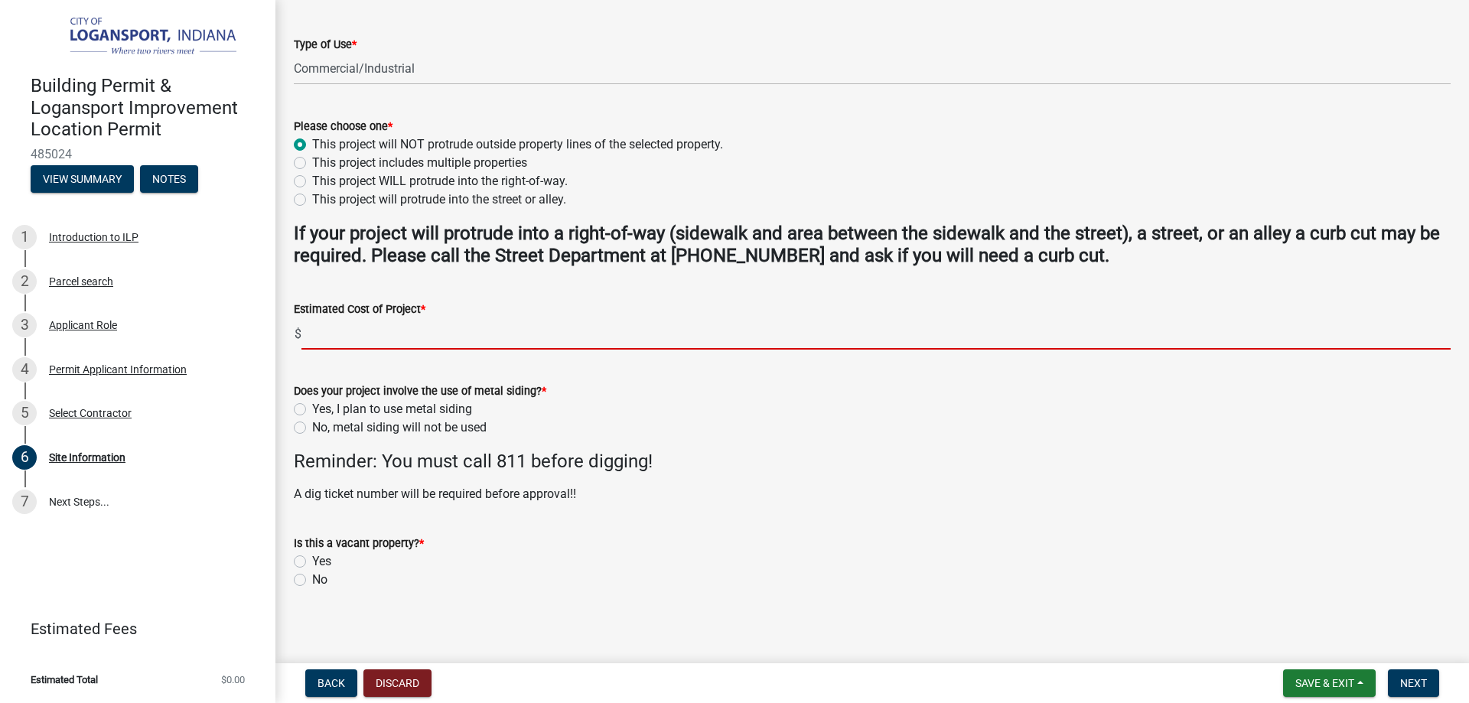
click at [371, 329] on input "text" at bounding box center [875, 333] width 1149 height 31
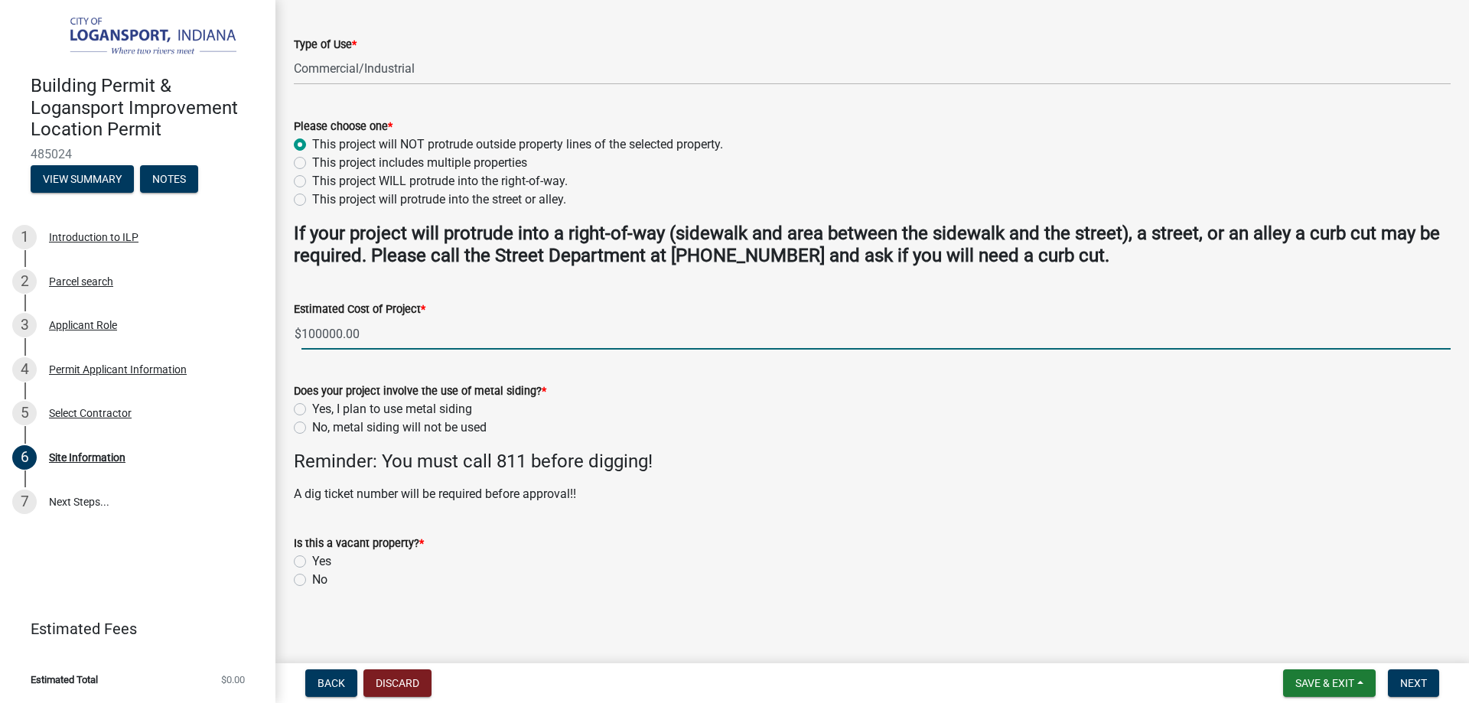
type input "100000"
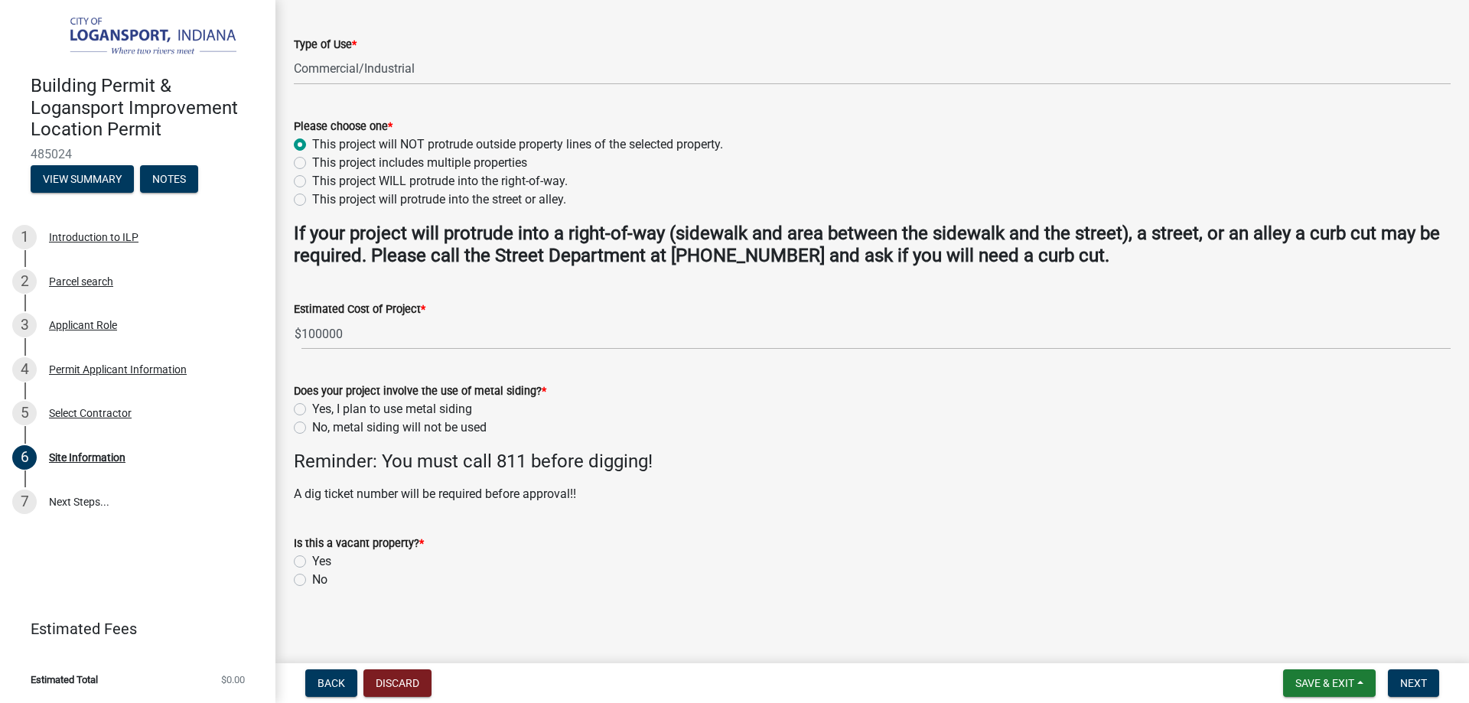
click at [312, 427] on label "No, metal siding will not be used" at bounding box center [399, 428] width 174 height 18
click at [312, 427] on input "No, metal siding will not be used" at bounding box center [317, 424] width 10 height 10
radio input "true"
click at [312, 562] on label "Yes" at bounding box center [321, 561] width 19 height 18
click at [312, 562] on input "Yes" at bounding box center [317, 557] width 10 height 10
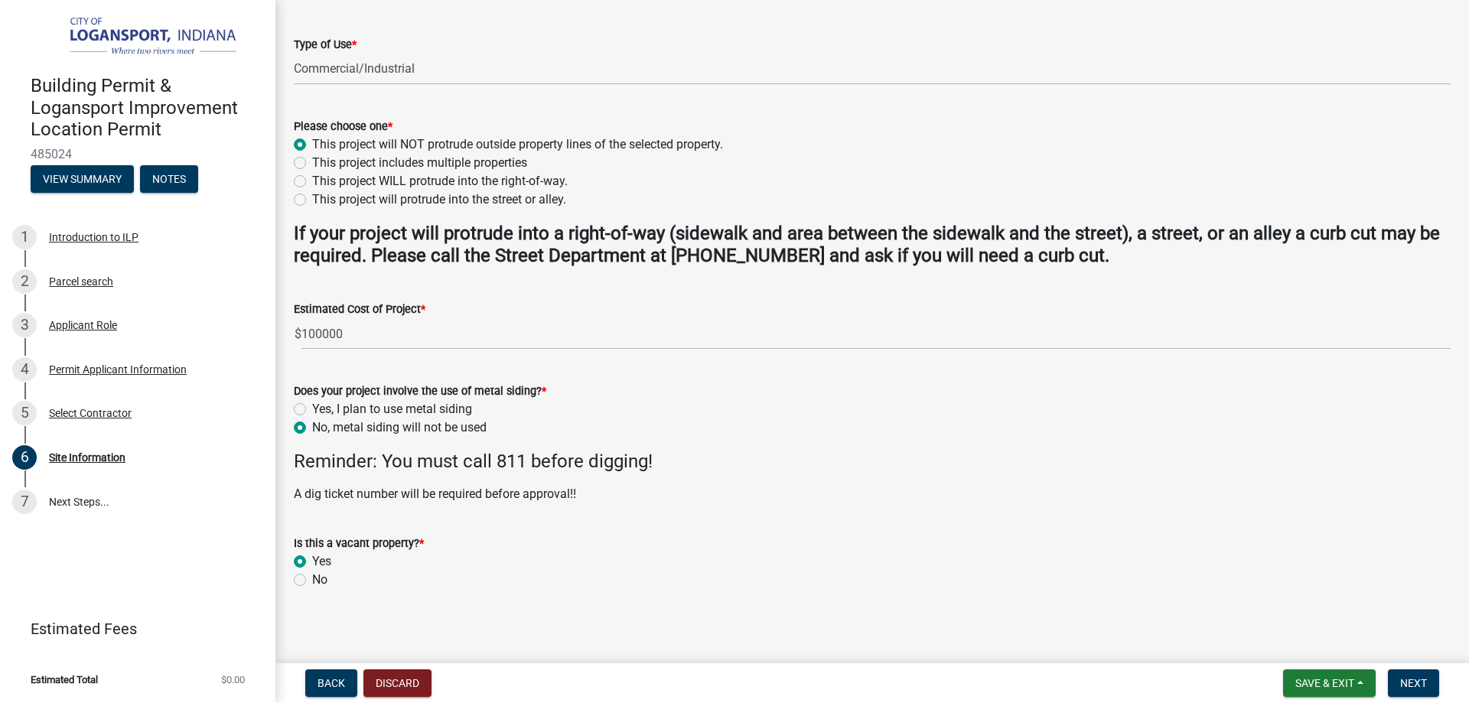
radio input "true"
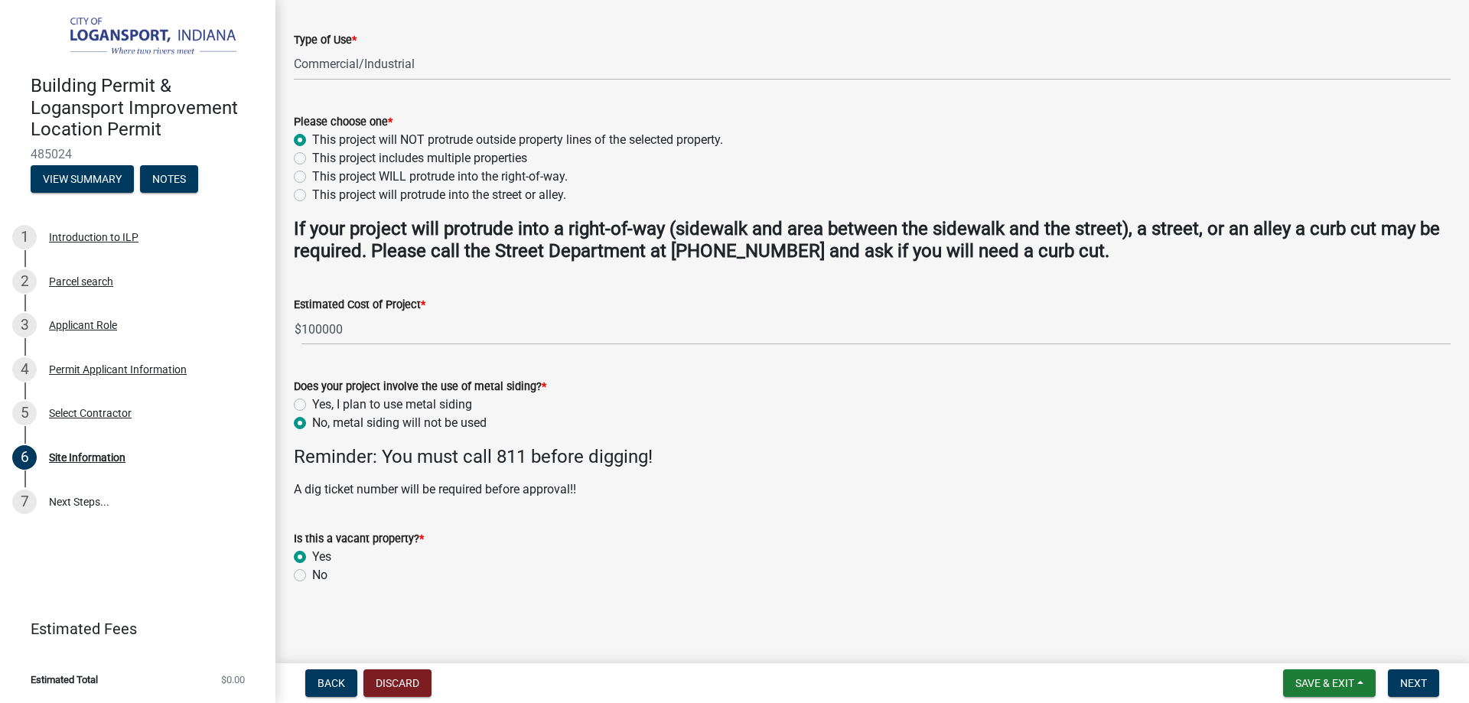
scroll to position [388, 0]
click at [1426, 683] on span "Next" at bounding box center [1413, 683] width 27 height 12
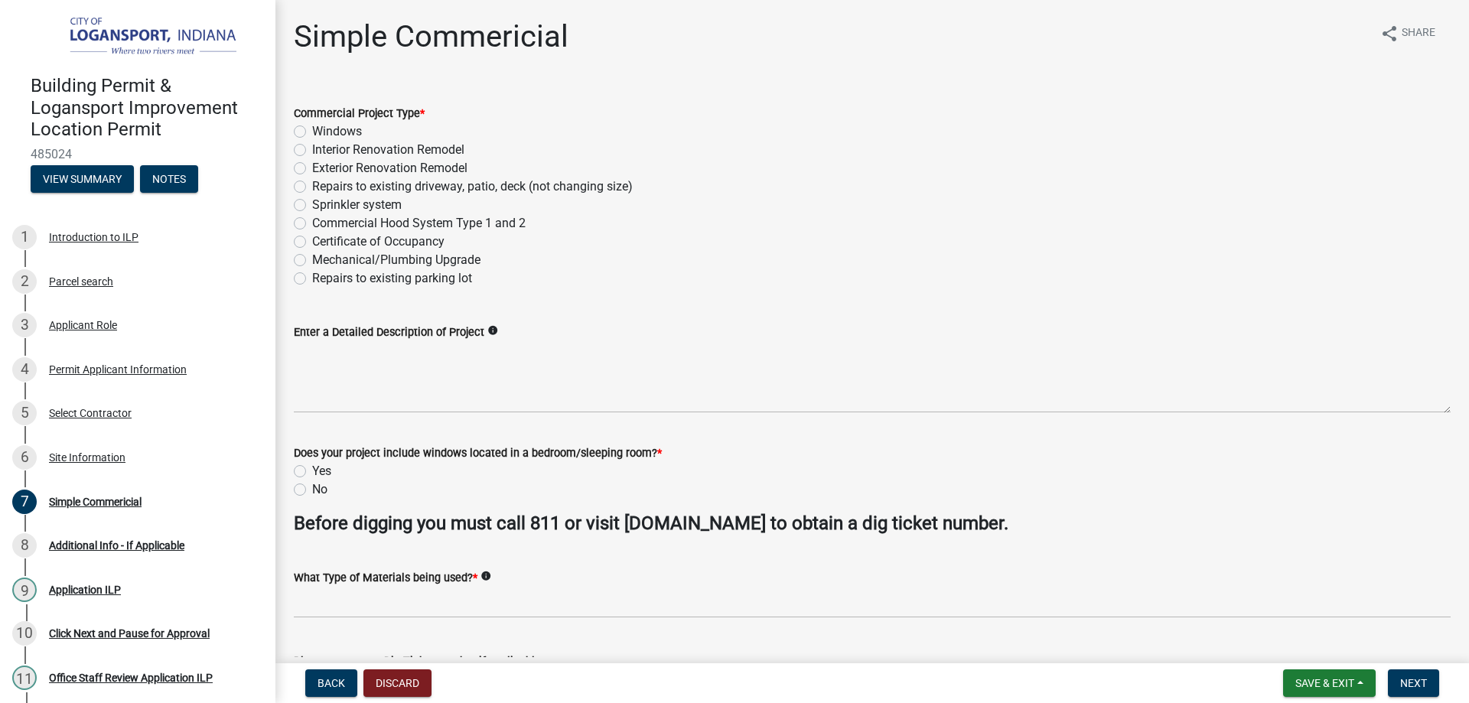
click at [312, 152] on label "Interior Renovation Remodel" at bounding box center [388, 150] width 152 height 18
click at [312, 151] on input "Interior Renovation Remodel" at bounding box center [317, 146] width 10 height 10
radio input "true"
click at [312, 262] on label "Mechanical/Plumbing Upgrade" at bounding box center [396, 260] width 168 height 18
click at [312, 261] on input "Mechanical/Plumbing Upgrade" at bounding box center [317, 256] width 10 height 10
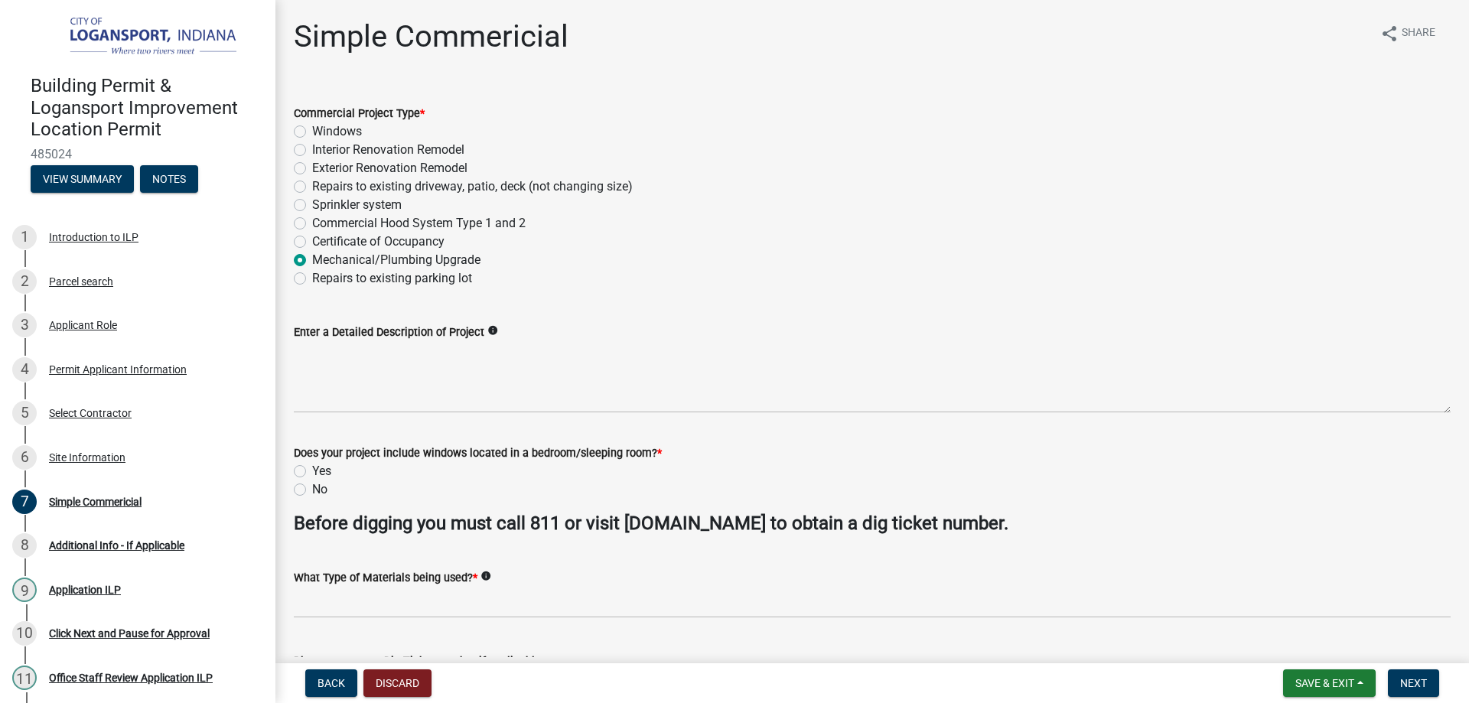
radio input "true"
click at [312, 152] on label "Interior Renovation Remodel" at bounding box center [388, 150] width 152 height 18
click at [312, 151] on input "Interior Renovation Remodel" at bounding box center [317, 146] width 10 height 10
radio input "true"
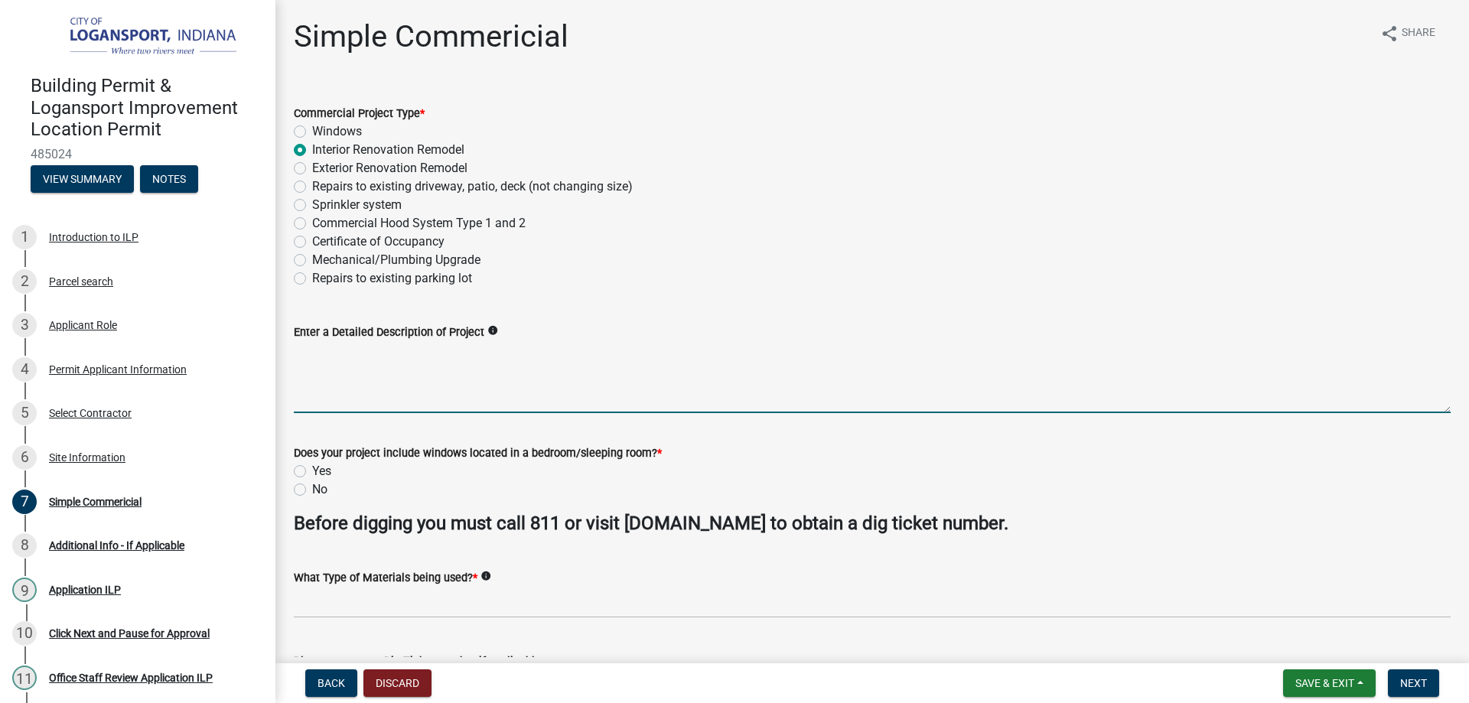
click at [344, 370] on textarea "Enter a Detailed Description of Project" at bounding box center [872, 377] width 1157 height 72
type textarea "Renovating an office space with new drywall, flooring, electrical, HVAC and flo…"
click at [312, 489] on label "No" at bounding box center [319, 490] width 15 height 18
click at [312, 489] on input "No" at bounding box center [317, 486] width 10 height 10
radio input "true"
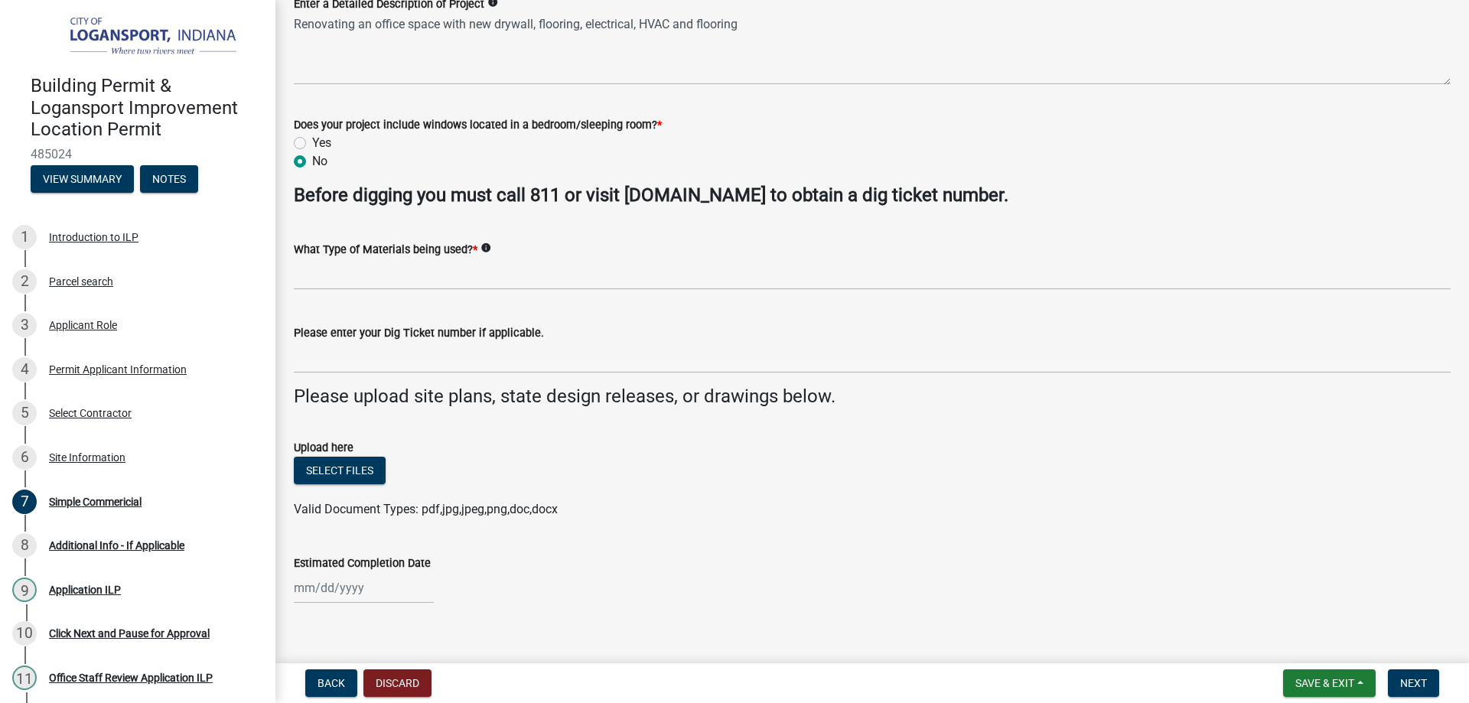
scroll to position [348, 0]
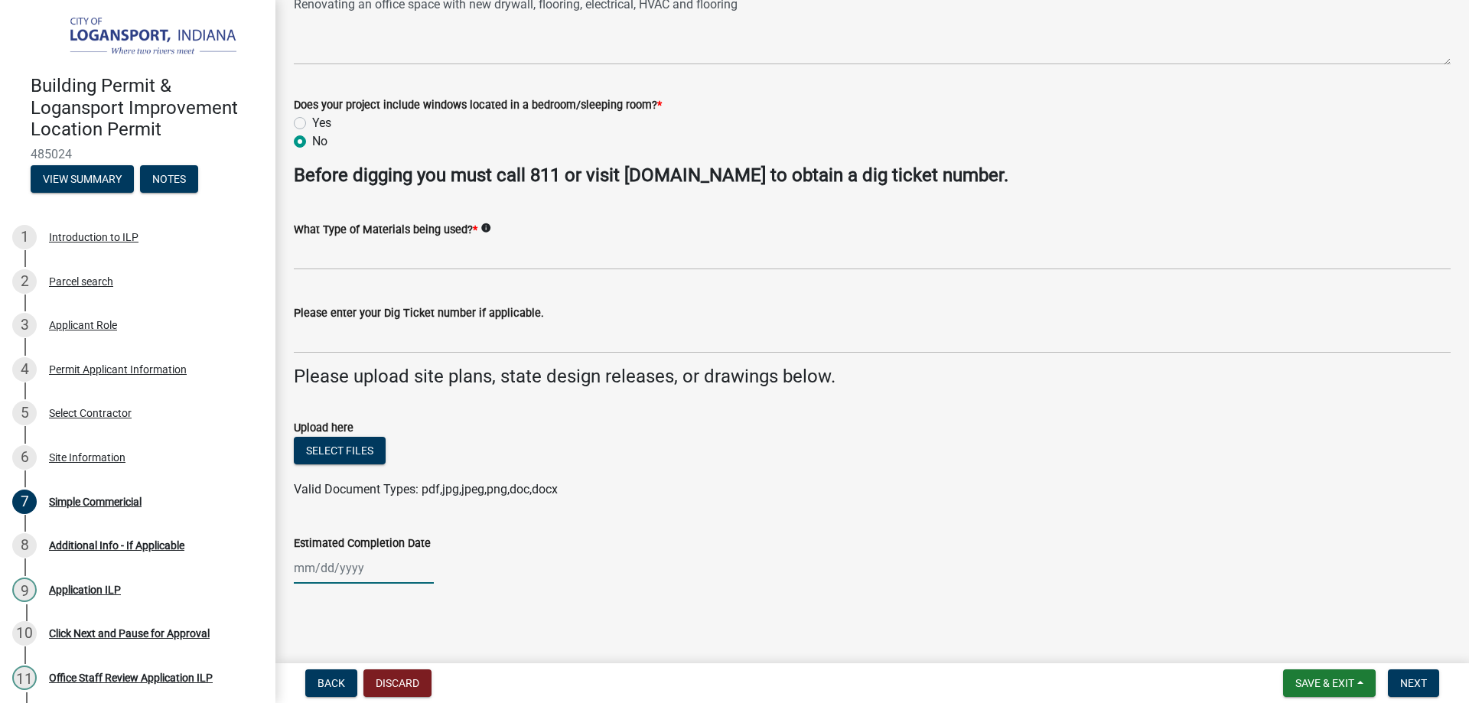
click at [376, 572] on div at bounding box center [364, 567] width 140 height 31
select select "10"
select select "2025"
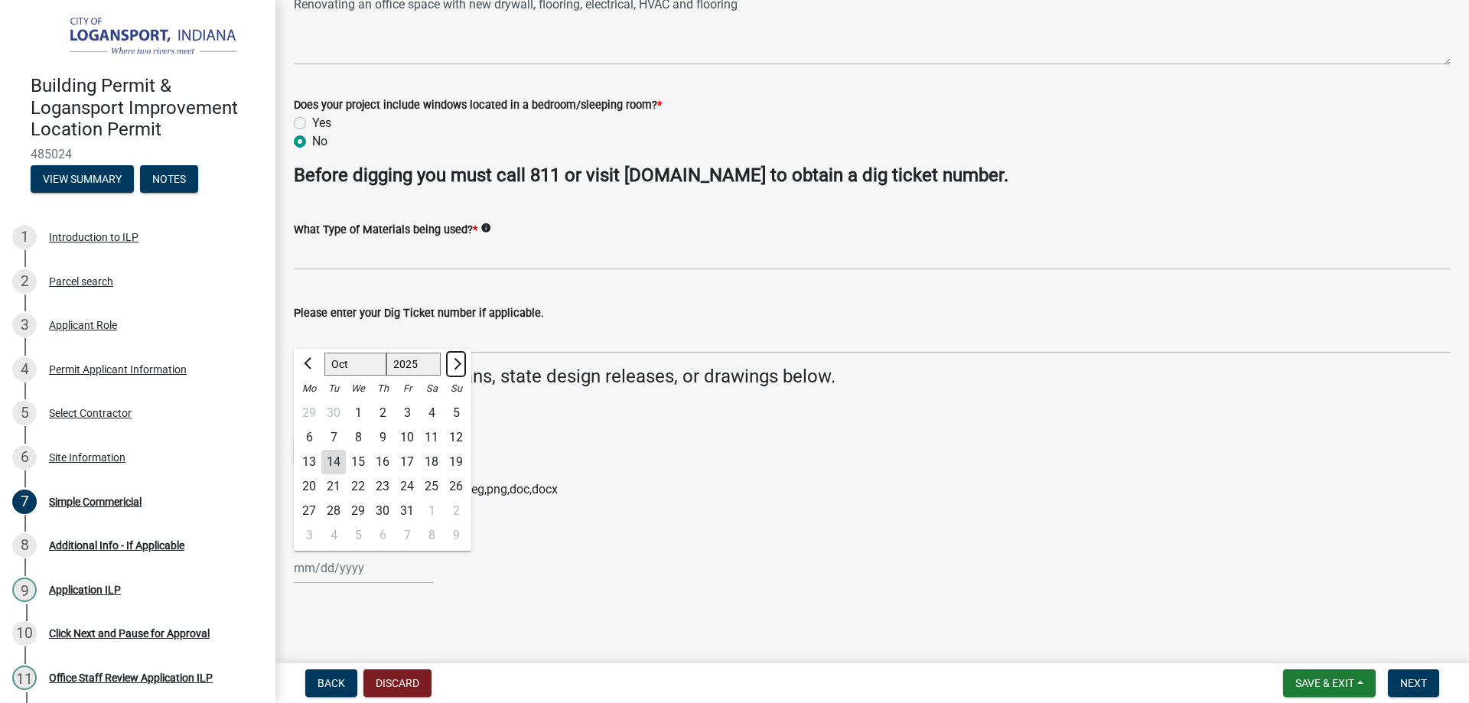
click at [454, 363] on span "Next month" at bounding box center [455, 362] width 11 height 11
select select "12"
click at [433, 487] on div "27" at bounding box center [431, 486] width 24 height 24
type input "[DATE]"
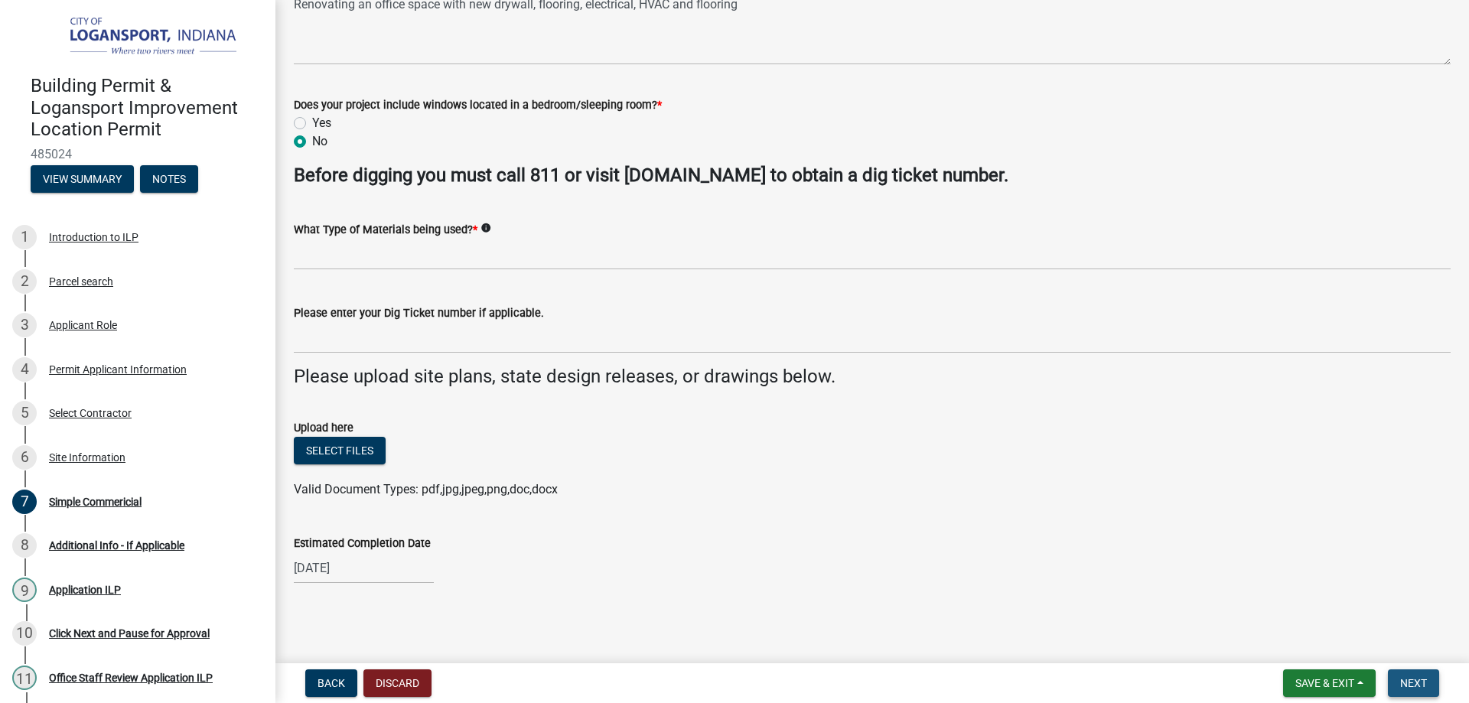
click at [1426, 681] on span "Next" at bounding box center [1413, 683] width 27 height 12
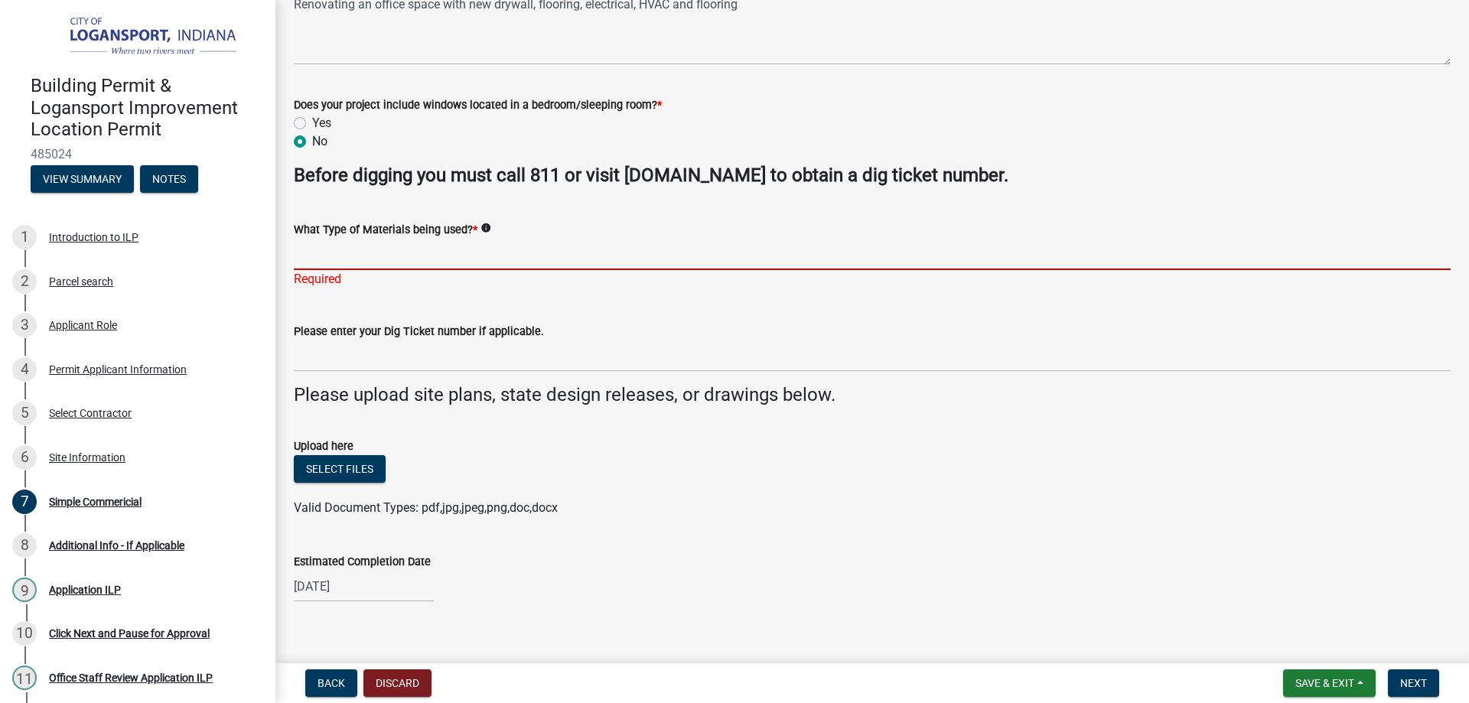
click at [367, 243] on input "What Type of Materials being used? *" at bounding box center [872, 254] width 1157 height 31
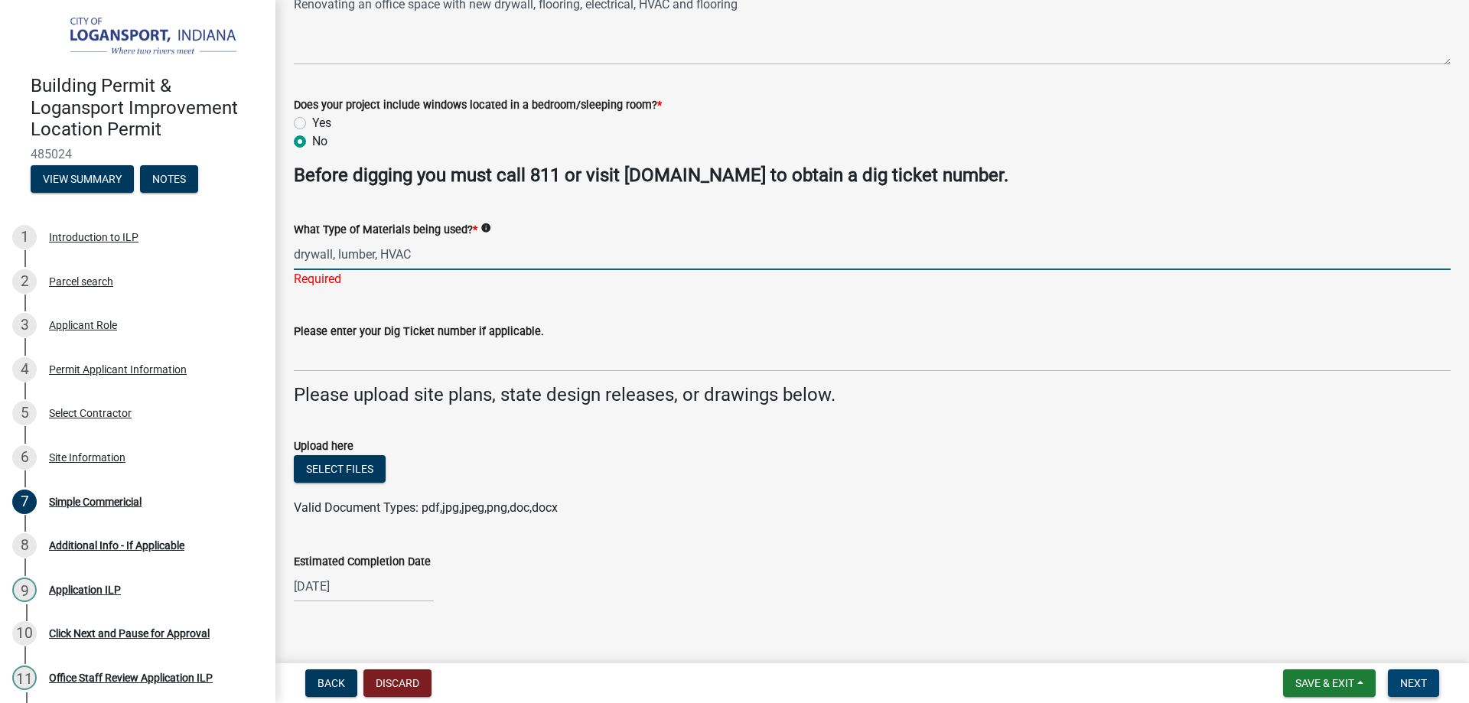
type input "drywall, lumber, HVAC"
click at [1413, 677] on span "Next" at bounding box center [1413, 683] width 27 height 12
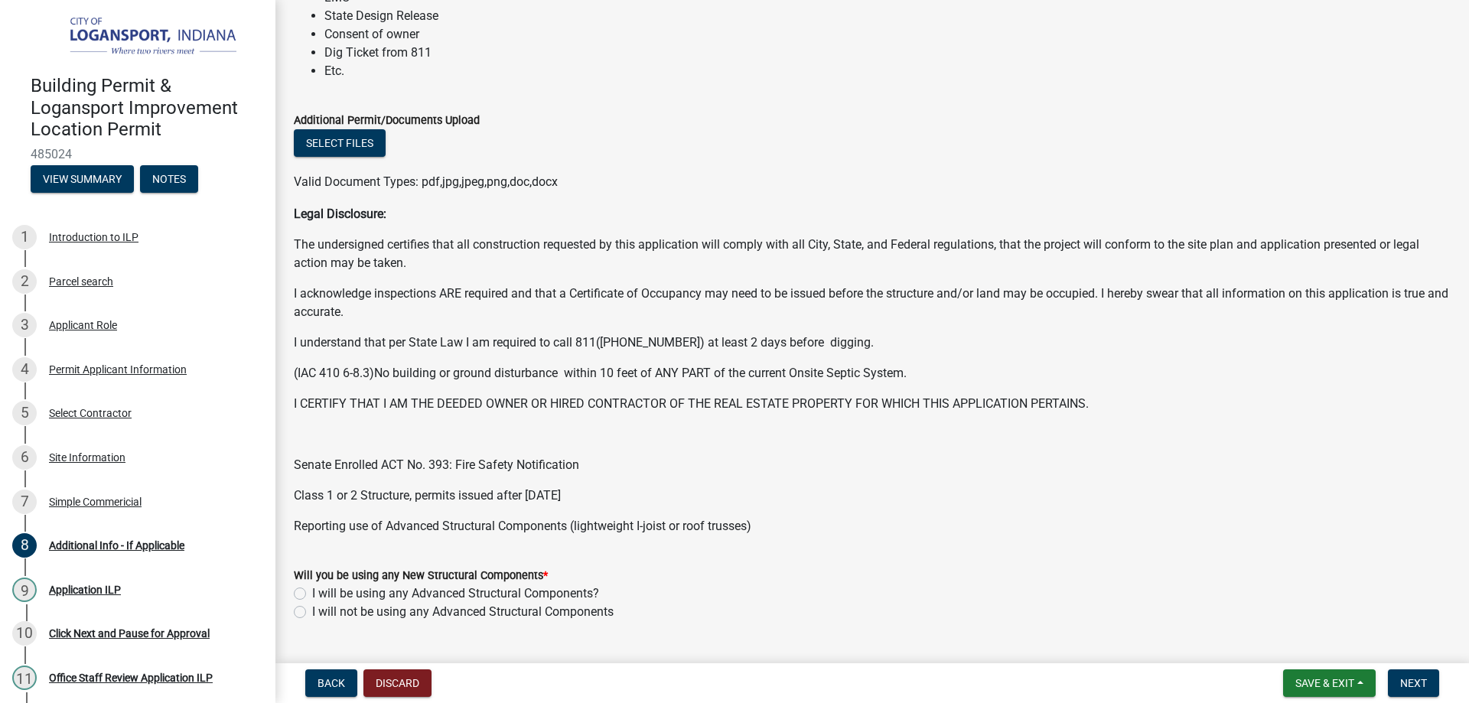
scroll to position [153, 0]
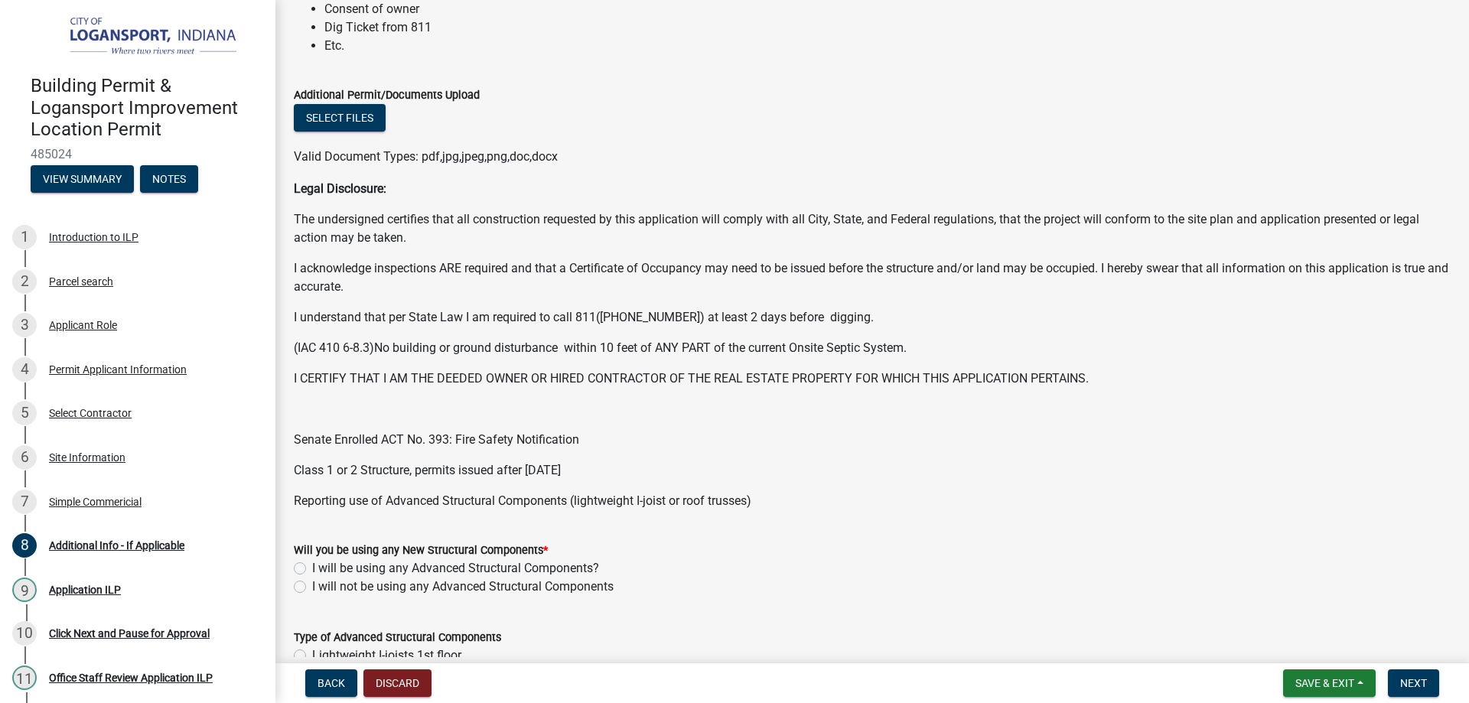
click at [312, 586] on label "I will not be using any Advanced Structural Components" at bounding box center [462, 587] width 301 height 18
click at [312, 586] on input "I will not be using any Advanced Structural Components" at bounding box center [317, 583] width 10 height 10
radio input "true"
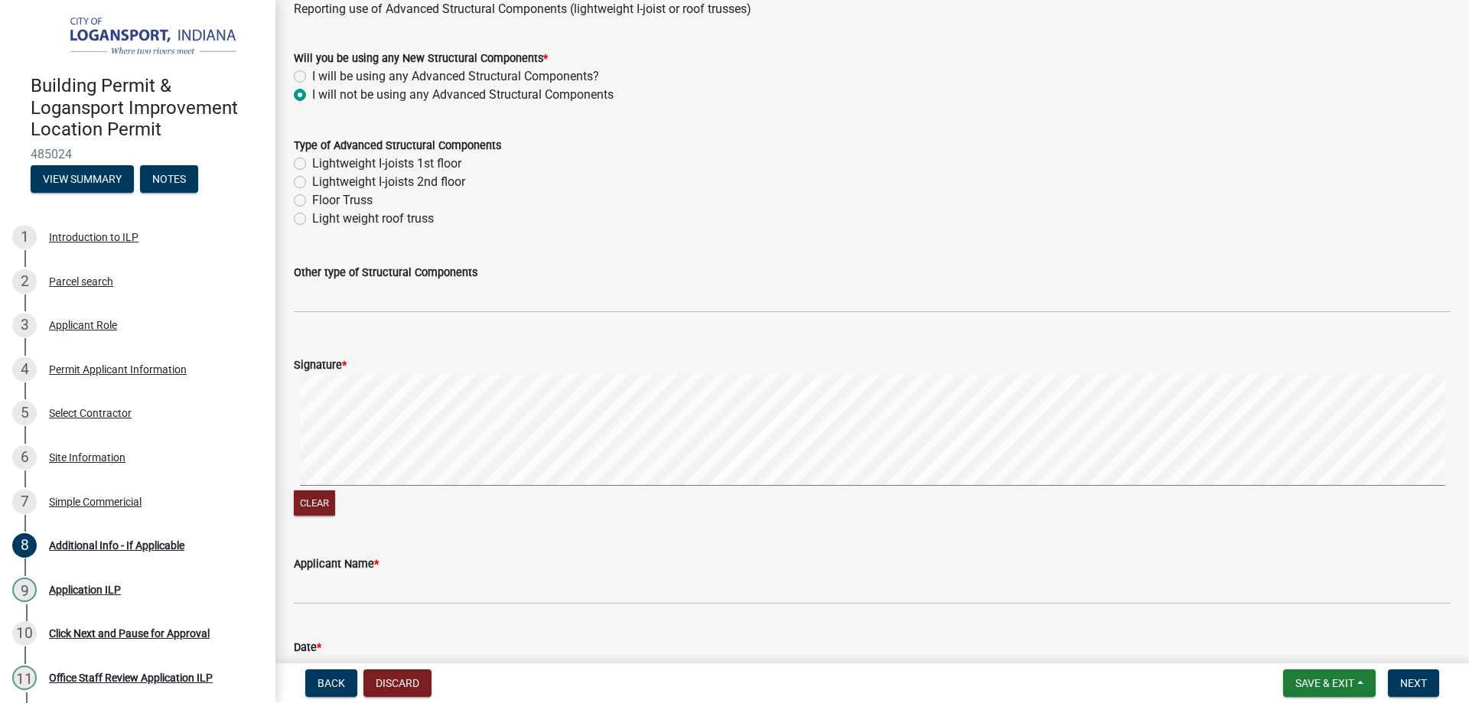
scroll to position [689, 0]
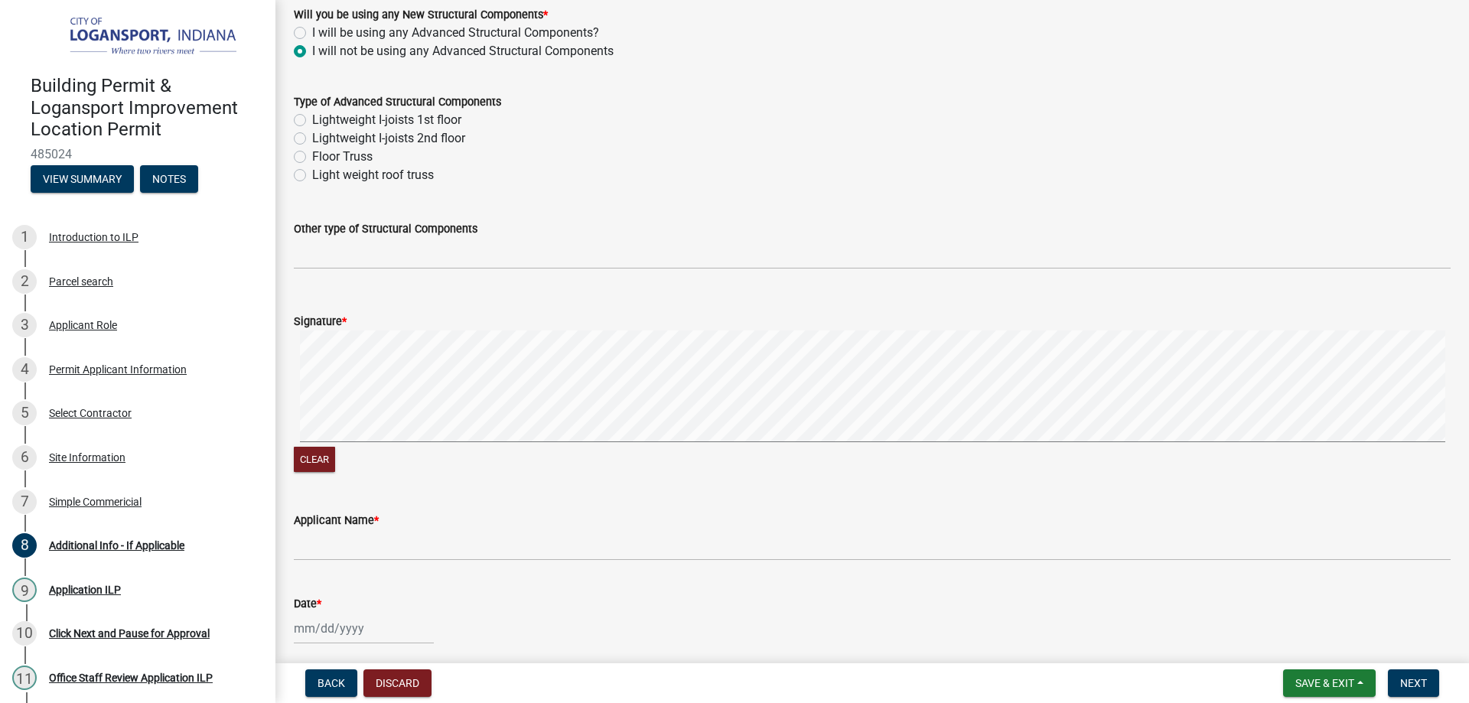
click at [510, 446] on form "Signature * Clear" at bounding box center [872, 385] width 1157 height 182
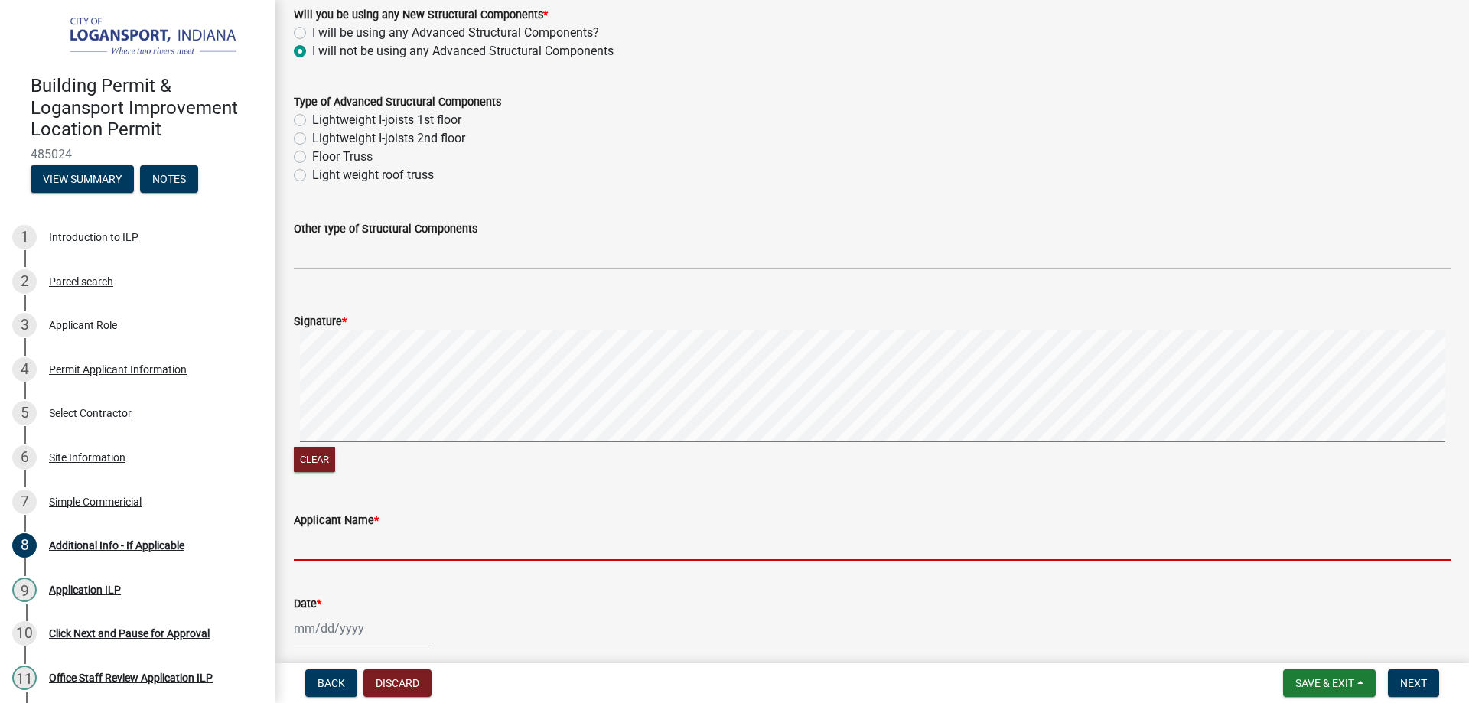
click at [363, 547] on input "Applicant Name *" at bounding box center [872, 545] width 1157 height 31
type input "[PERSON_NAME]"
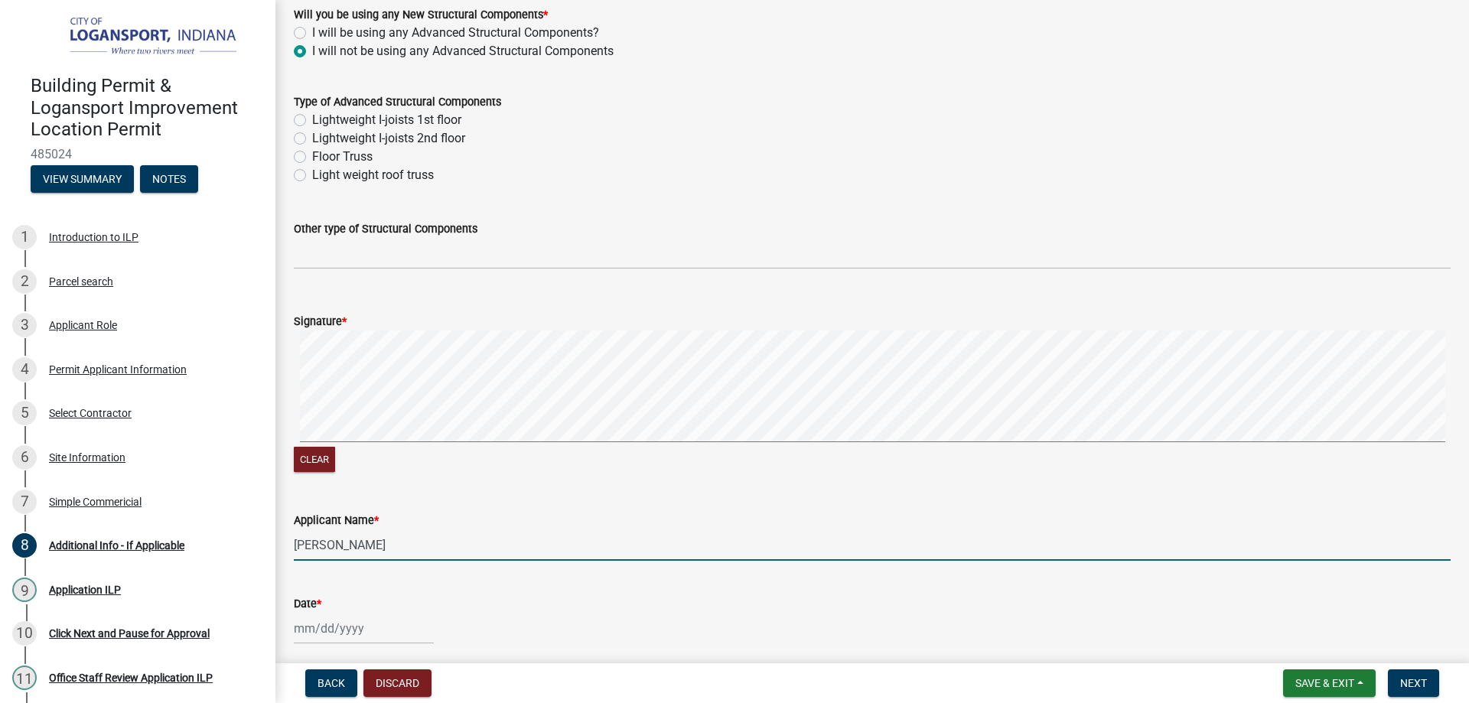
select select "10"
select select "2025"
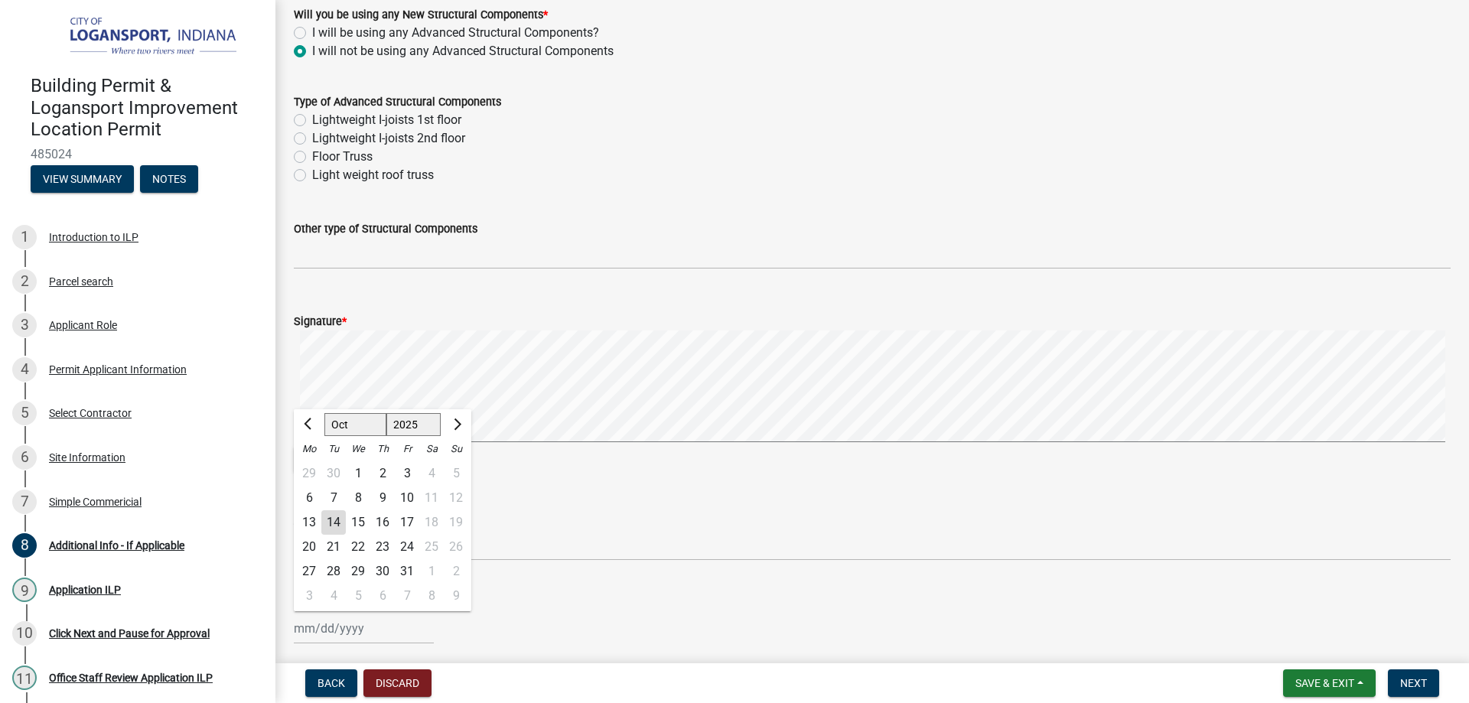
click at [390, 631] on div "[PERSON_NAME] Feb Mar Apr [PERSON_NAME][DATE] Oct Nov [DATE] 1526 1527 1528 152…" at bounding box center [364, 628] width 140 height 31
click at [337, 525] on div "14" at bounding box center [333, 522] width 24 height 24
type input "[DATE]"
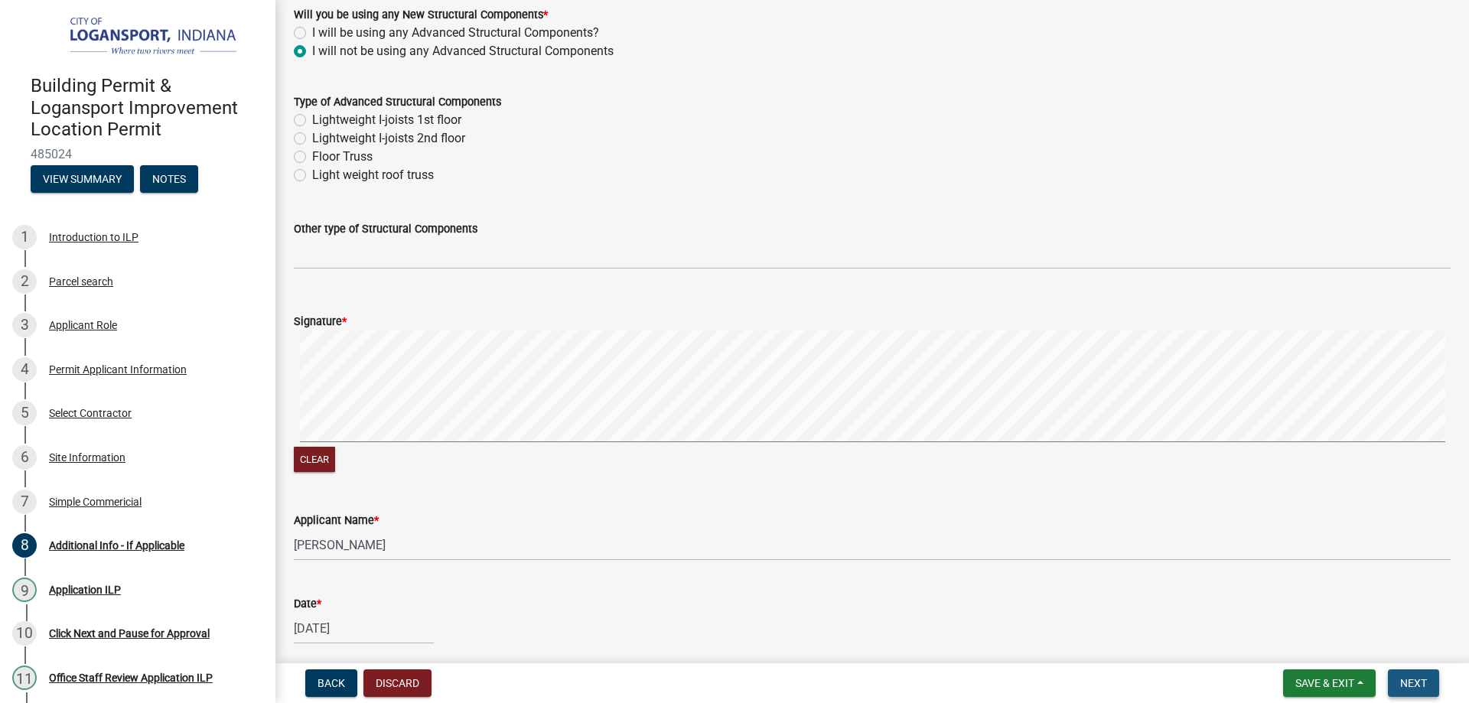
click at [1416, 673] on button "Next" at bounding box center [1413, 684] width 51 height 28
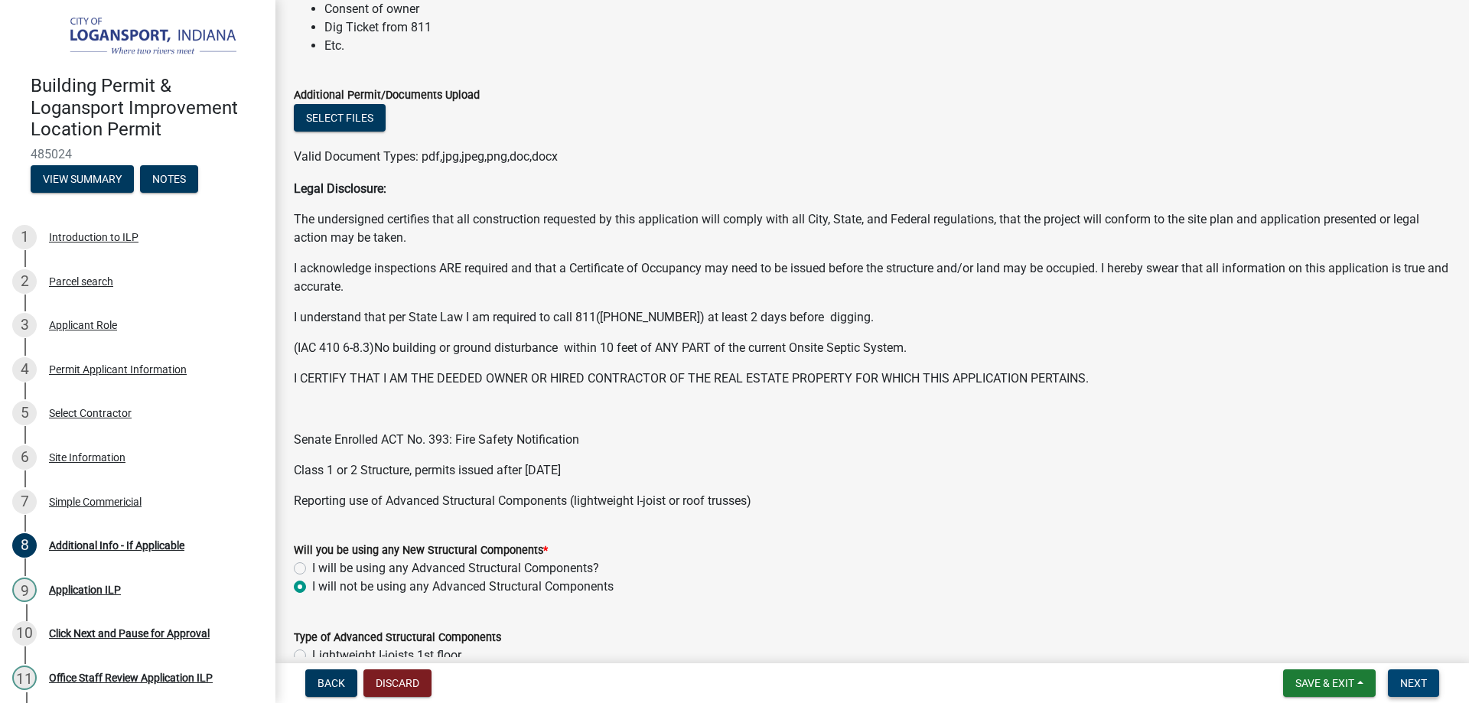
scroll to position [77, 0]
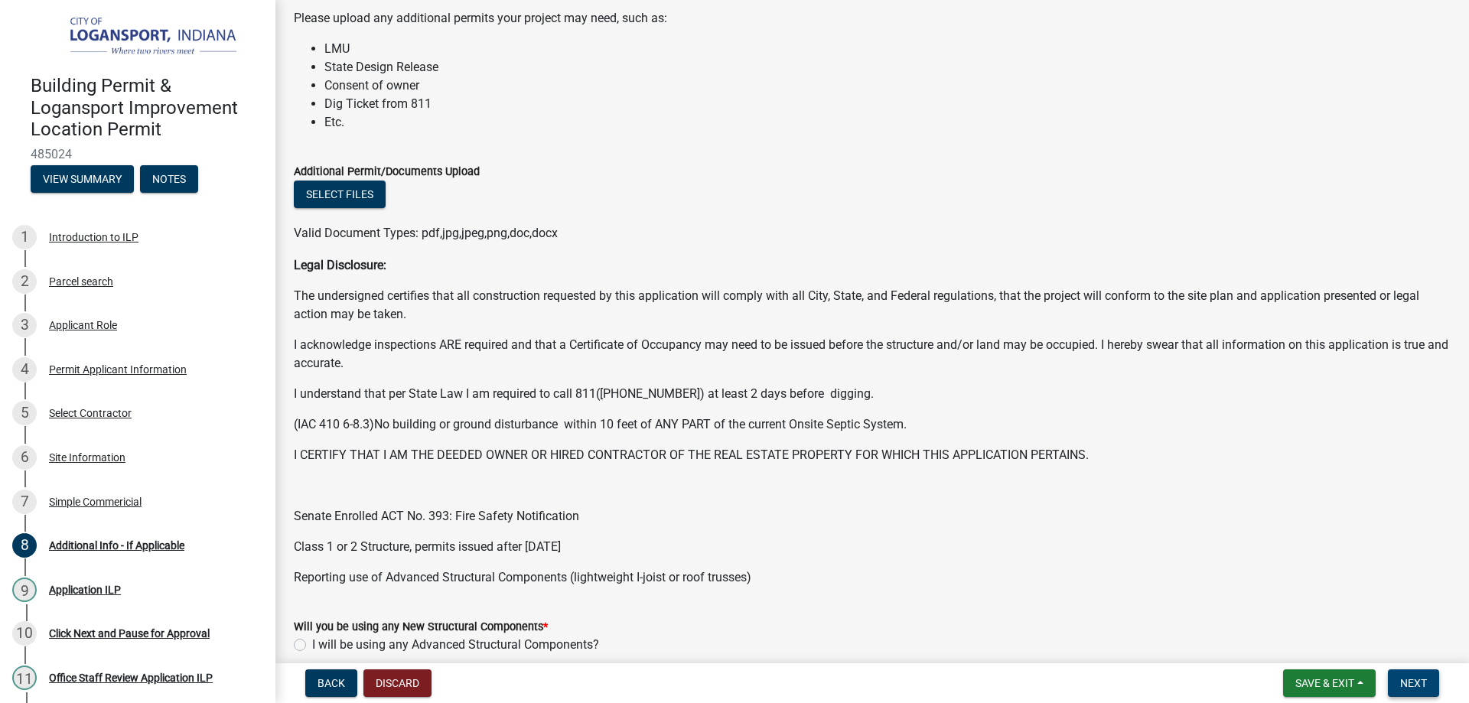
click at [1405, 682] on span "Next" at bounding box center [1413, 683] width 27 height 12
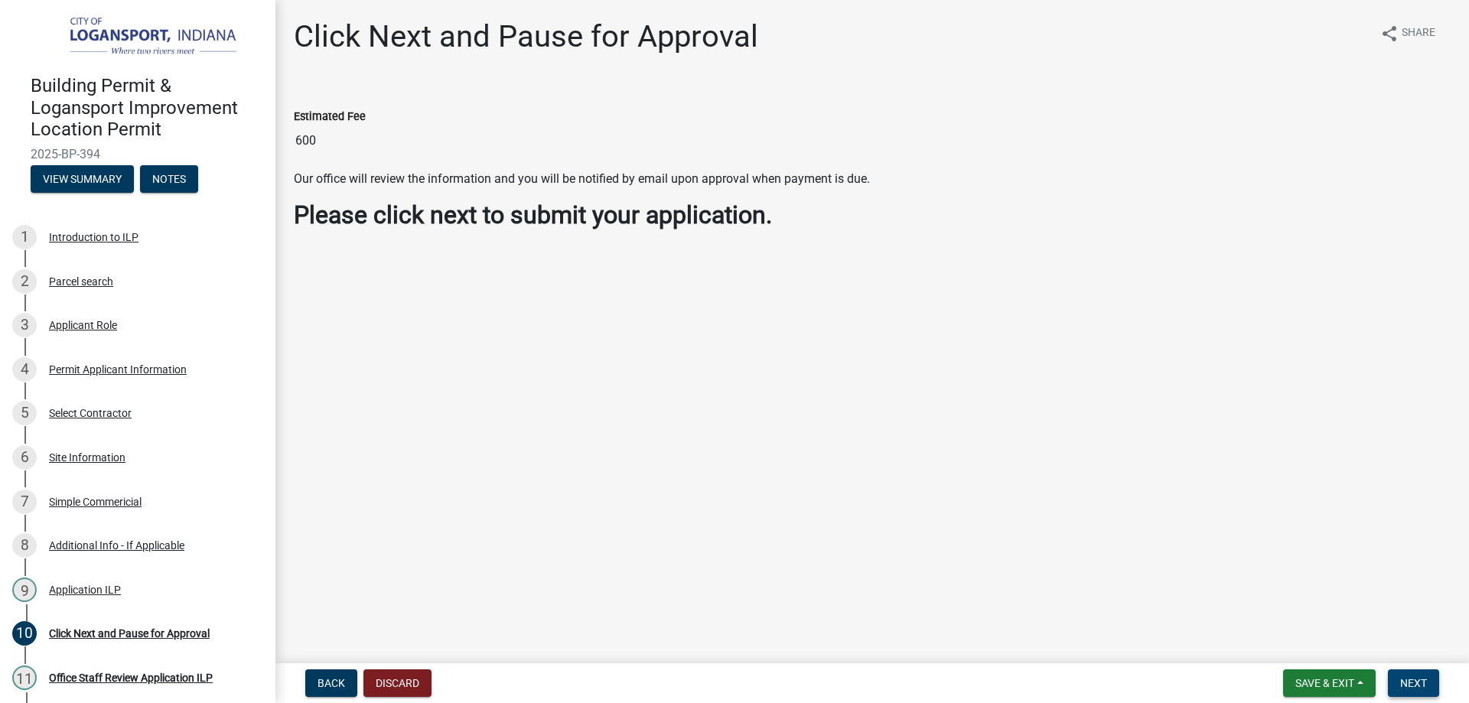
click at [1419, 677] on span "Next" at bounding box center [1413, 683] width 27 height 12
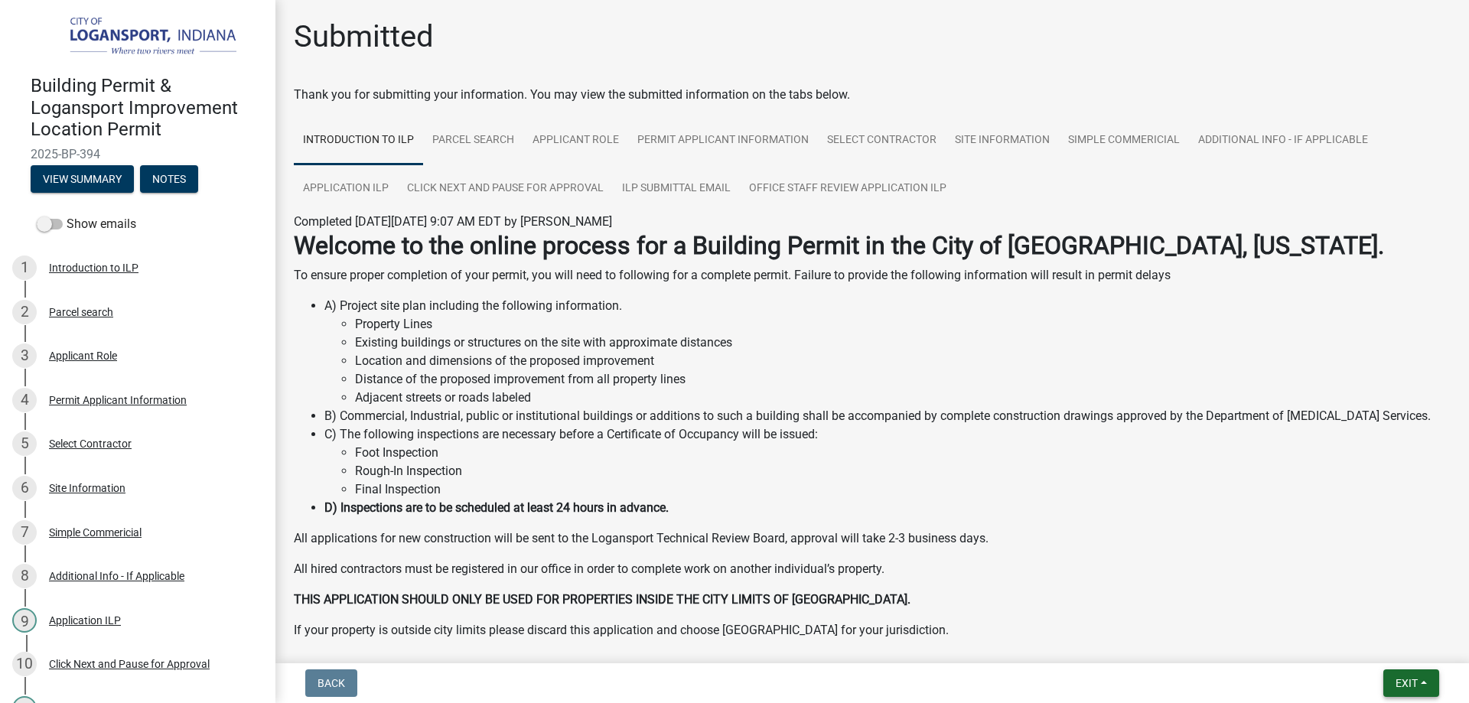
click at [1419, 677] on button "Exit" at bounding box center [1411, 684] width 56 height 28
click at [1393, 649] on button "Save & Exit" at bounding box center [1378, 643] width 122 height 37
